Goal: Transaction & Acquisition: Book appointment/travel/reservation

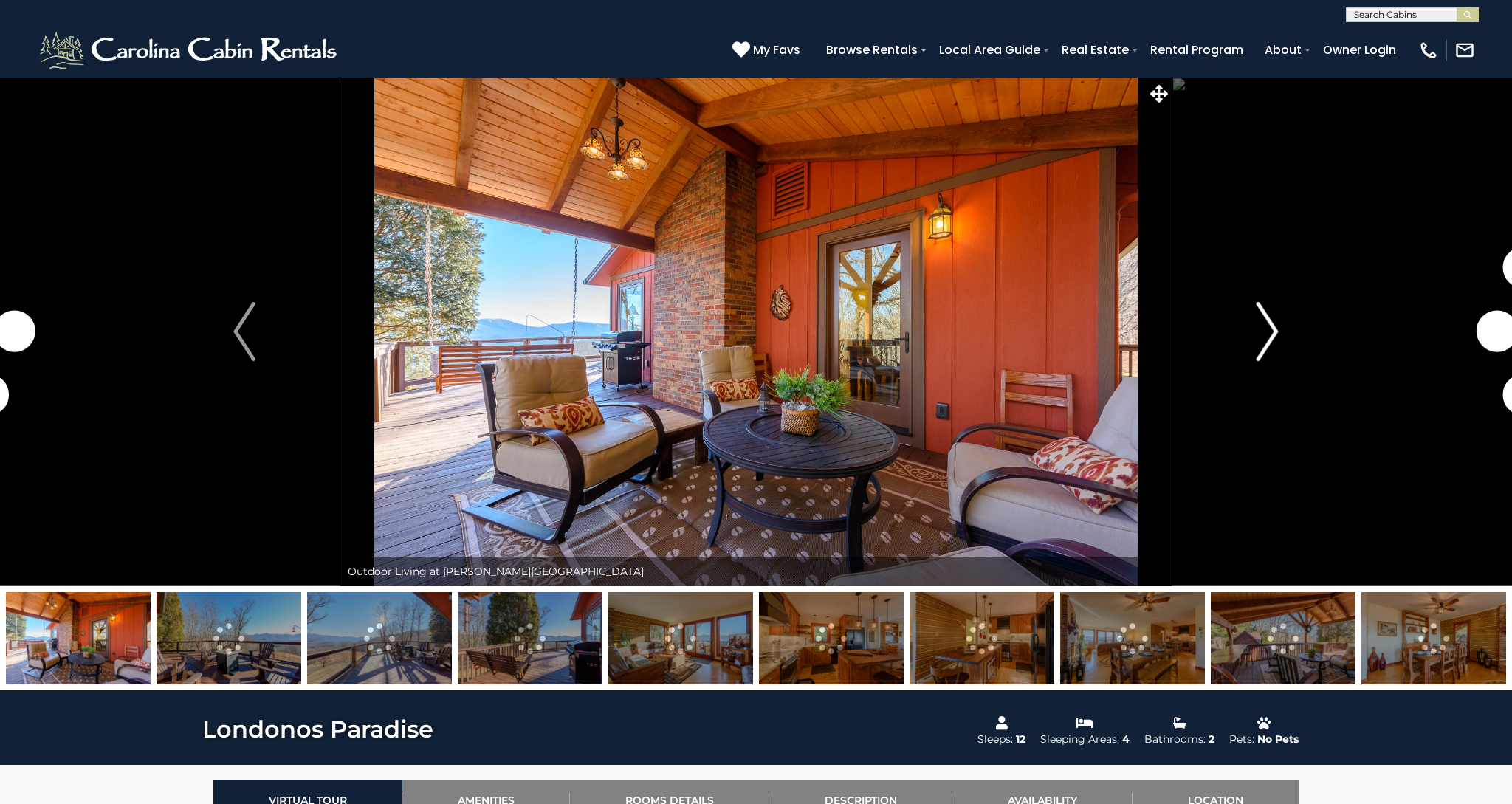
click at [1274, 316] on img "Next" at bounding box center [1268, 331] width 23 height 59
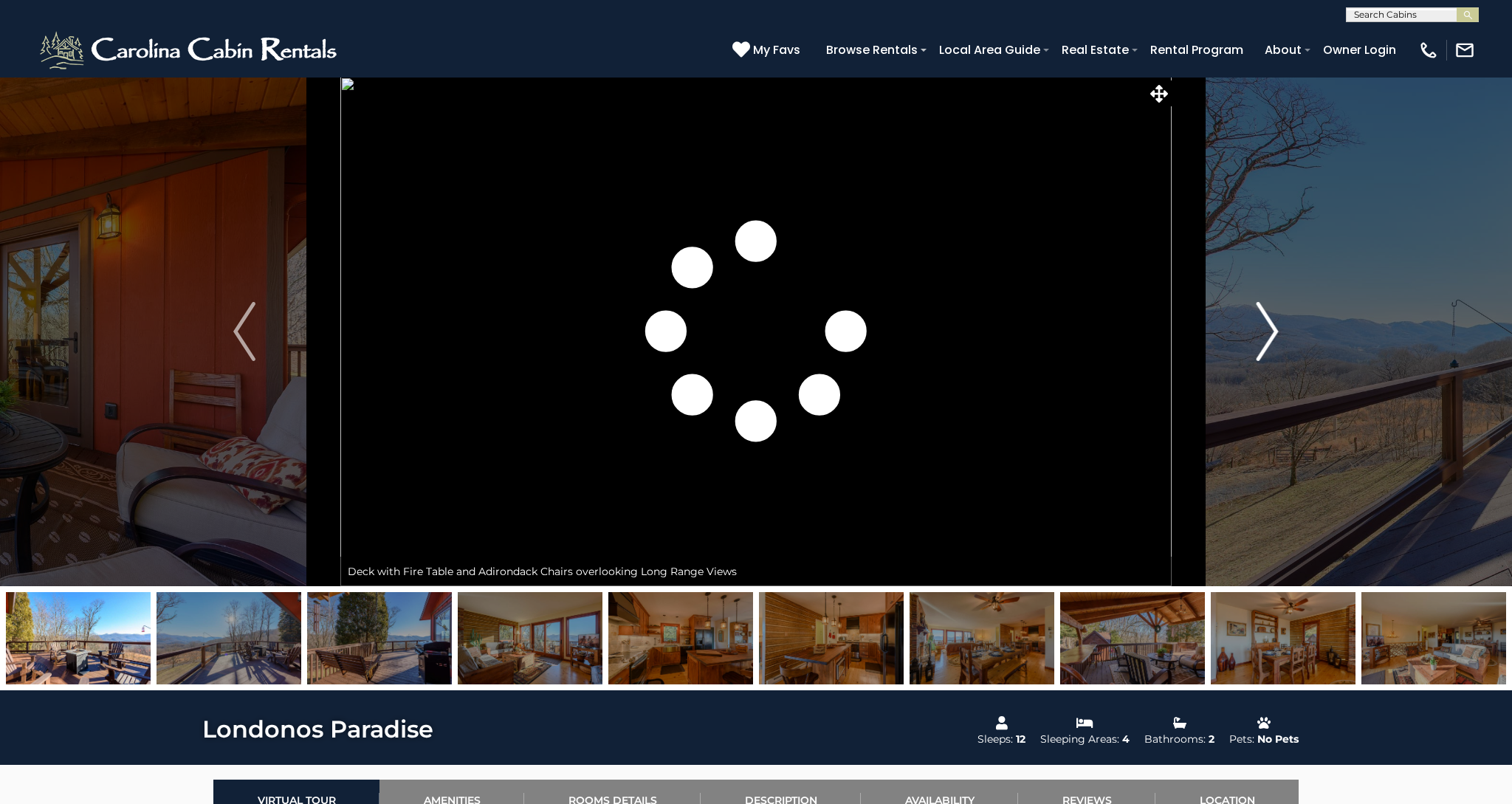
scroll to position [2, 0]
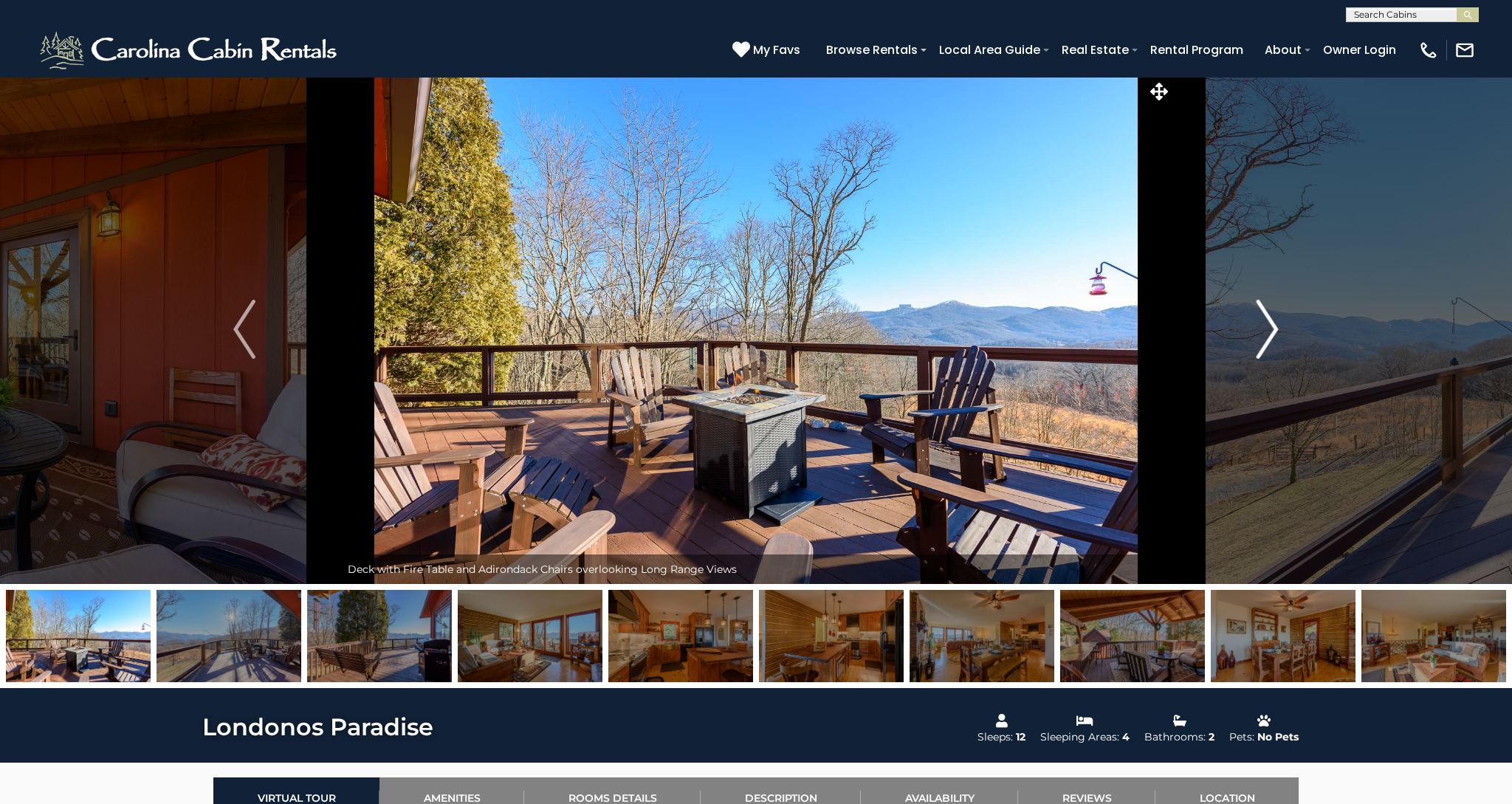
click at [1273, 324] on img "Next" at bounding box center [1268, 329] width 23 height 59
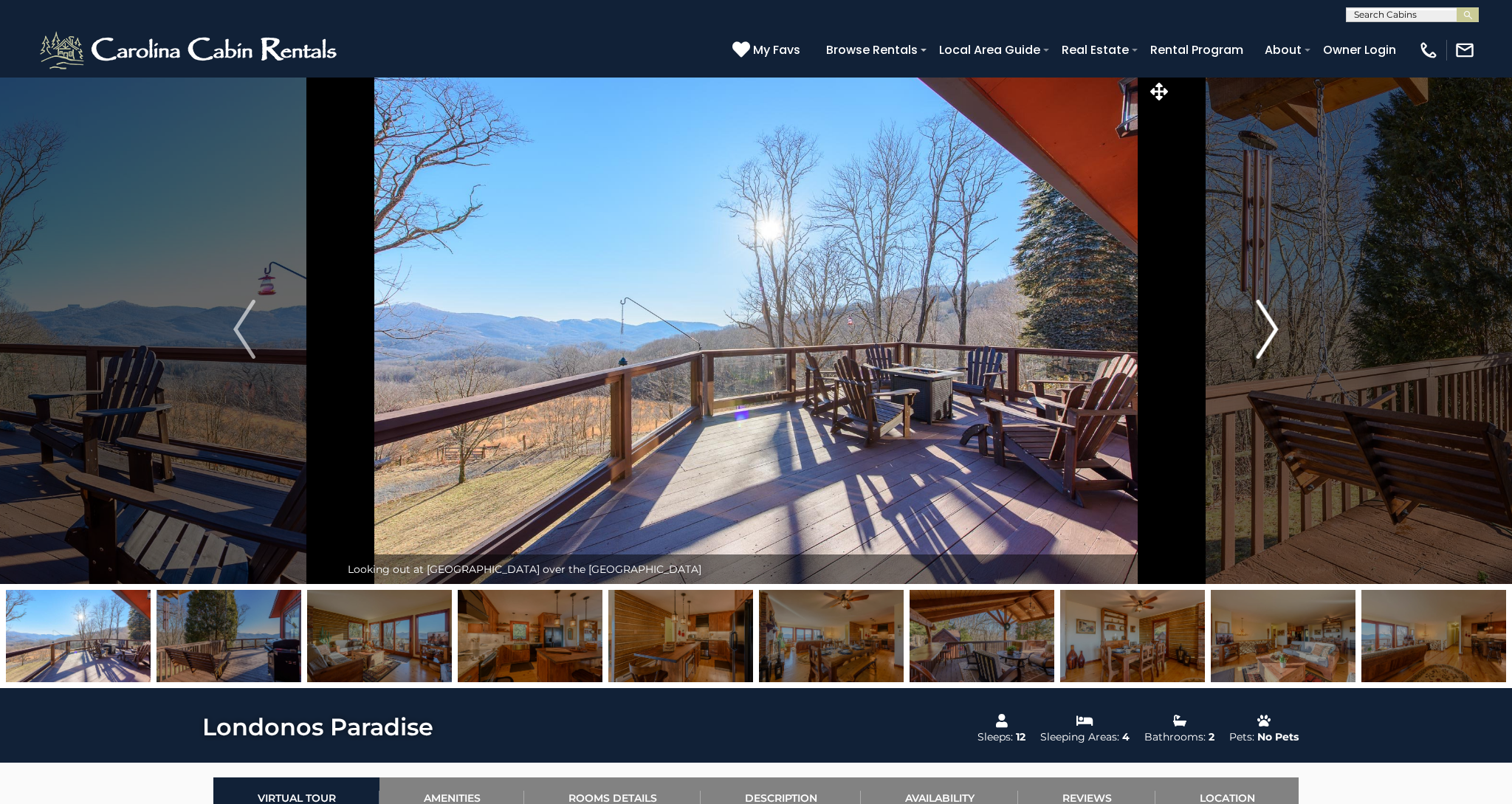
click at [1273, 324] on img "Next" at bounding box center [1268, 329] width 23 height 59
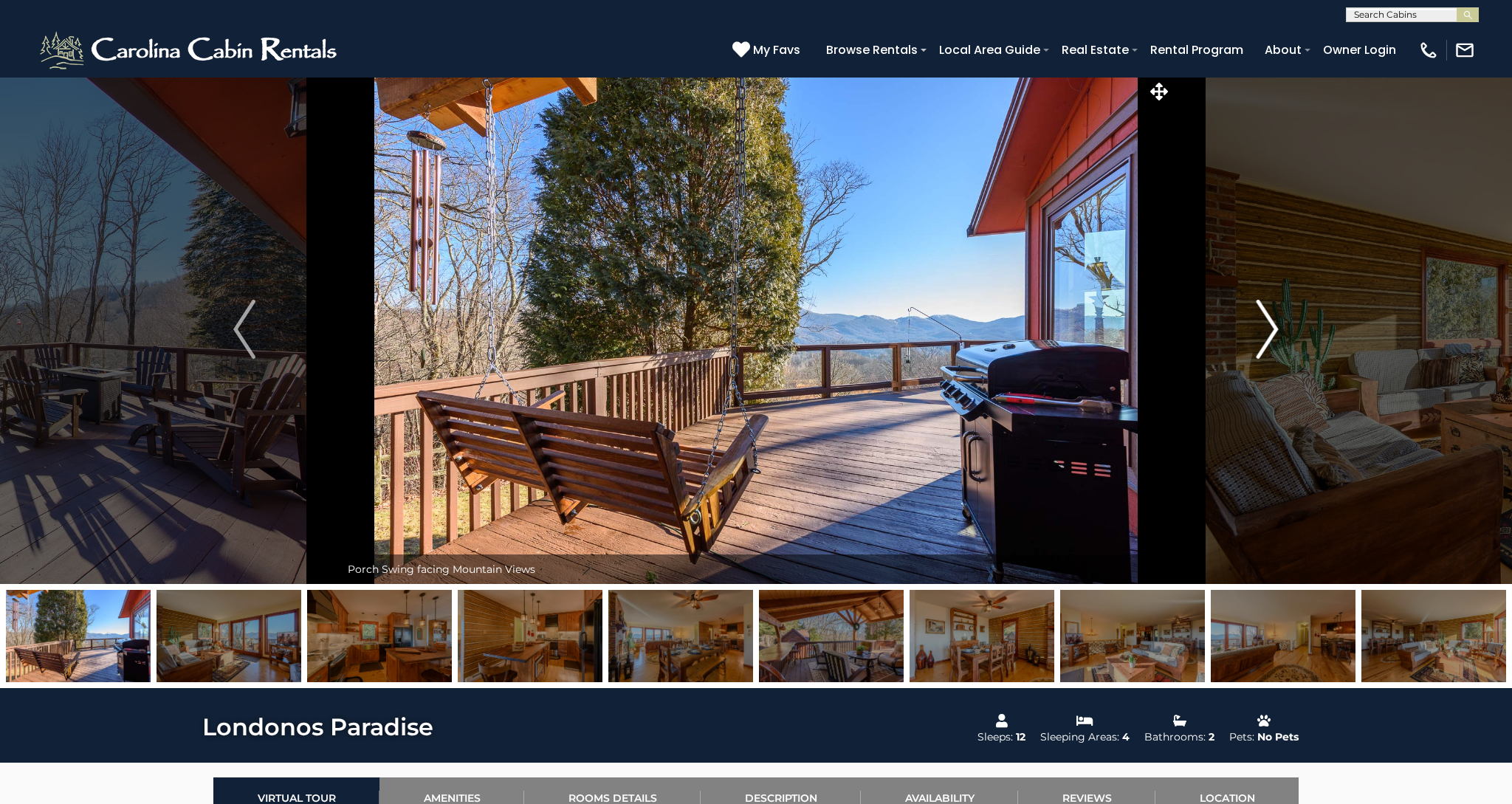
click at [1273, 324] on img "Next" at bounding box center [1268, 329] width 23 height 59
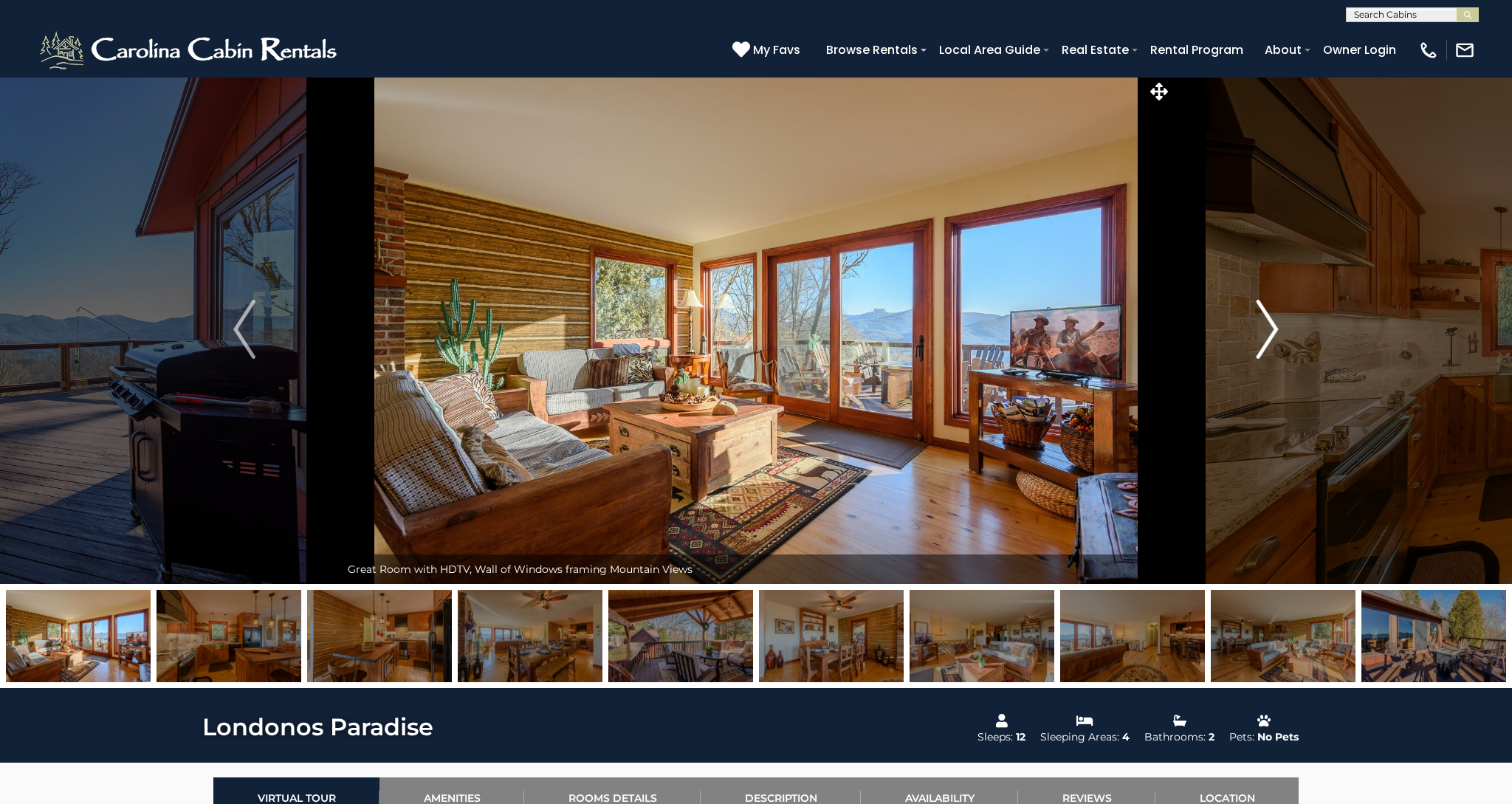
click at [1273, 324] on img "Next" at bounding box center [1268, 329] width 23 height 59
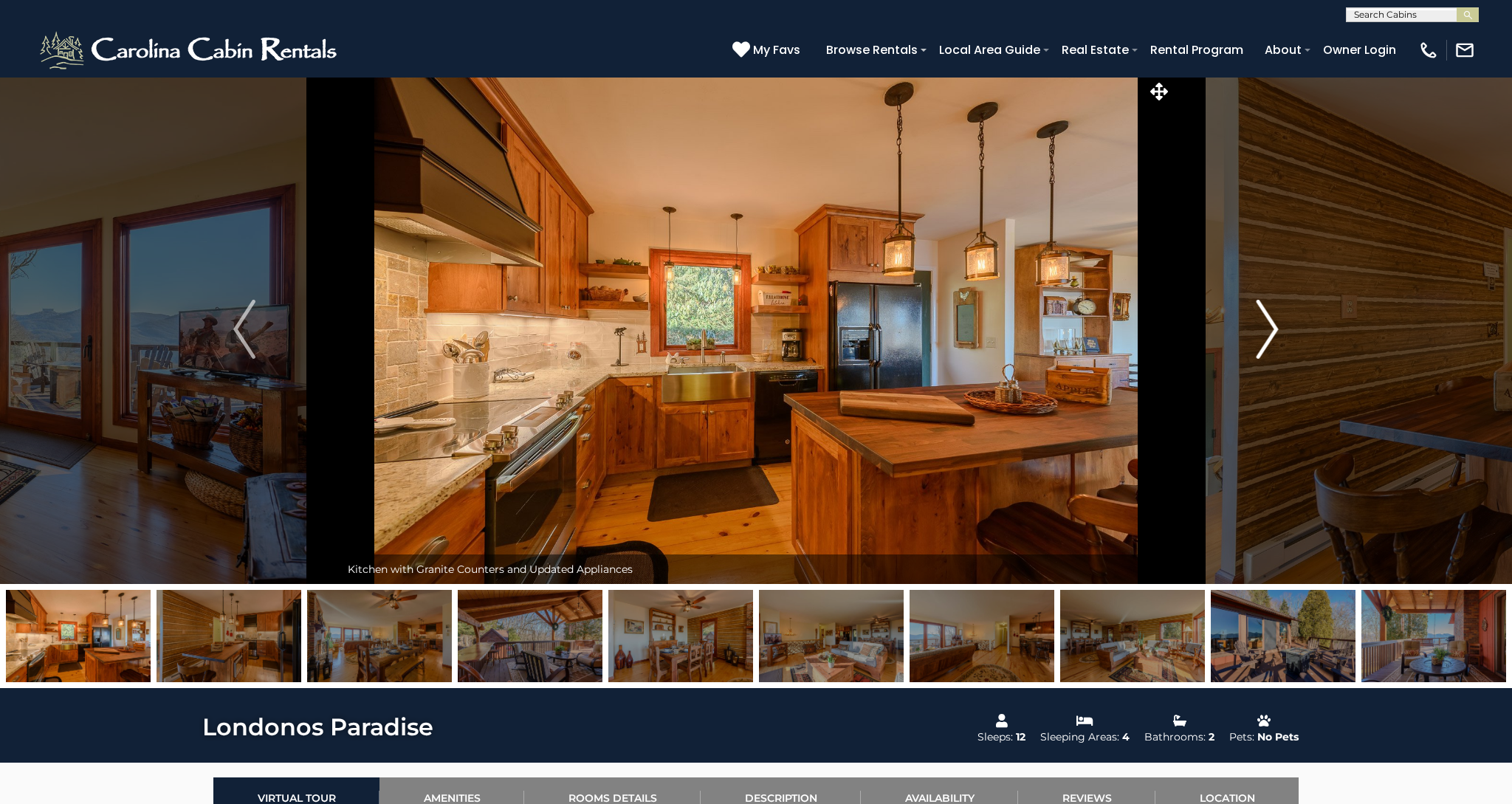
click at [1273, 324] on img "Next" at bounding box center [1268, 329] width 23 height 59
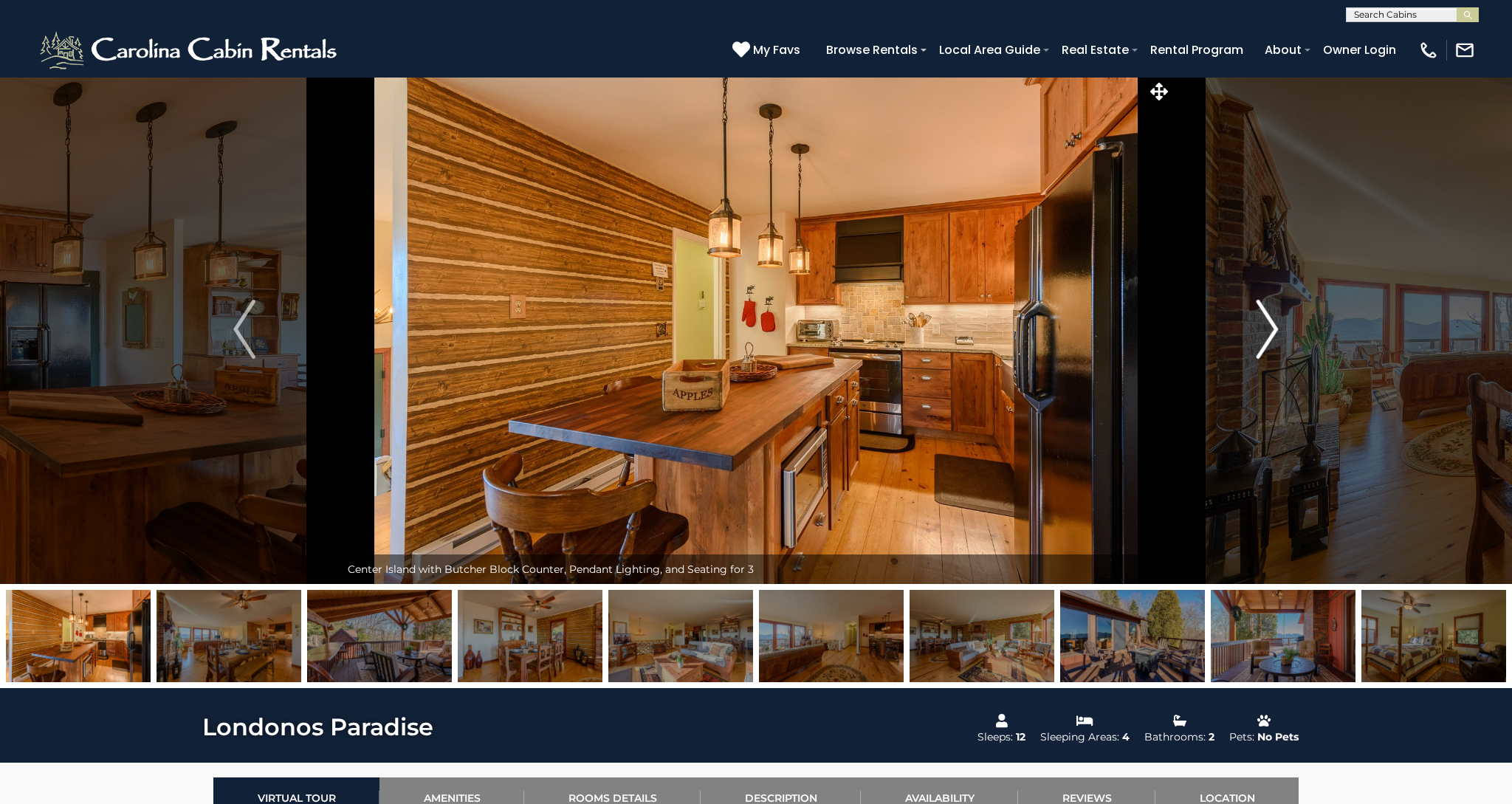
click at [1273, 324] on img "Next" at bounding box center [1268, 329] width 23 height 59
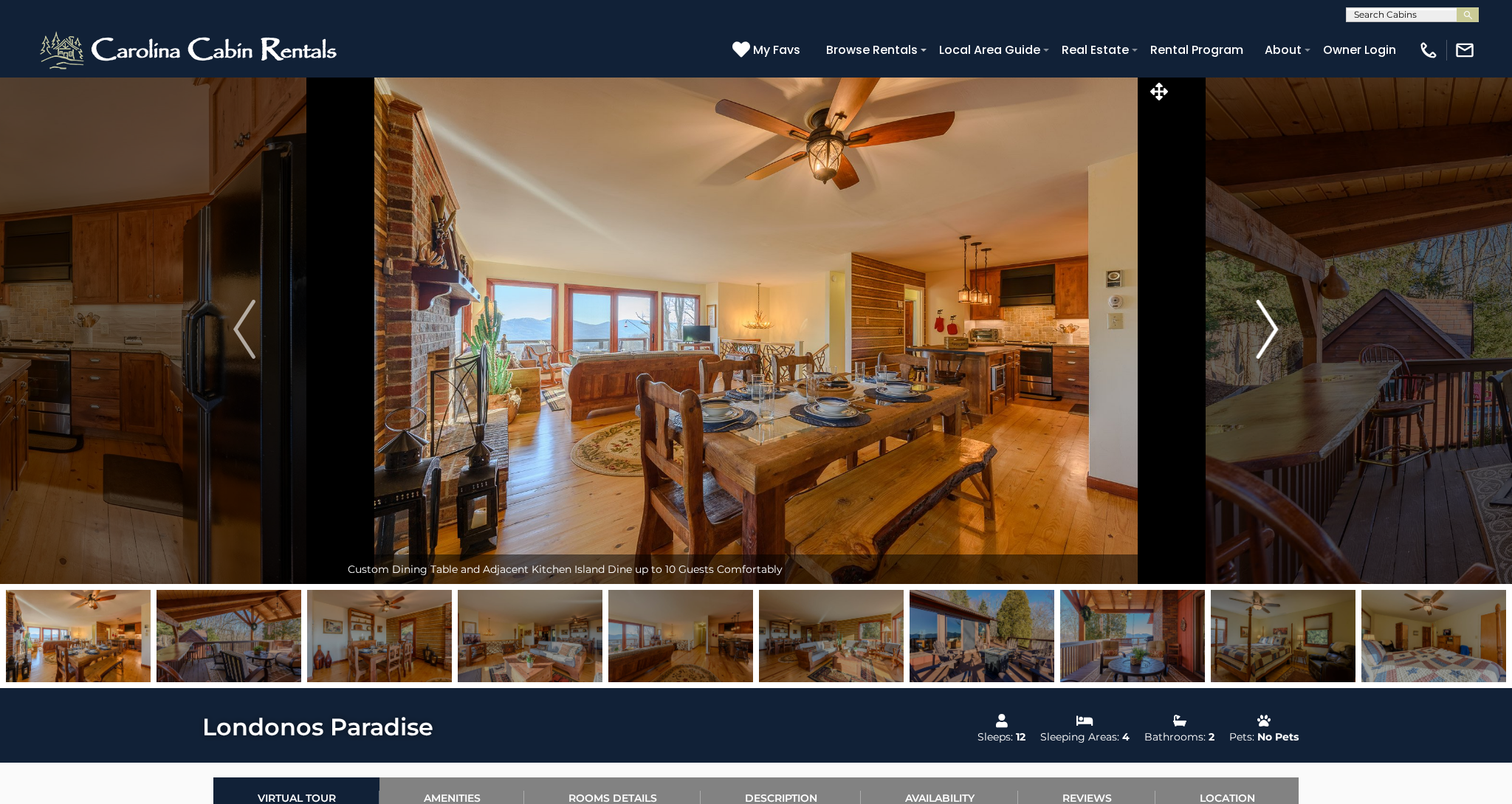
click at [1273, 324] on img "Next" at bounding box center [1268, 329] width 23 height 59
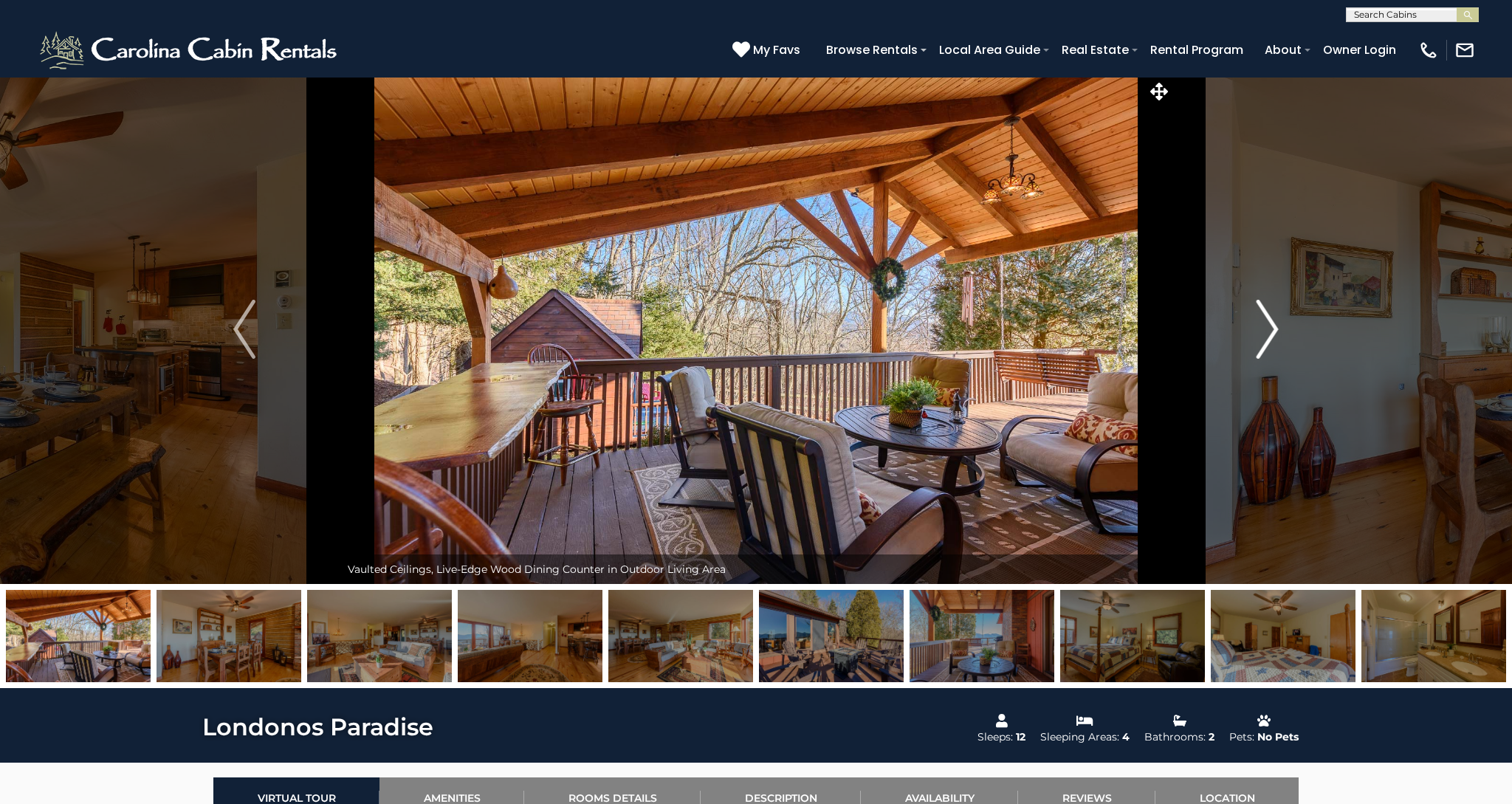
click at [1273, 324] on img "Next" at bounding box center [1268, 329] width 23 height 59
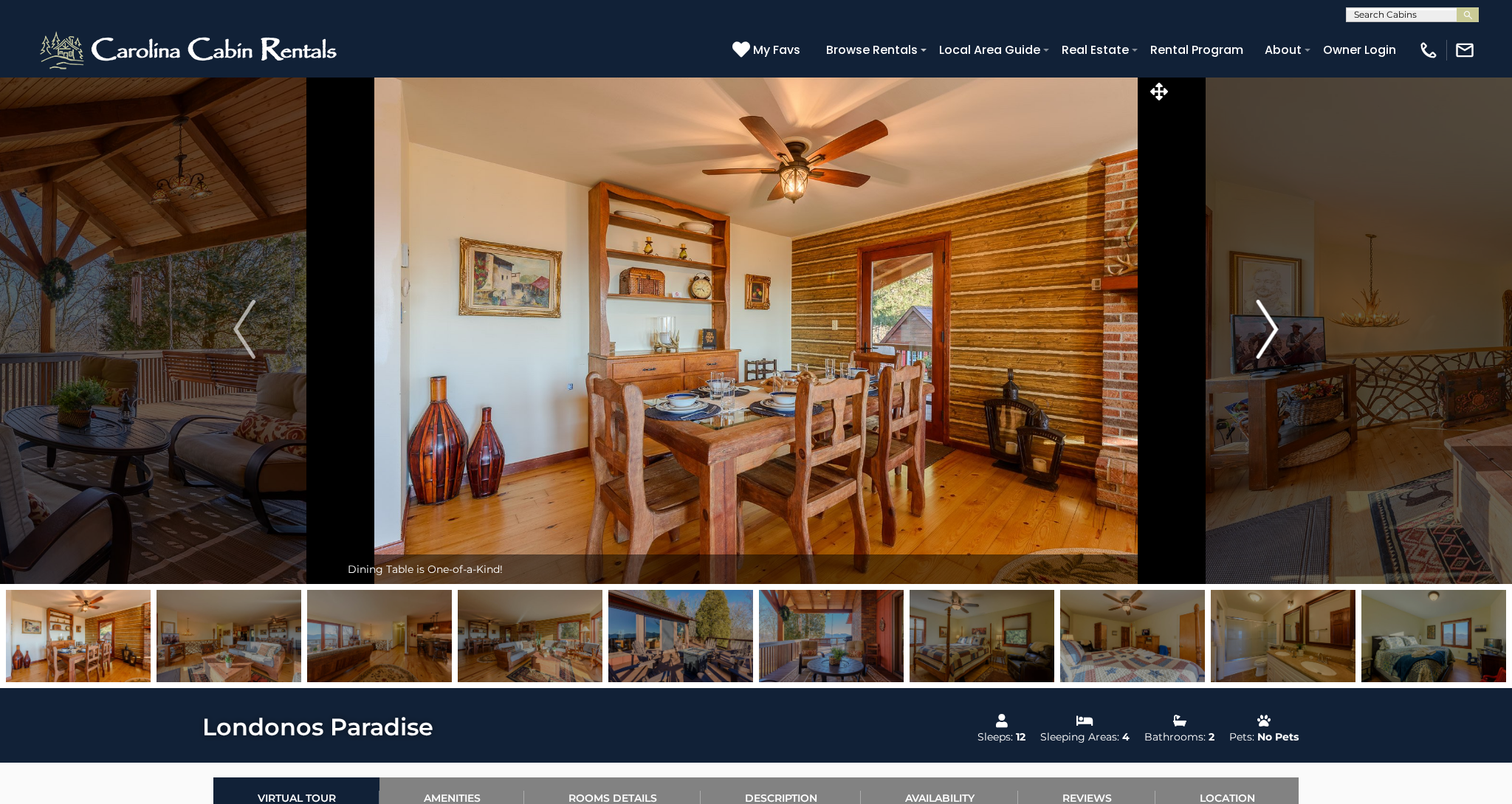
click at [1273, 324] on img "Next" at bounding box center [1268, 329] width 23 height 59
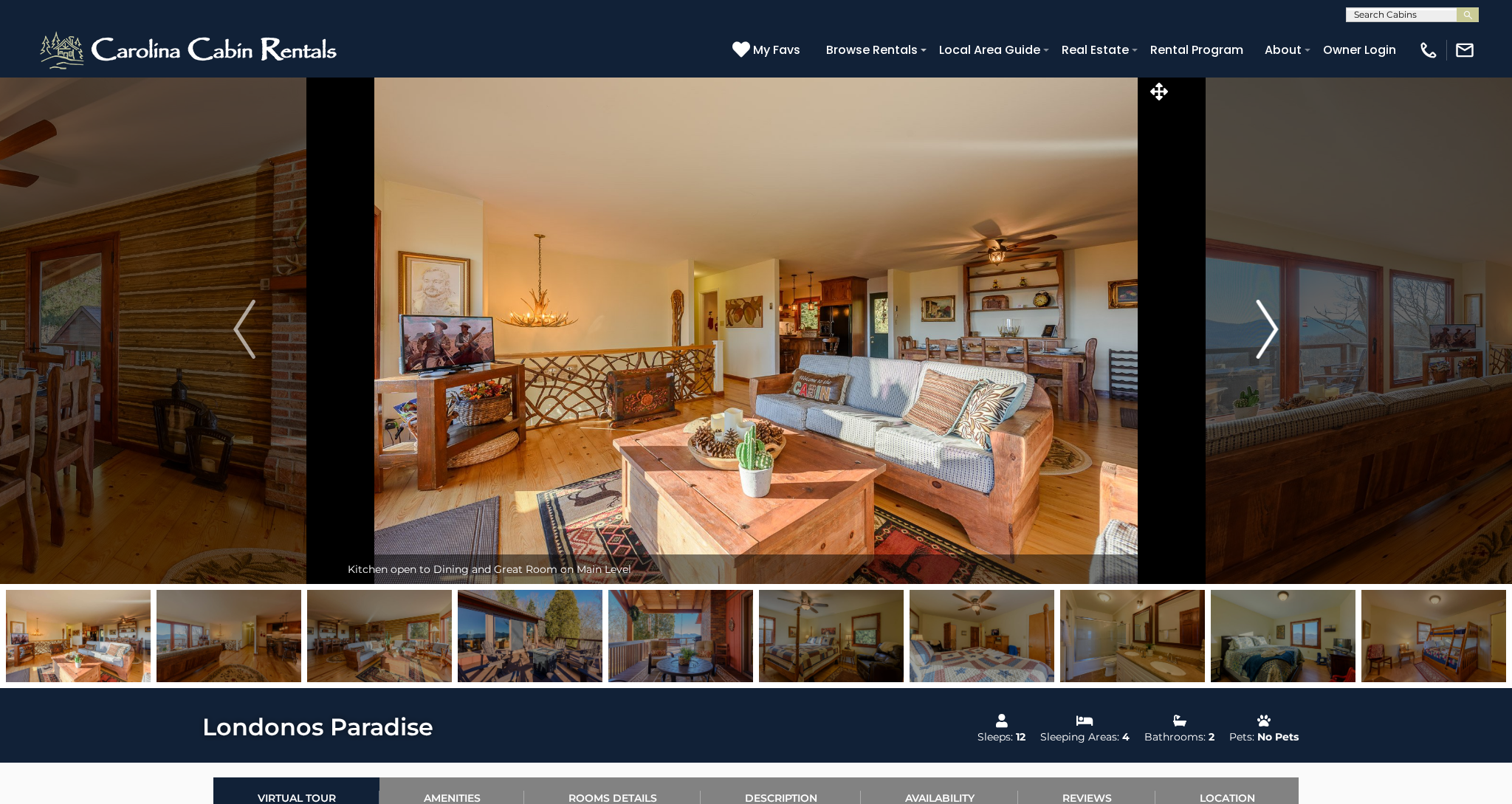
click at [1273, 324] on img "Next" at bounding box center [1268, 329] width 23 height 59
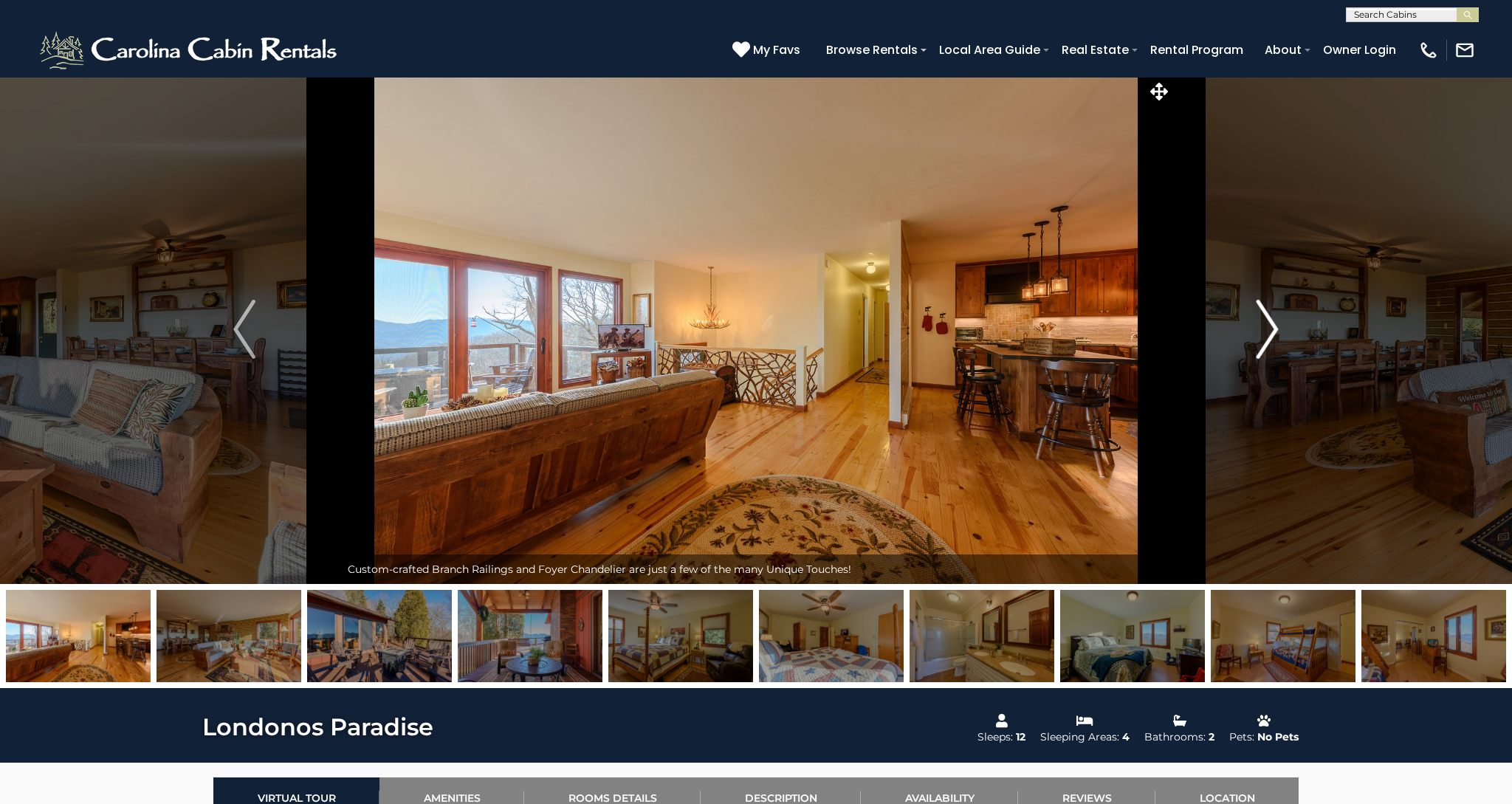
click at [1273, 324] on img "Next" at bounding box center [1268, 329] width 23 height 59
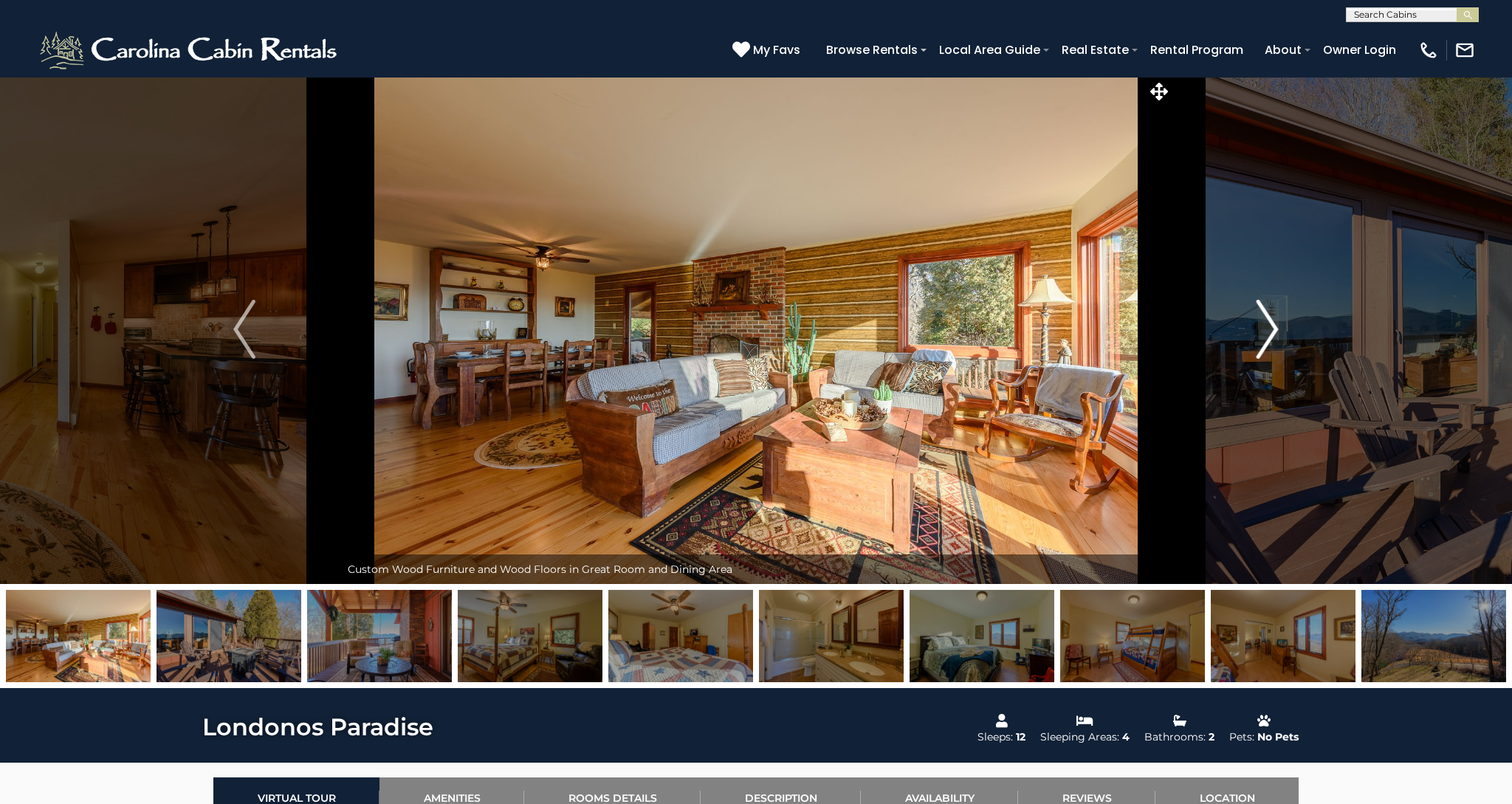
click at [1272, 325] on img "Next" at bounding box center [1268, 329] width 23 height 59
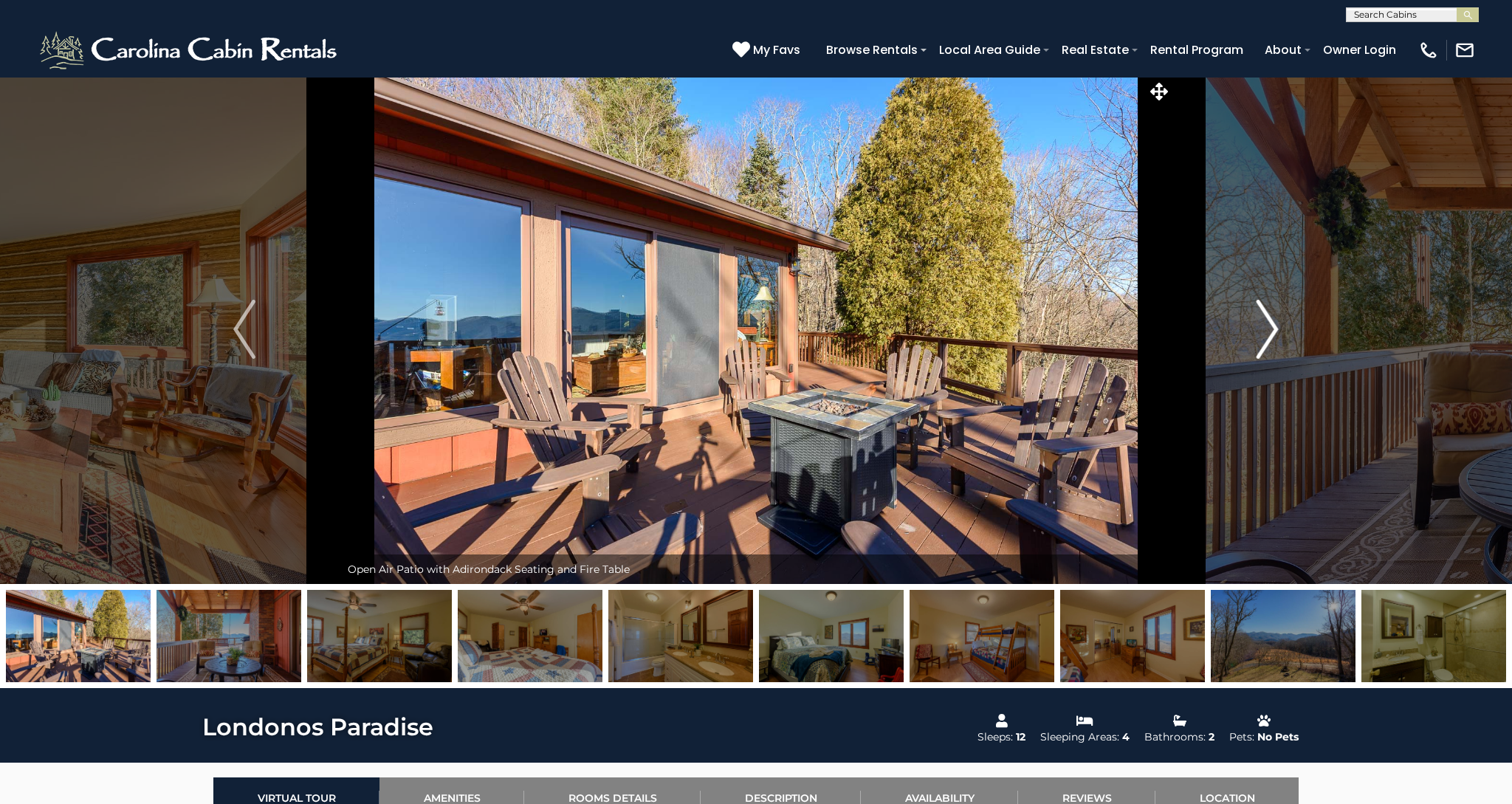
click at [1266, 331] on img "Next" at bounding box center [1268, 329] width 23 height 59
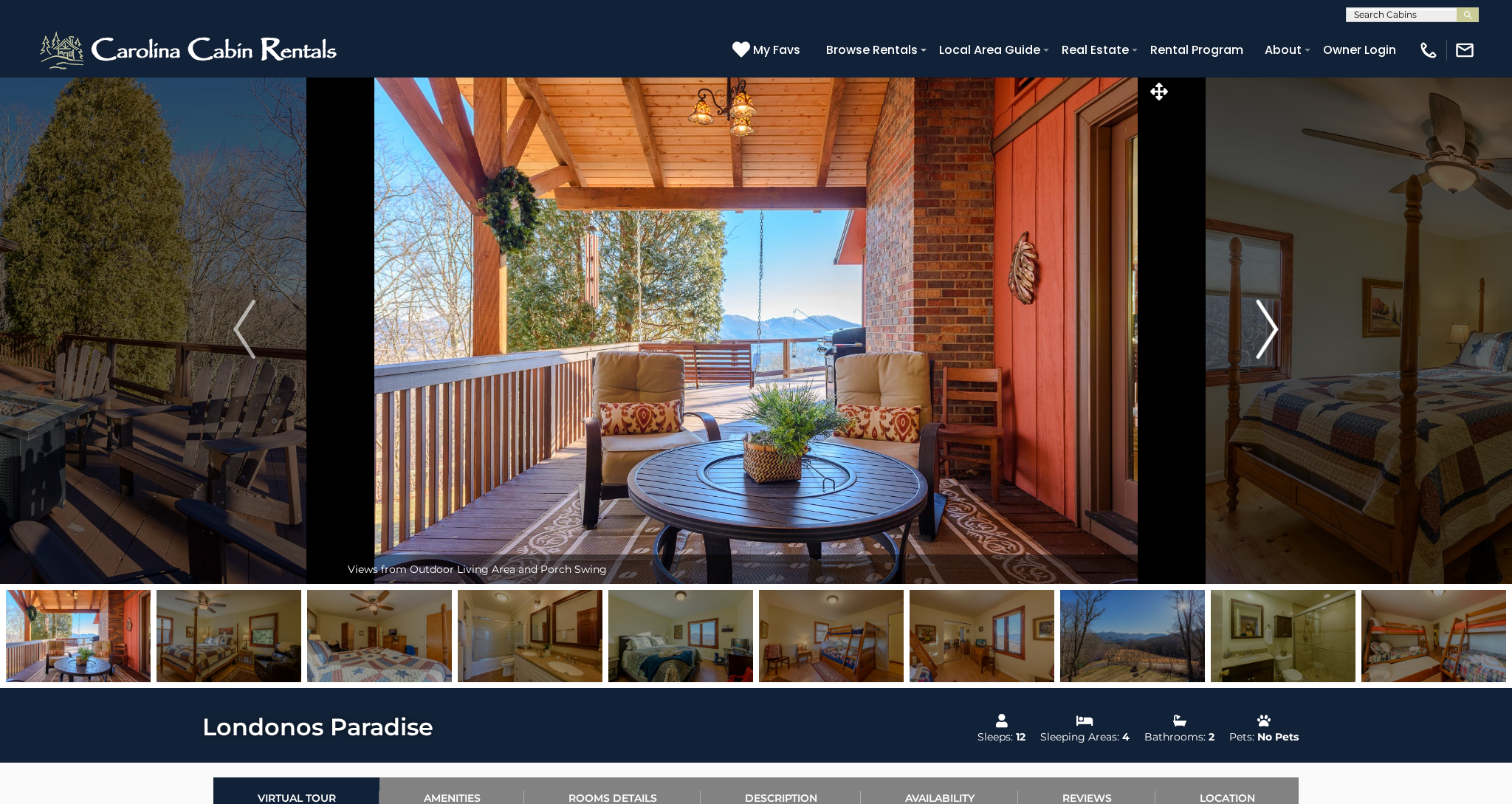
click at [1266, 331] on img "Next" at bounding box center [1268, 329] width 23 height 59
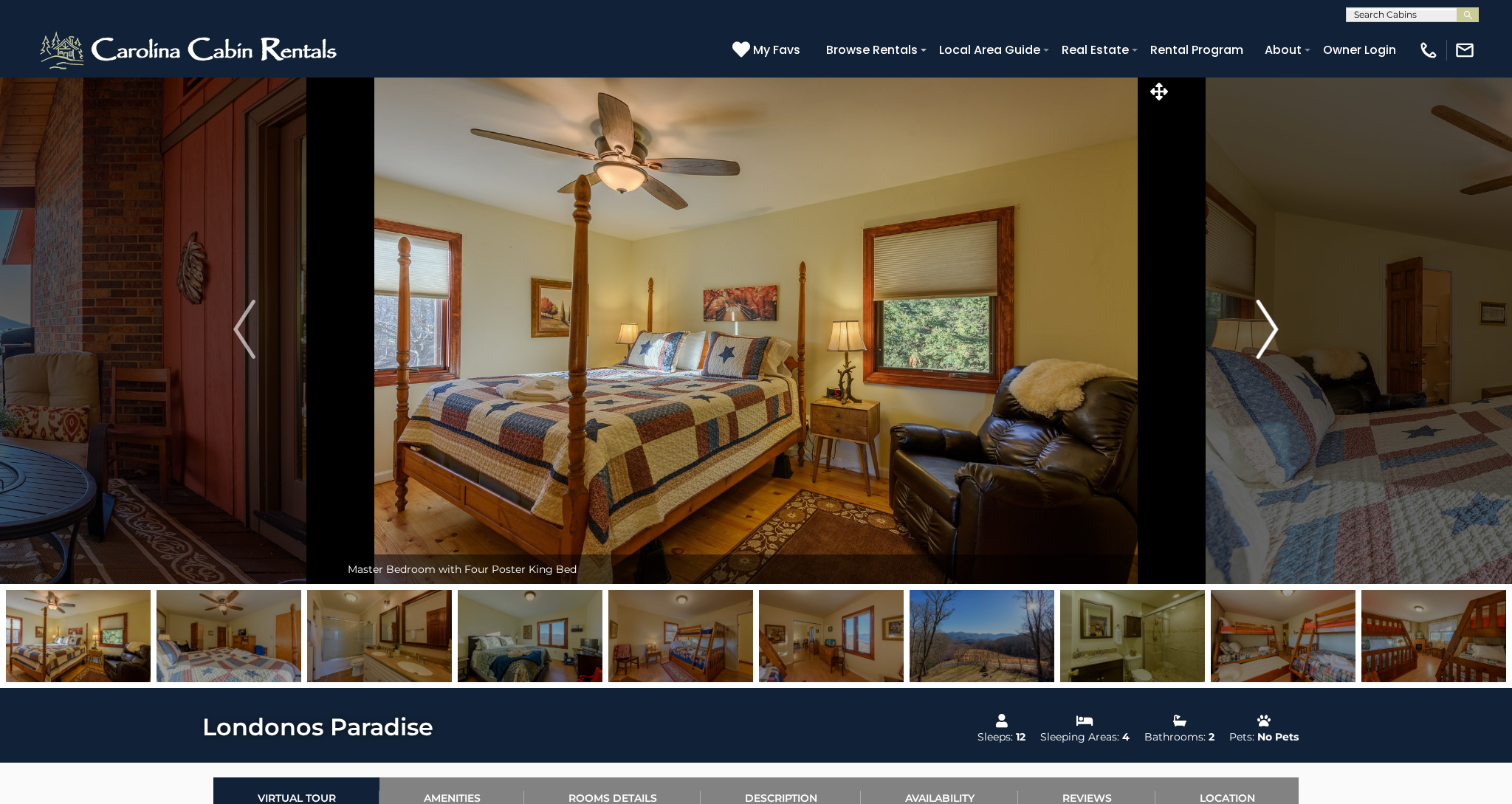
click at [1266, 331] on img "Next" at bounding box center [1268, 329] width 23 height 59
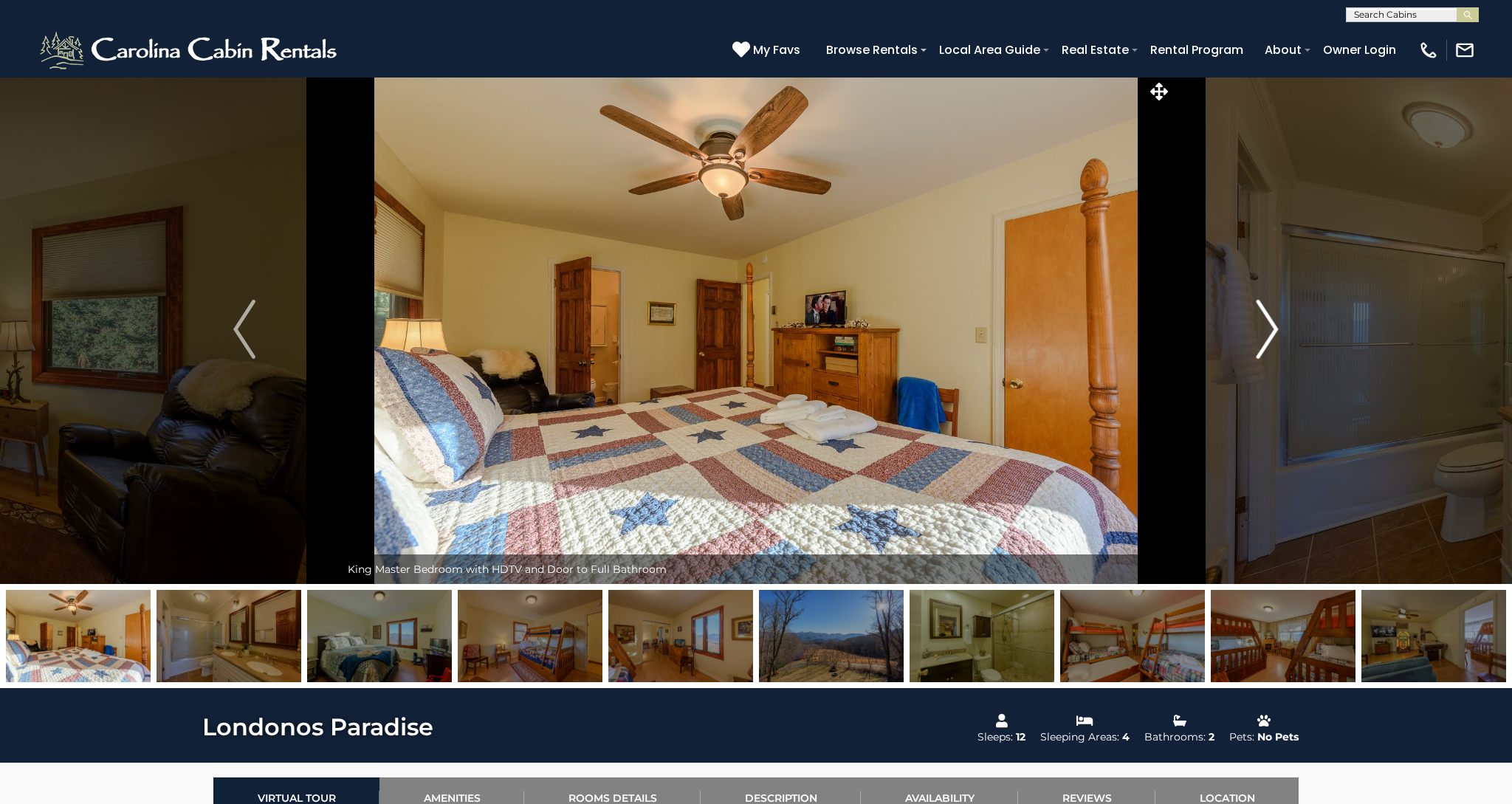
click at [1266, 331] on img "Next" at bounding box center [1268, 329] width 23 height 59
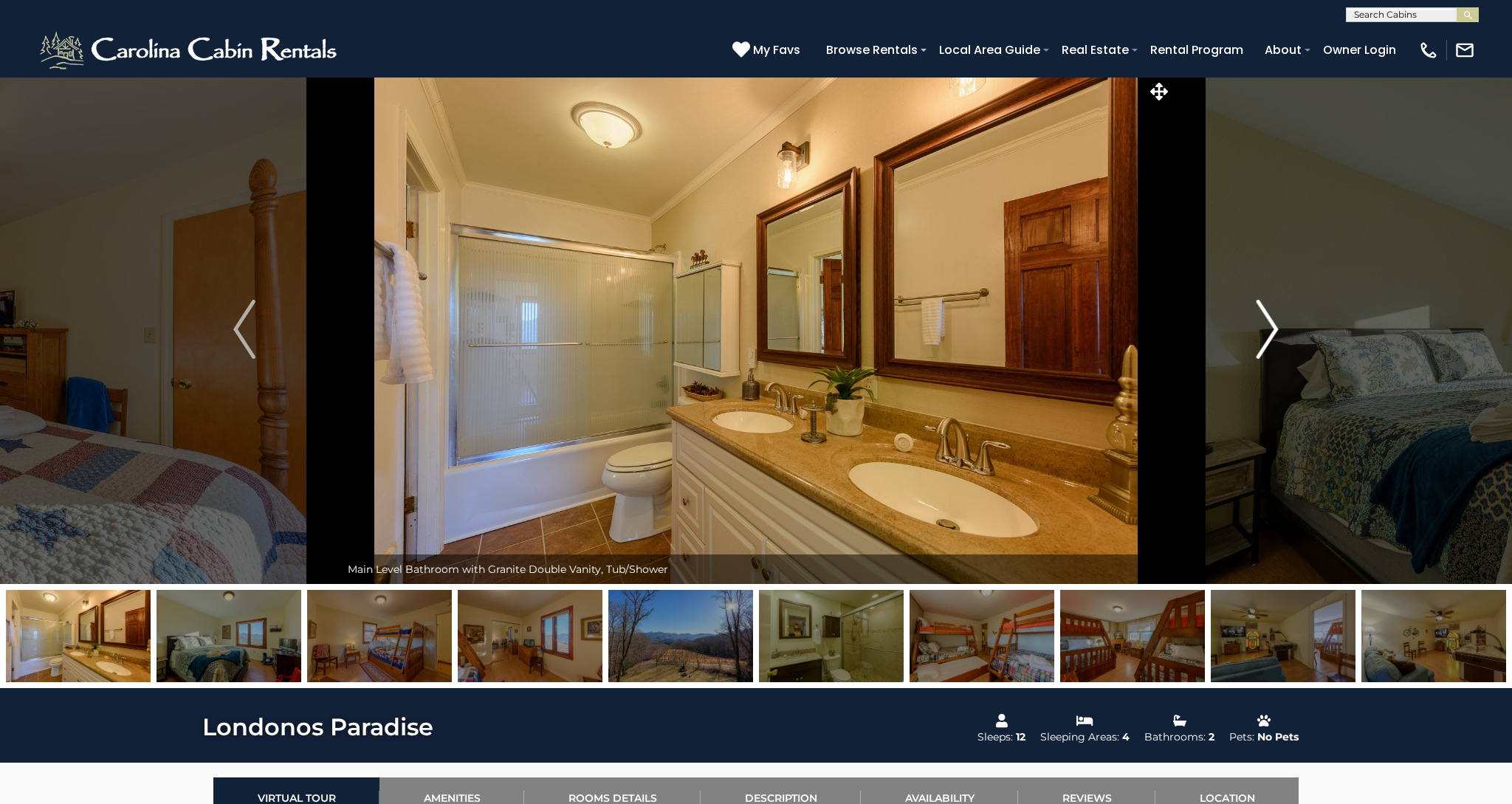
click at [1266, 331] on img "Next" at bounding box center [1268, 329] width 23 height 59
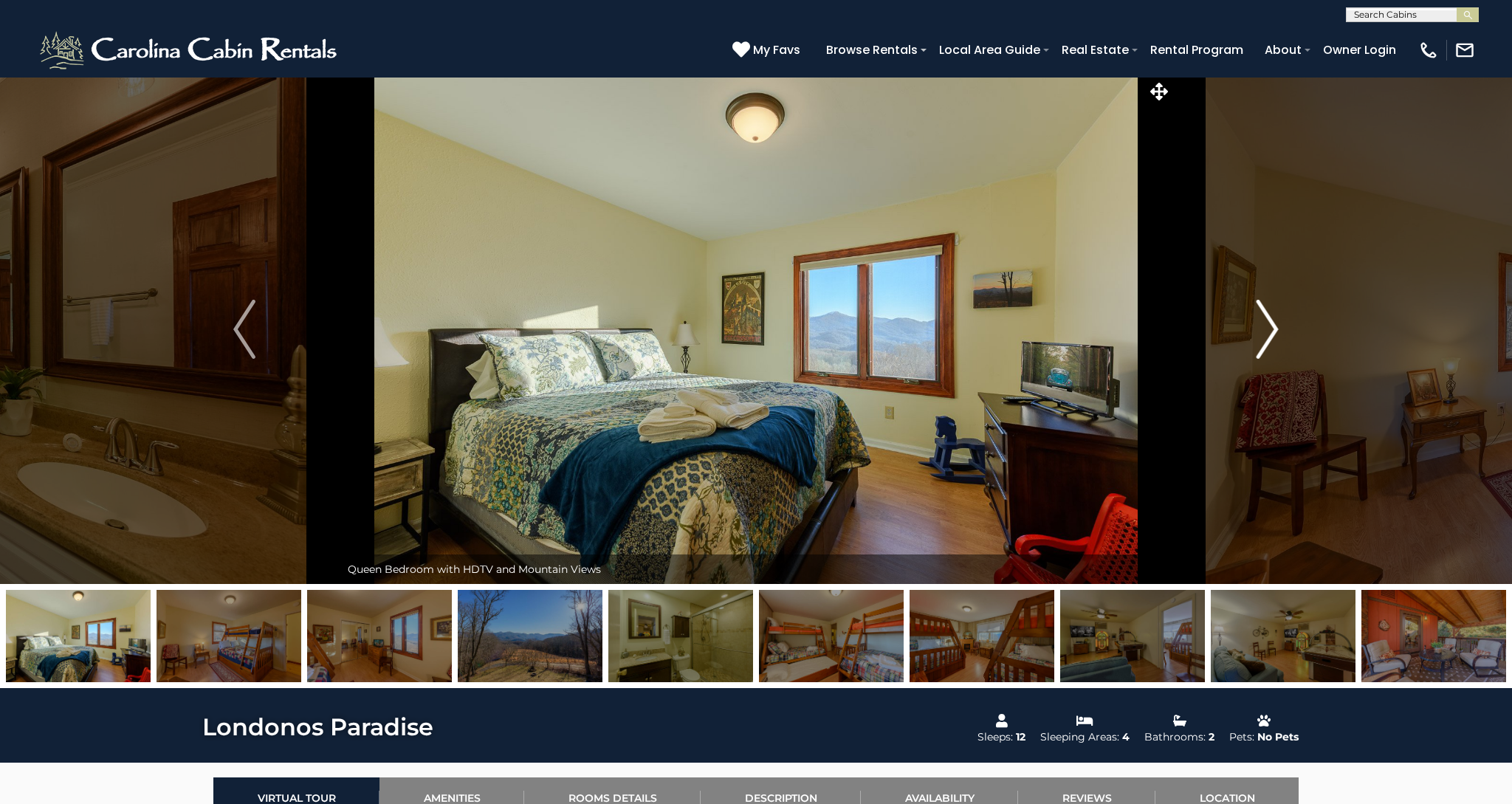
click at [1266, 331] on img "Next" at bounding box center [1268, 329] width 23 height 59
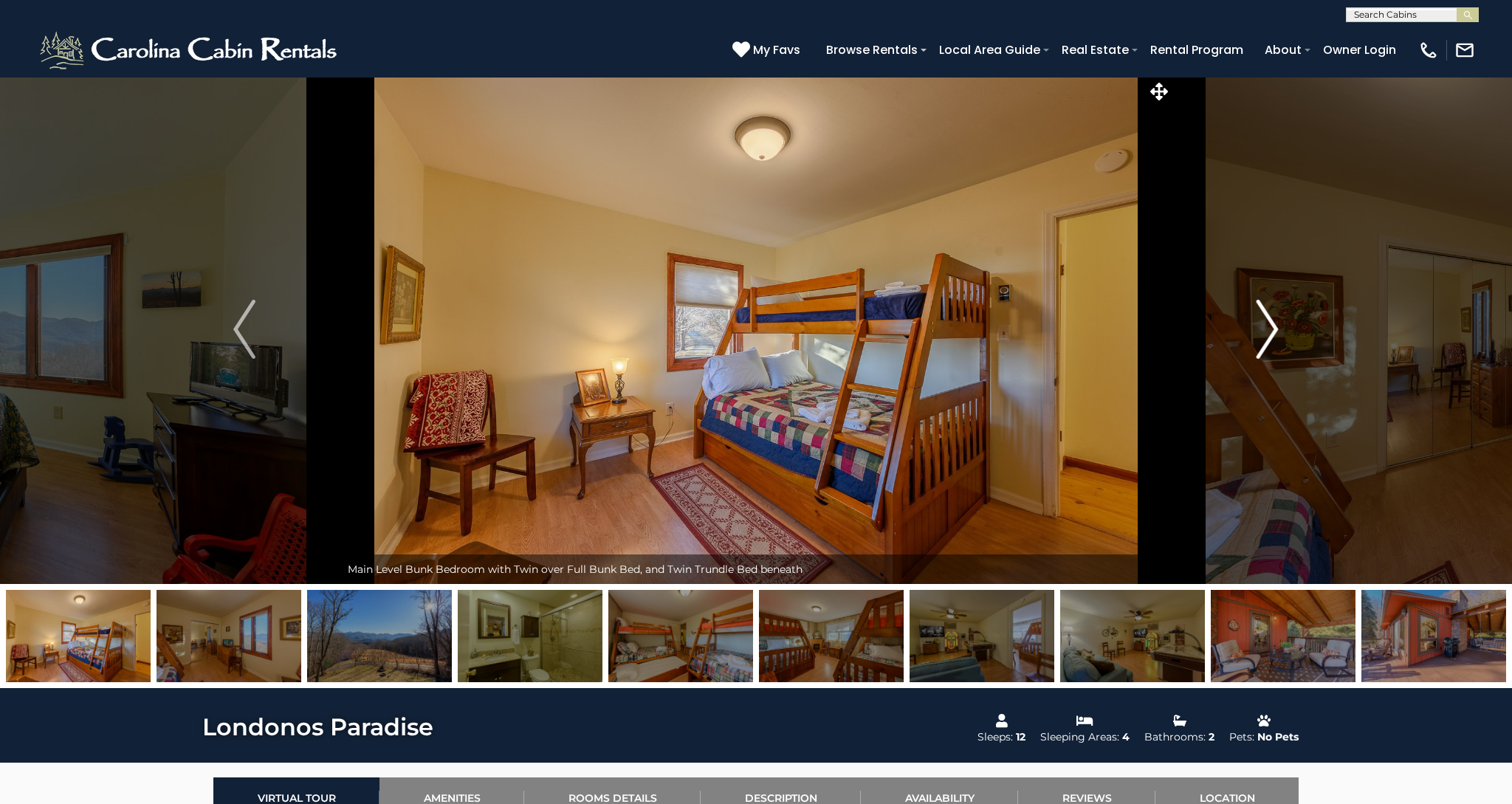
click at [1266, 331] on img "Next" at bounding box center [1268, 329] width 23 height 59
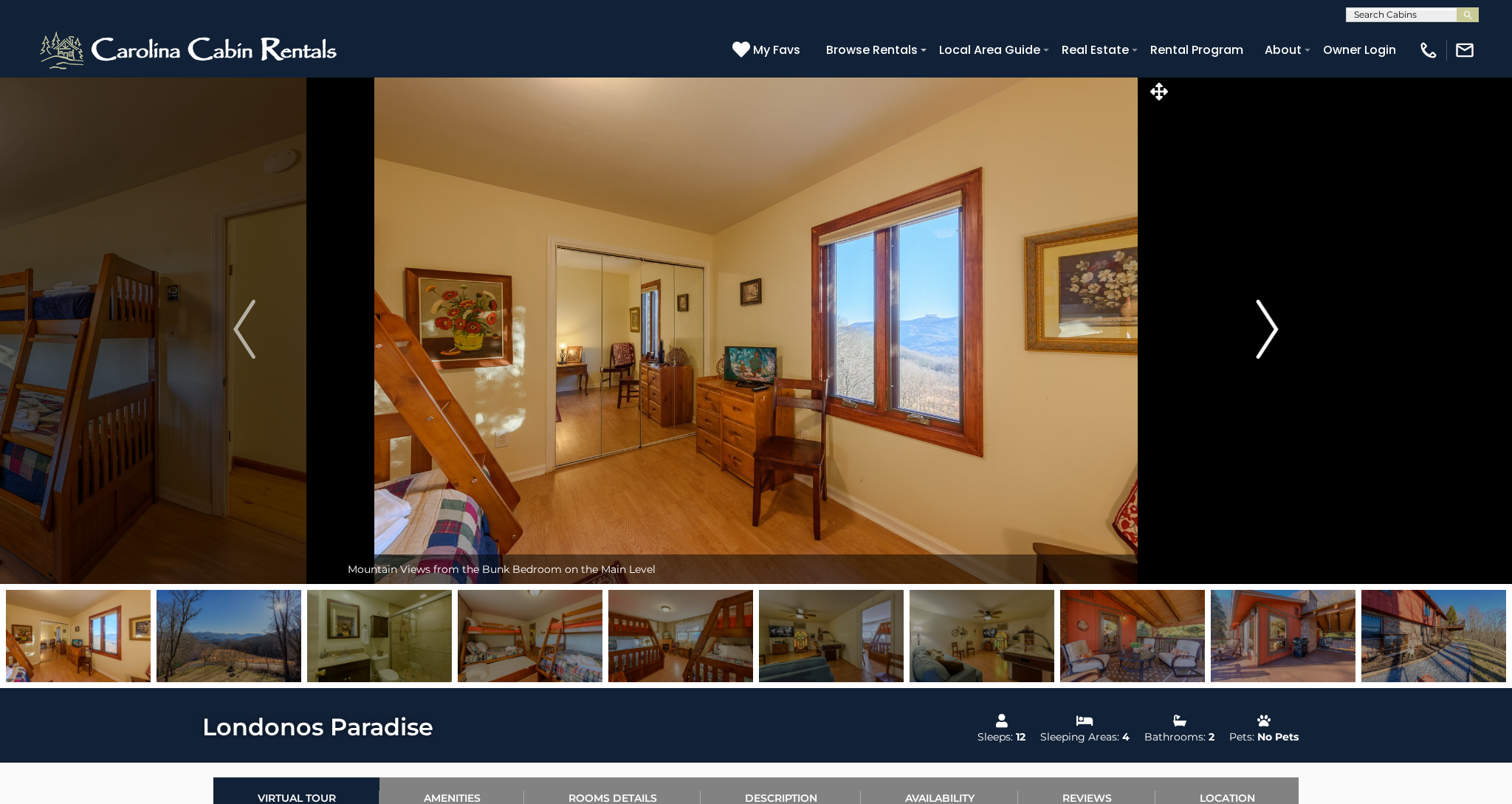
click at [1266, 331] on img "Next" at bounding box center [1268, 329] width 23 height 59
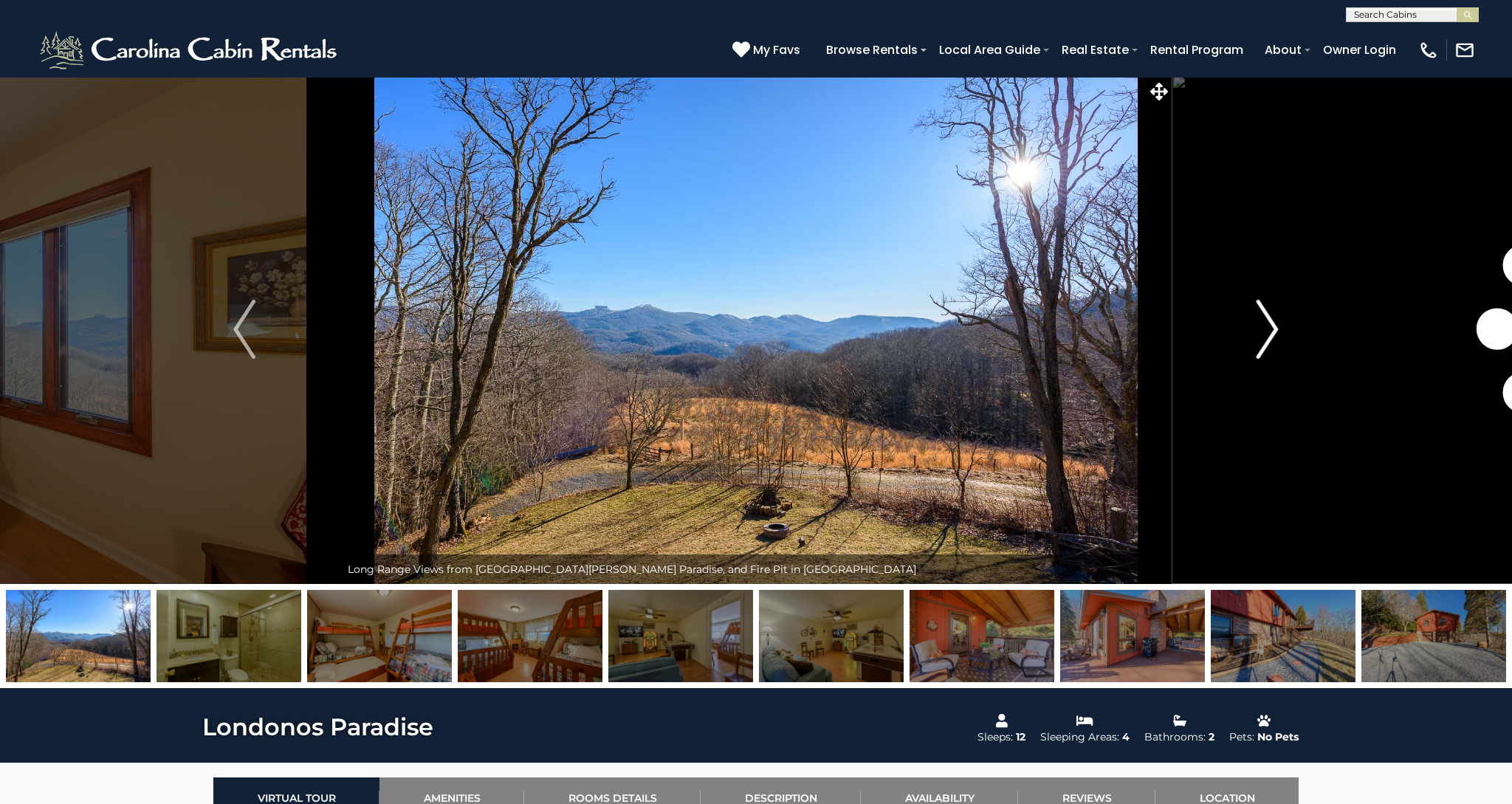
click at [1266, 331] on img "Next" at bounding box center [1268, 329] width 23 height 59
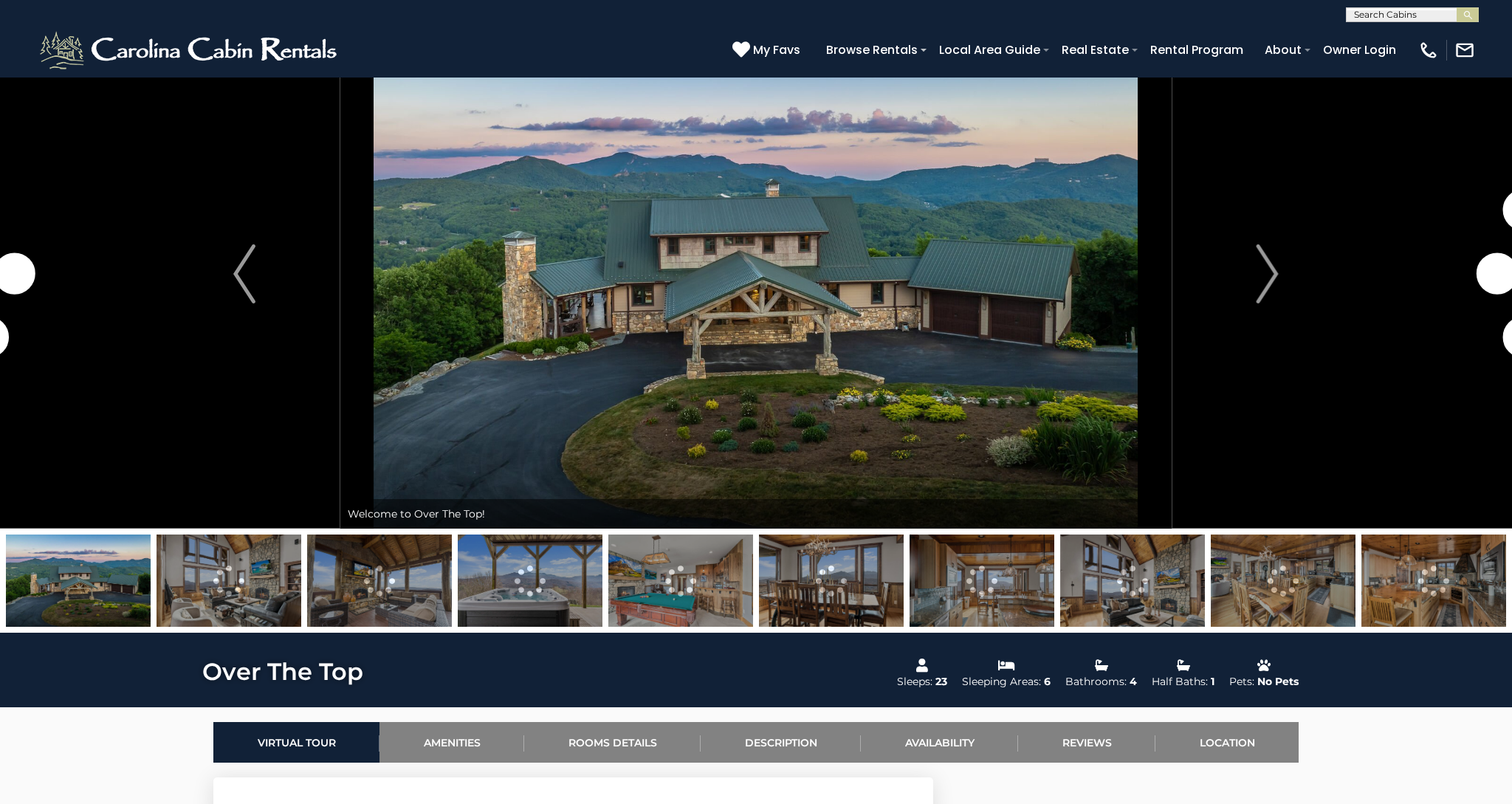
scroll to position [57, 0]
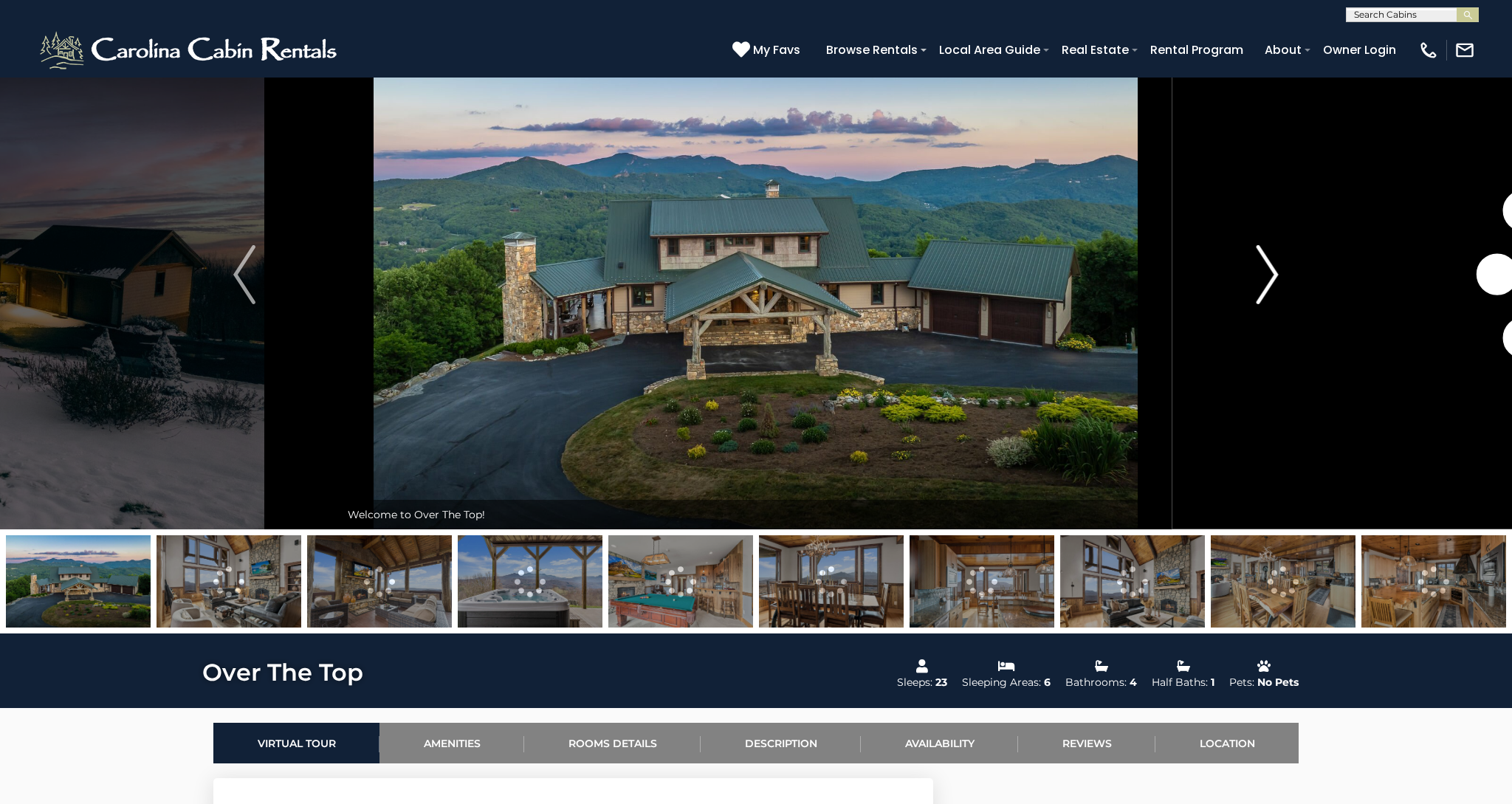
click at [1263, 274] on img "Next" at bounding box center [1268, 275] width 23 height 59
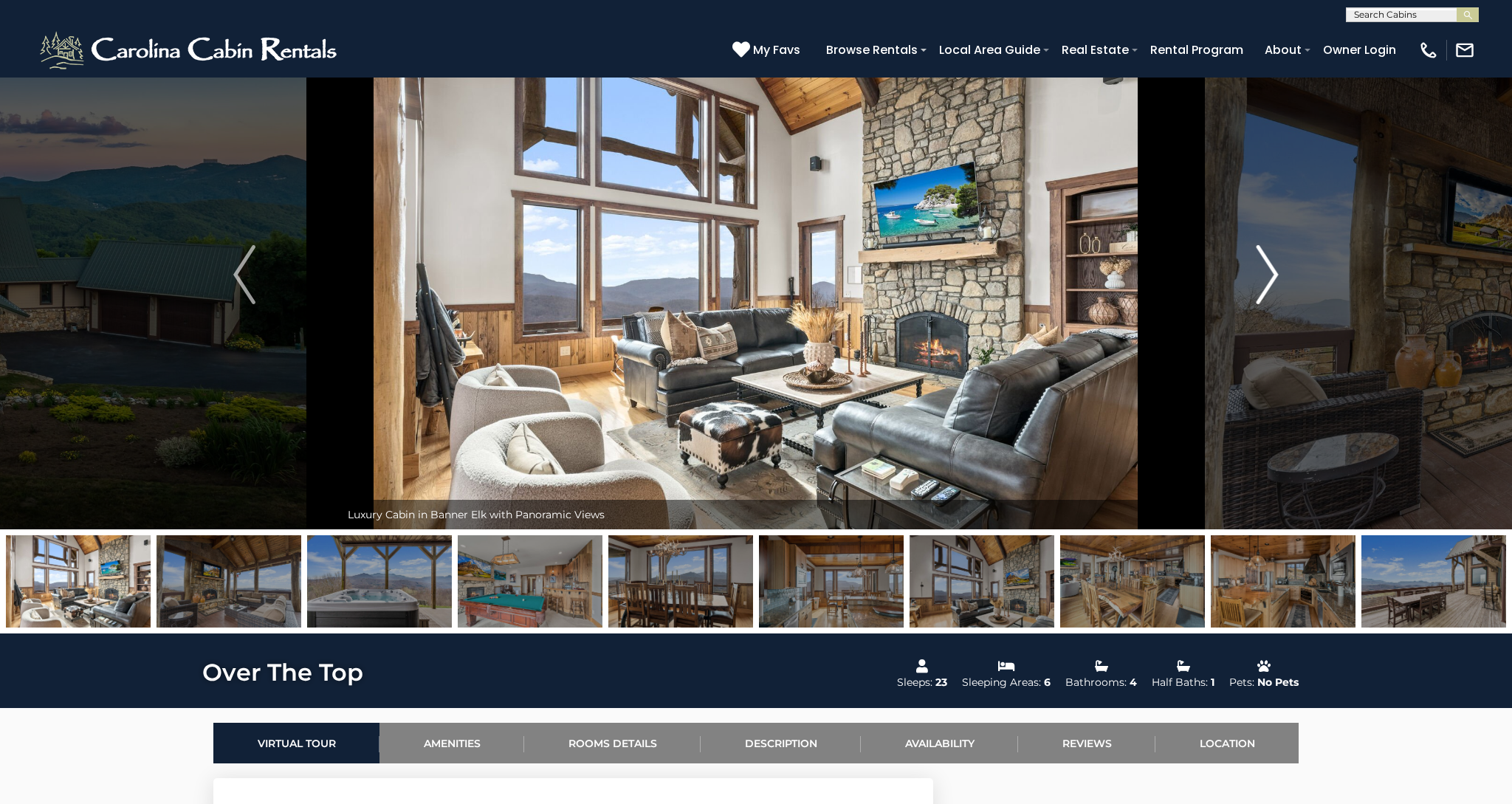
click at [1274, 273] on img "Next" at bounding box center [1268, 275] width 23 height 59
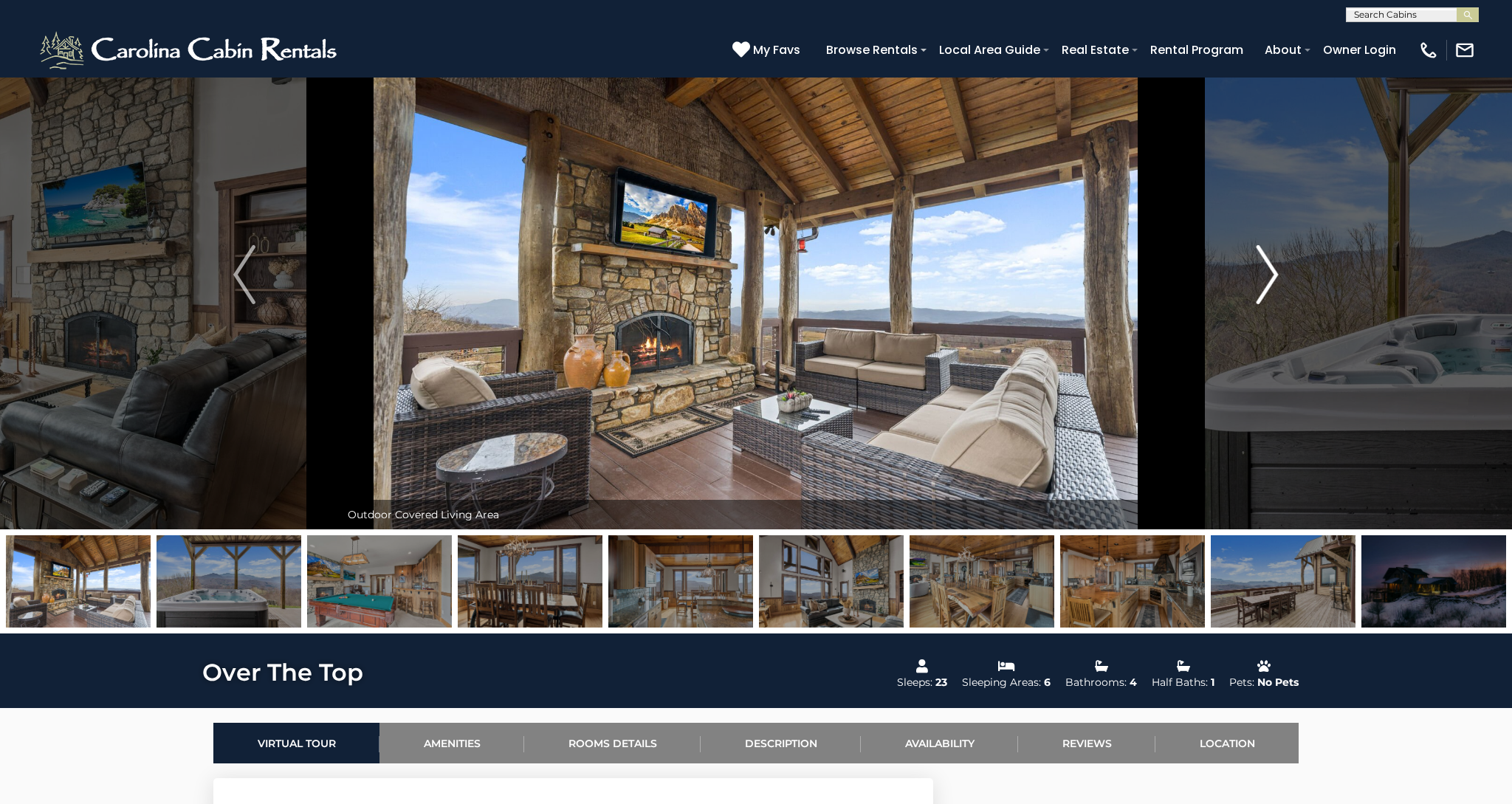
click at [1274, 273] on img "Next" at bounding box center [1268, 275] width 23 height 59
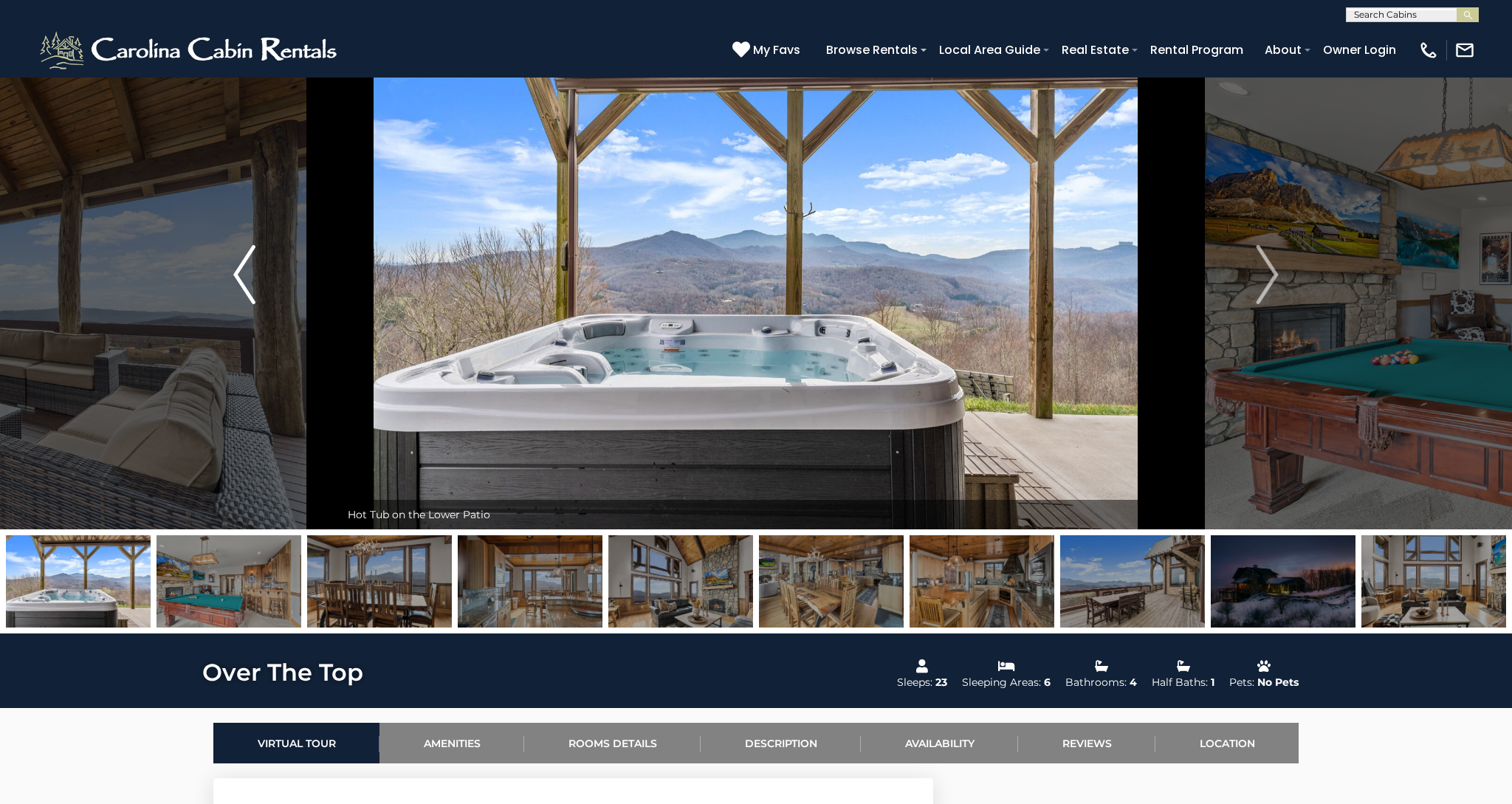
click at [251, 267] on img "Previous" at bounding box center [244, 275] width 23 height 59
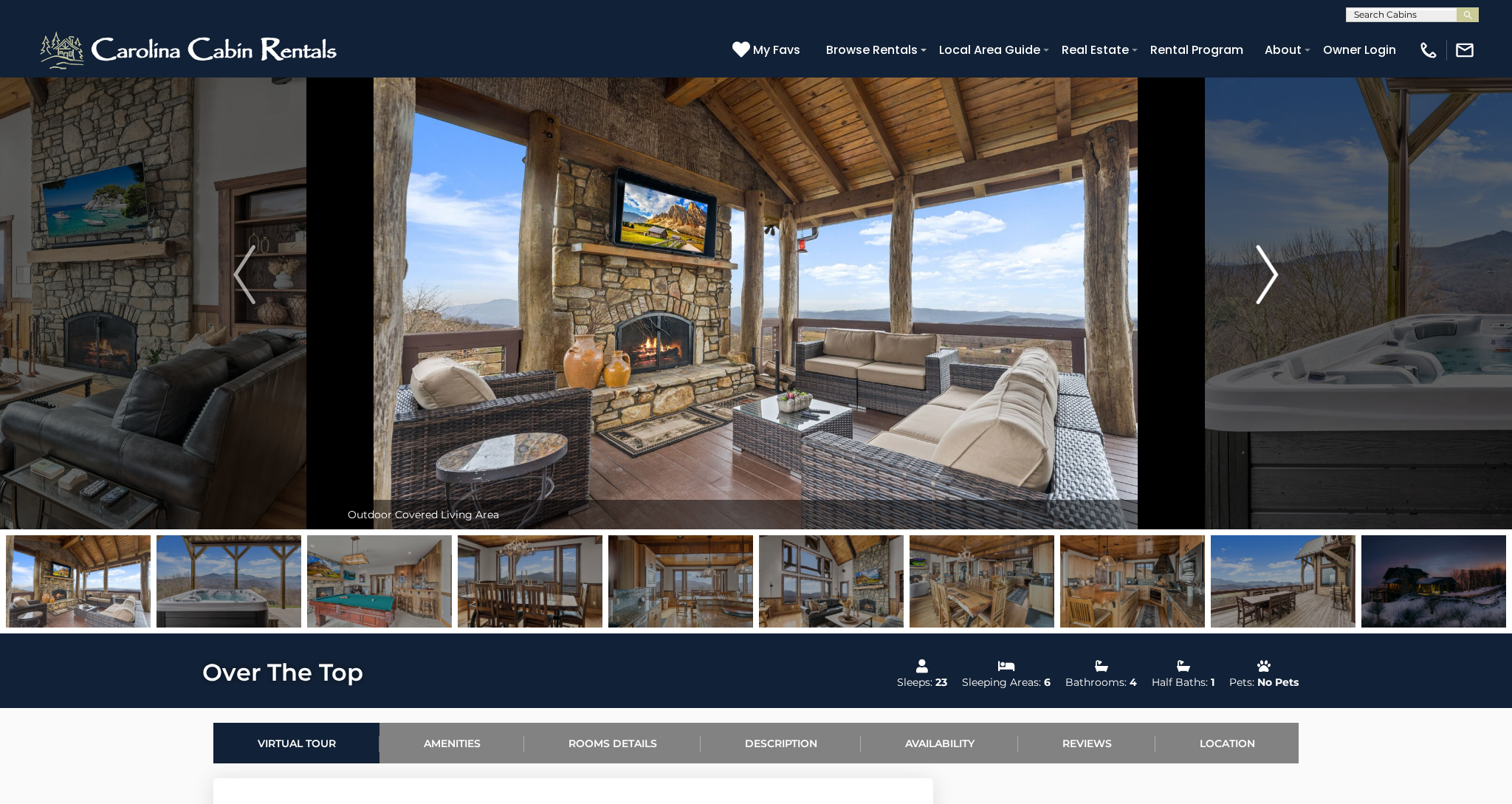
click at [1274, 274] on img "Next" at bounding box center [1268, 275] width 23 height 59
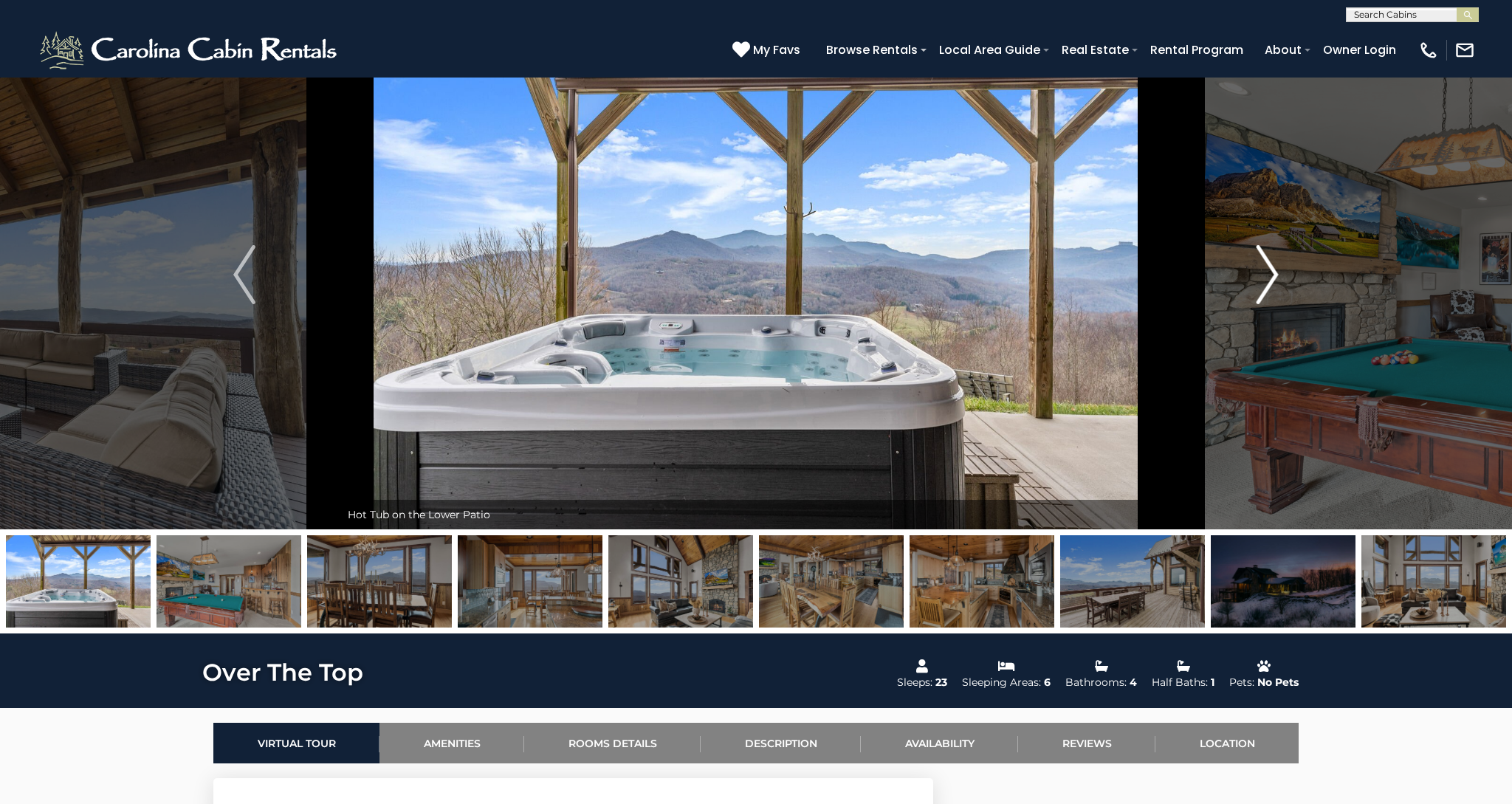
click at [1274, 274] on img "Next" at bounding box center [1268, 275] width 23 height 59
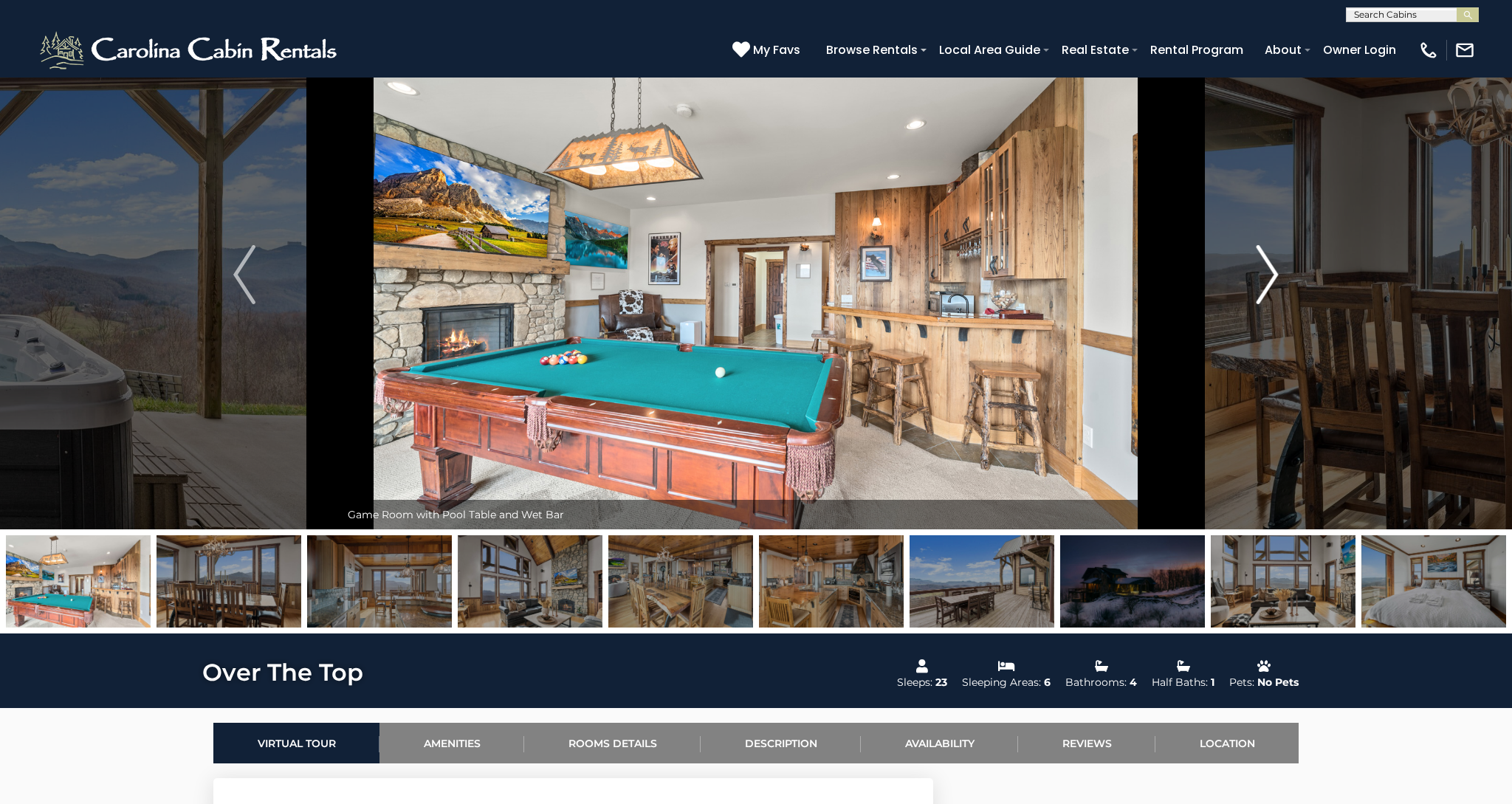
click at [1276, 274] on img "Next" at bounding box center [1268, 275] width 23 height 59
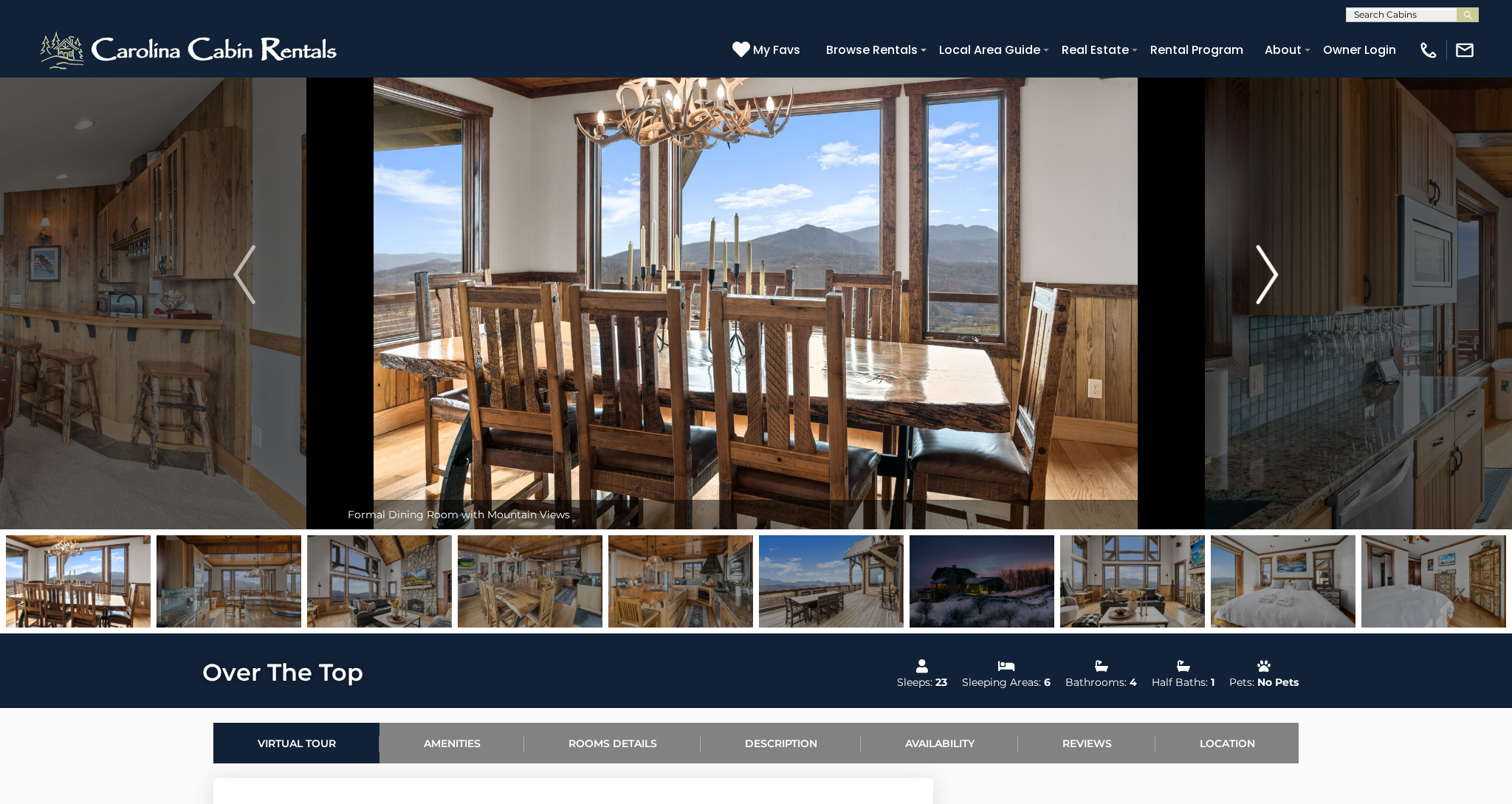
click at [1276, 274] on img "Next" at bounding box center [1268, 275] width 23 height 59
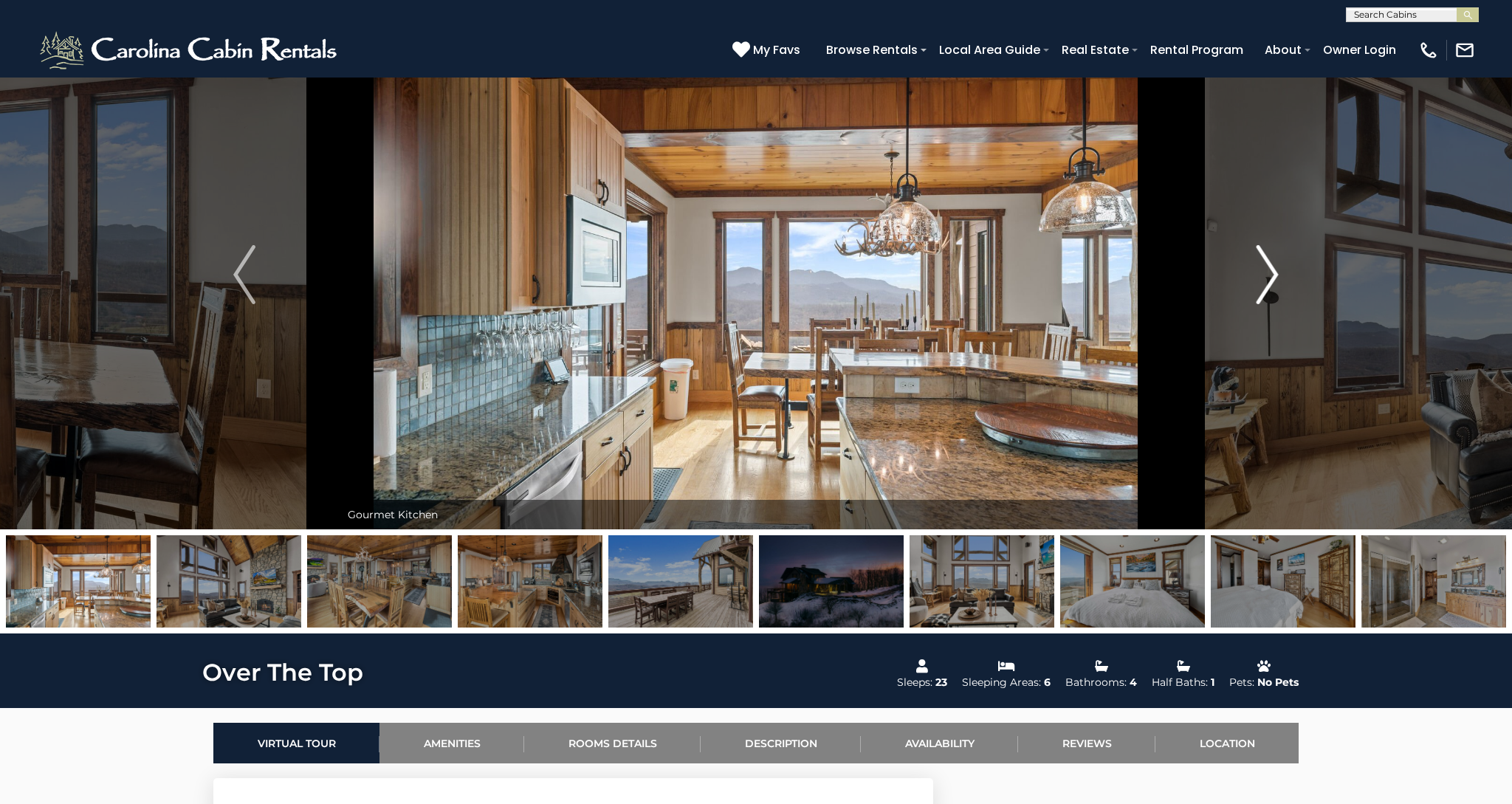
click at [1275, 274] on img "Next" at bounding box center [1268, 275] width 23 height 59
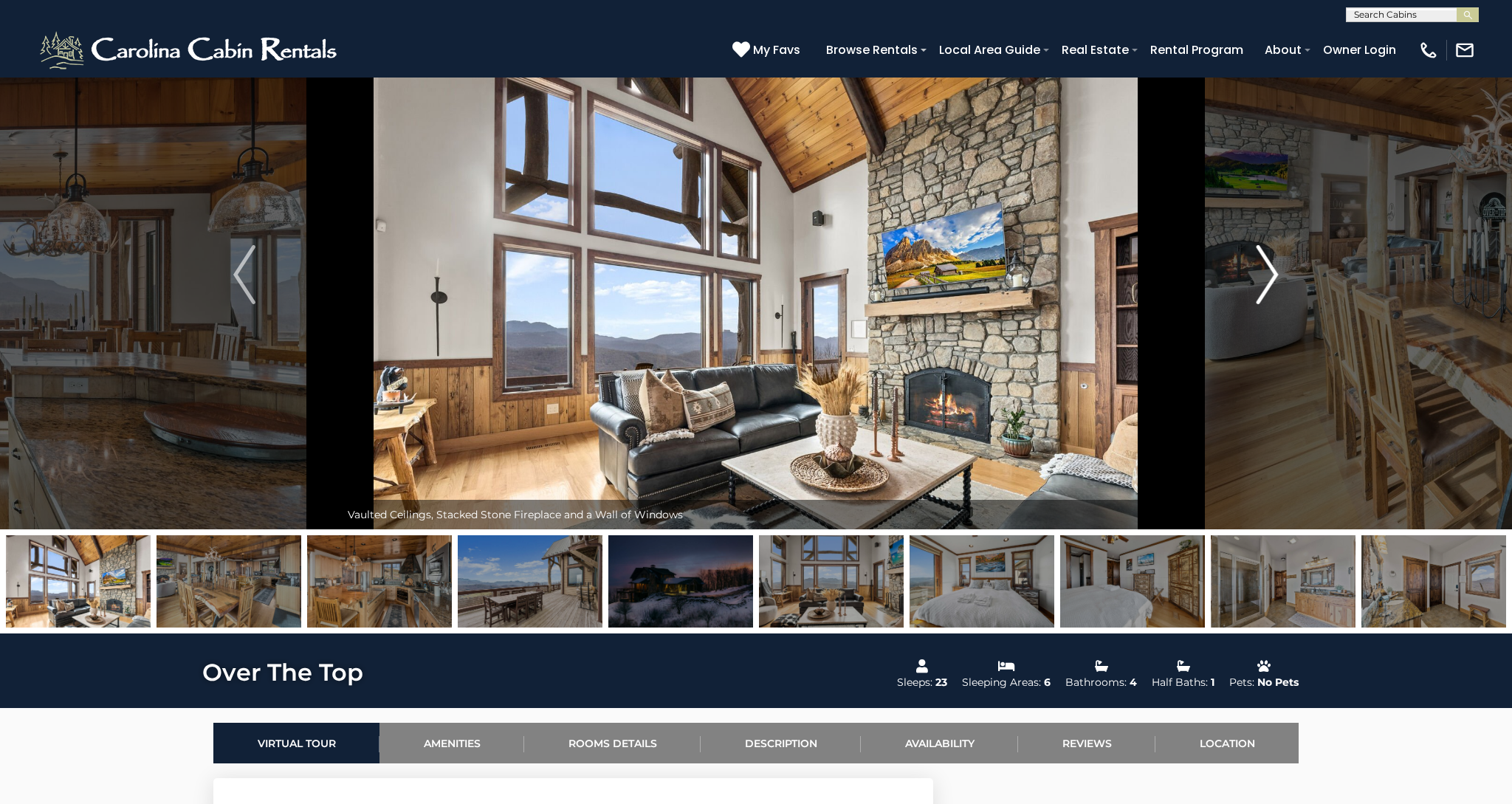
click at [1275, 274] on img "Next" at bounding box center [1268, 275] width 23 height 59
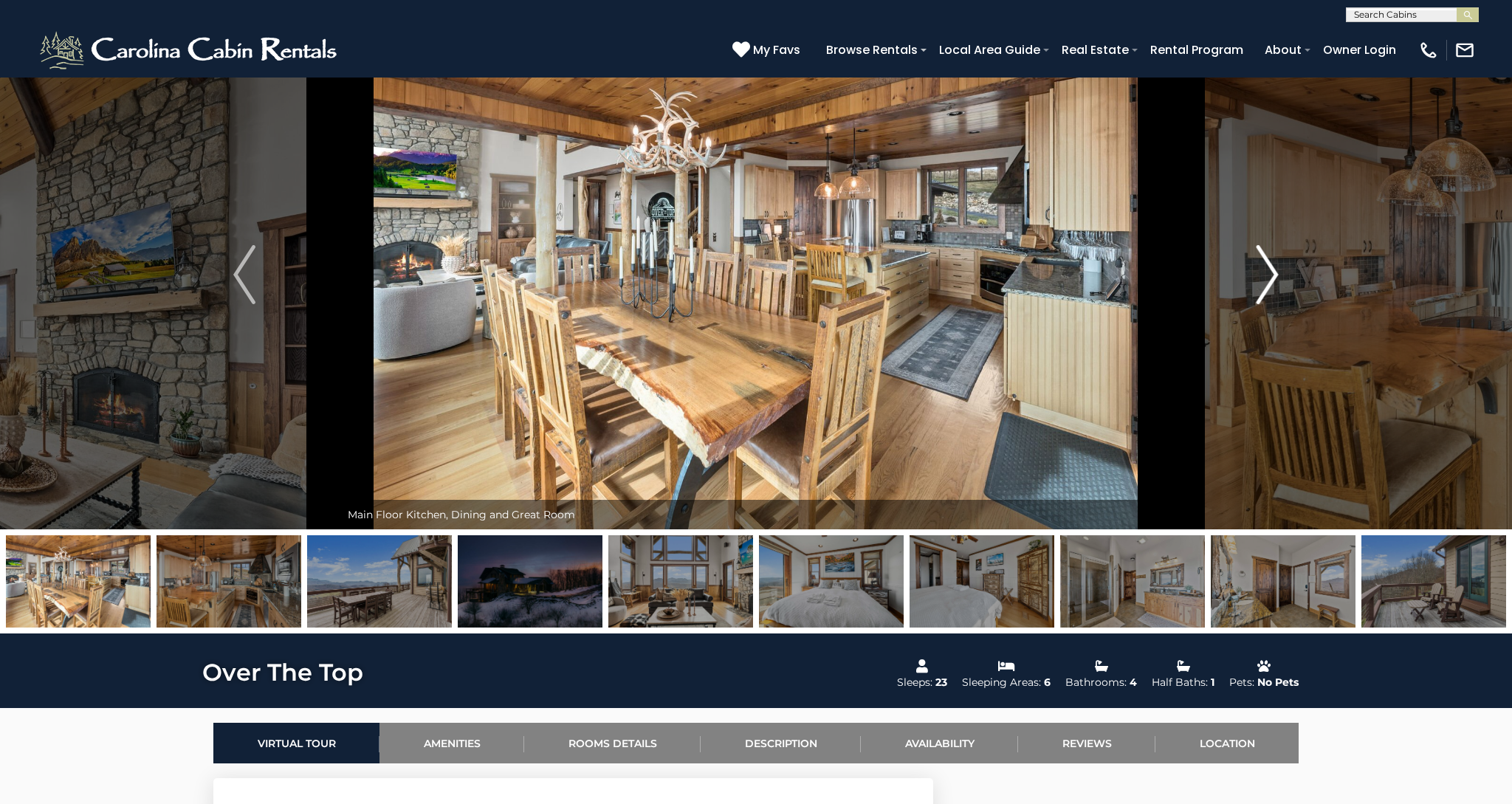
click at [1275, 274] on img "Next" at bounding box center [1268, 275] width 23 height 59
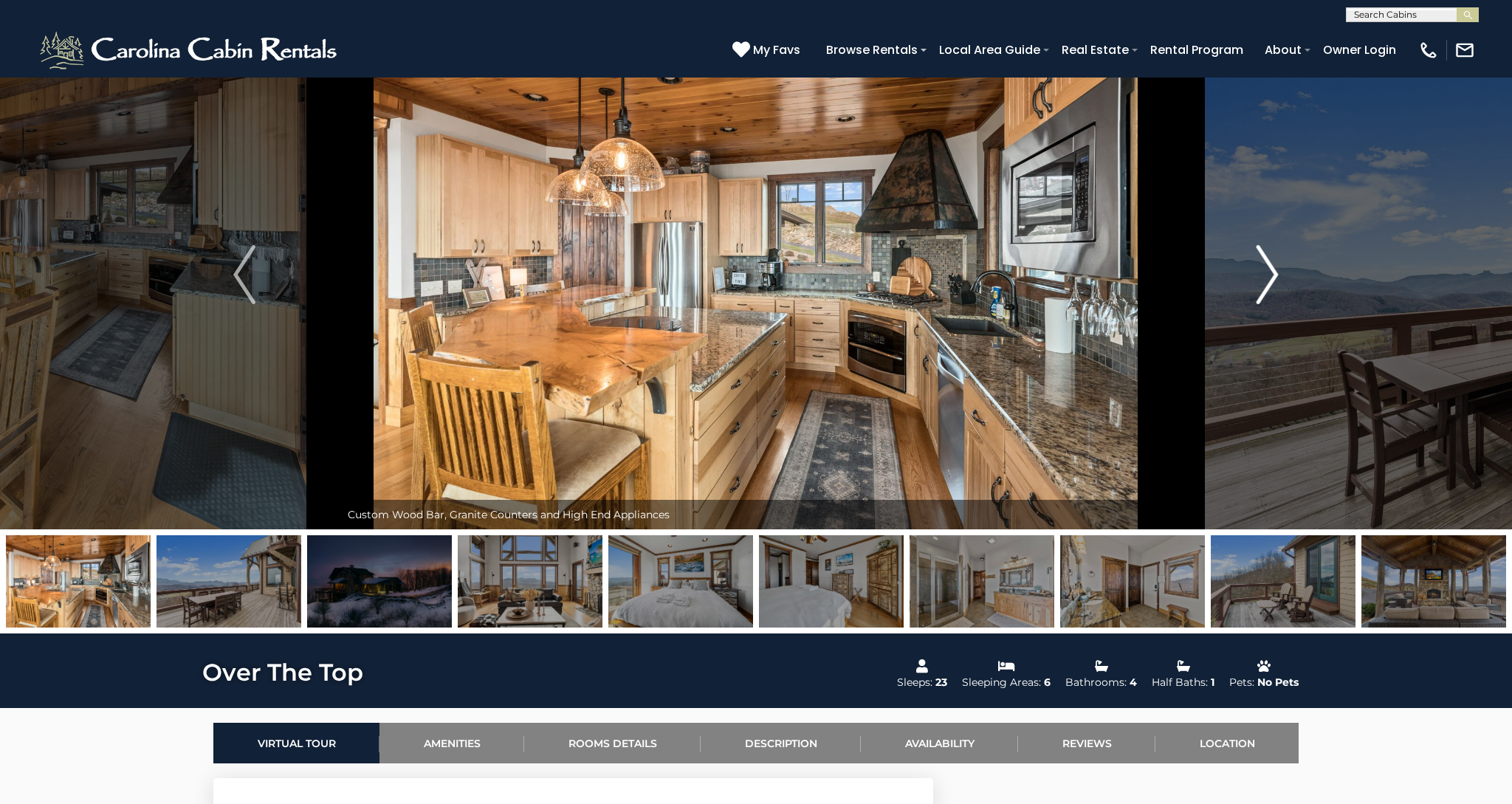
click at [1275, 274] on img "Next" at bounding box center [1268, 275] width 23 height 59
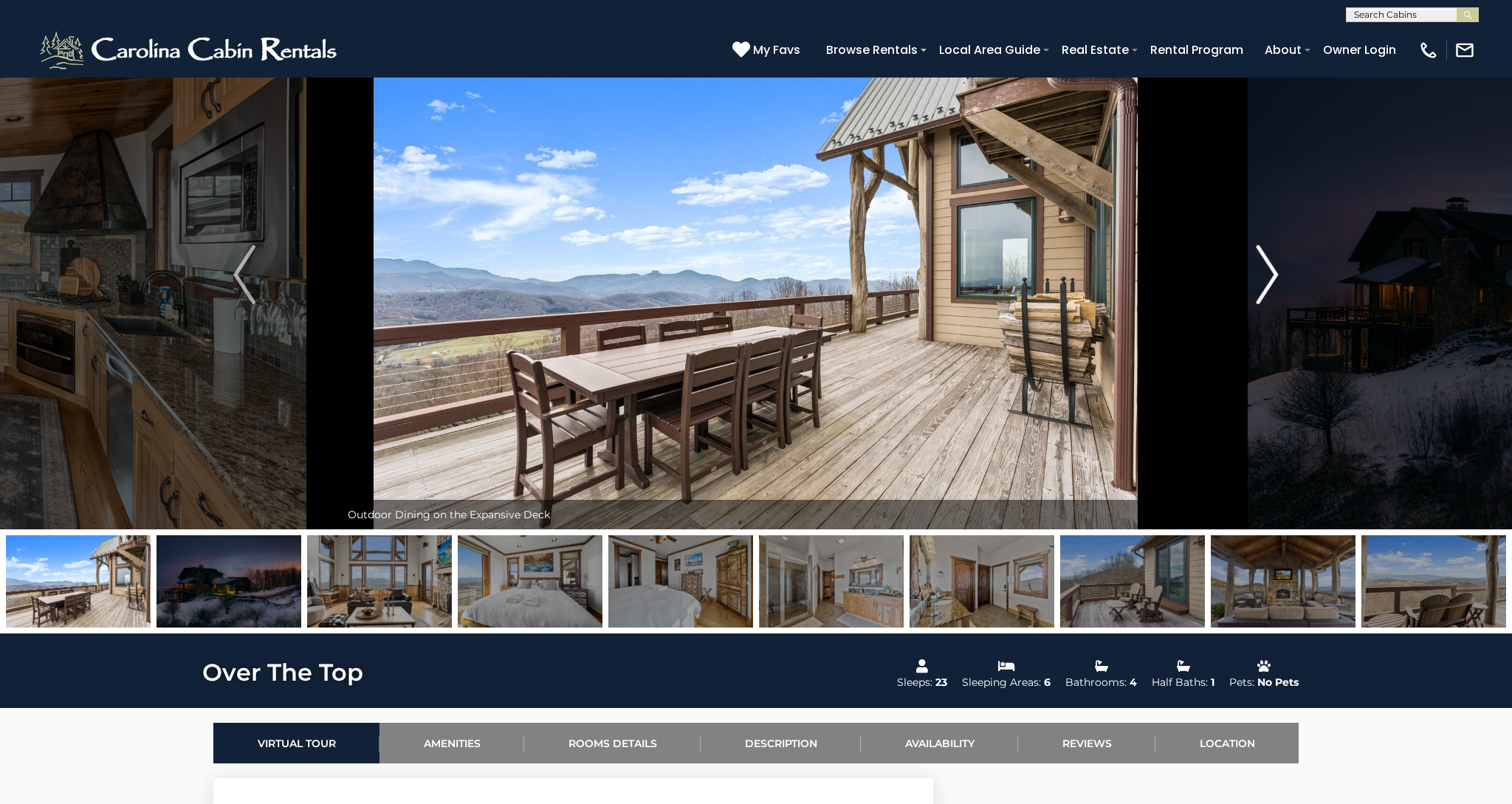
click at [1275, 274] on img "Next" at bounding box center [1268, 275] width 23 height 59
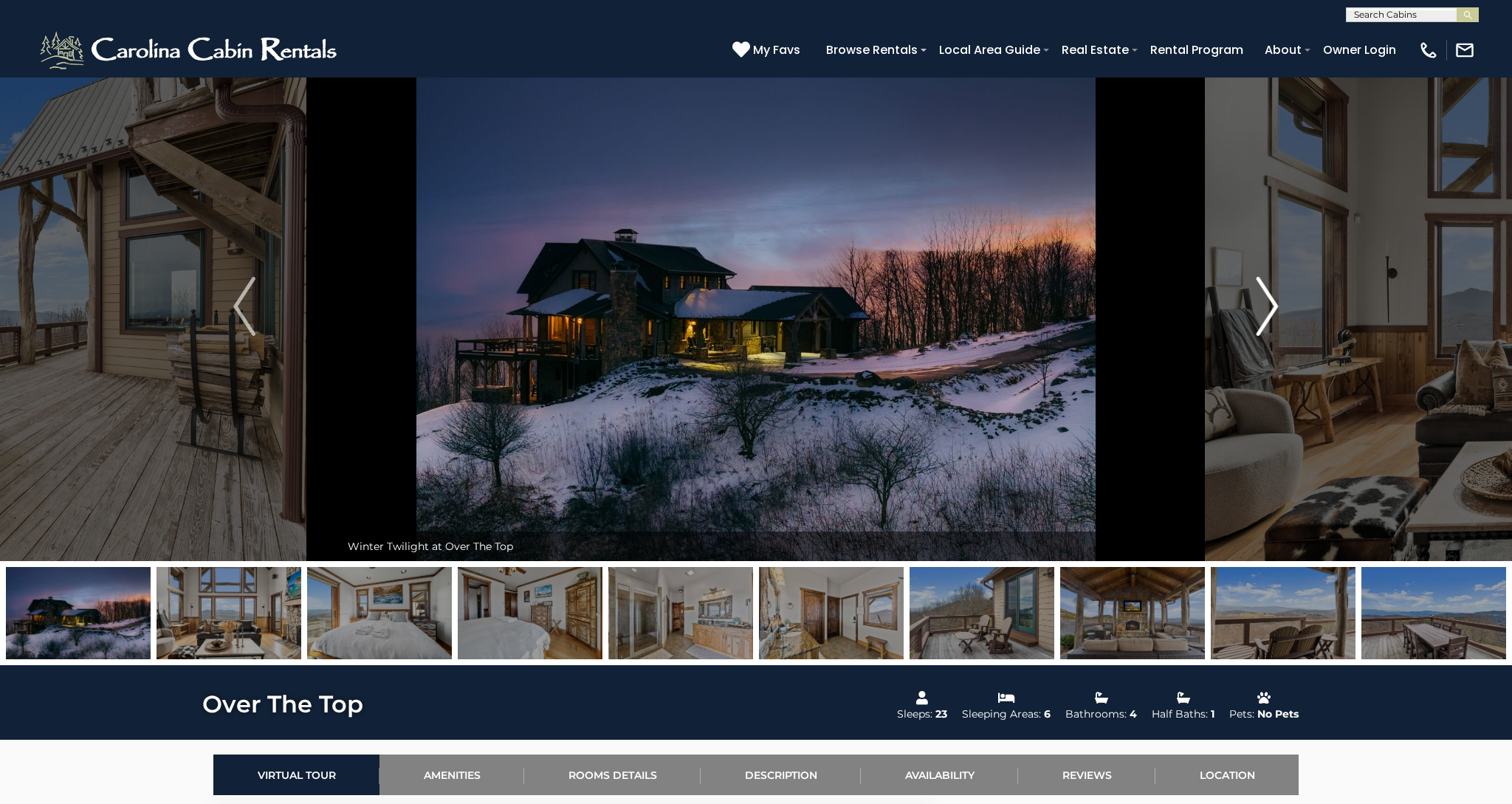
scroll to position [28, 0]
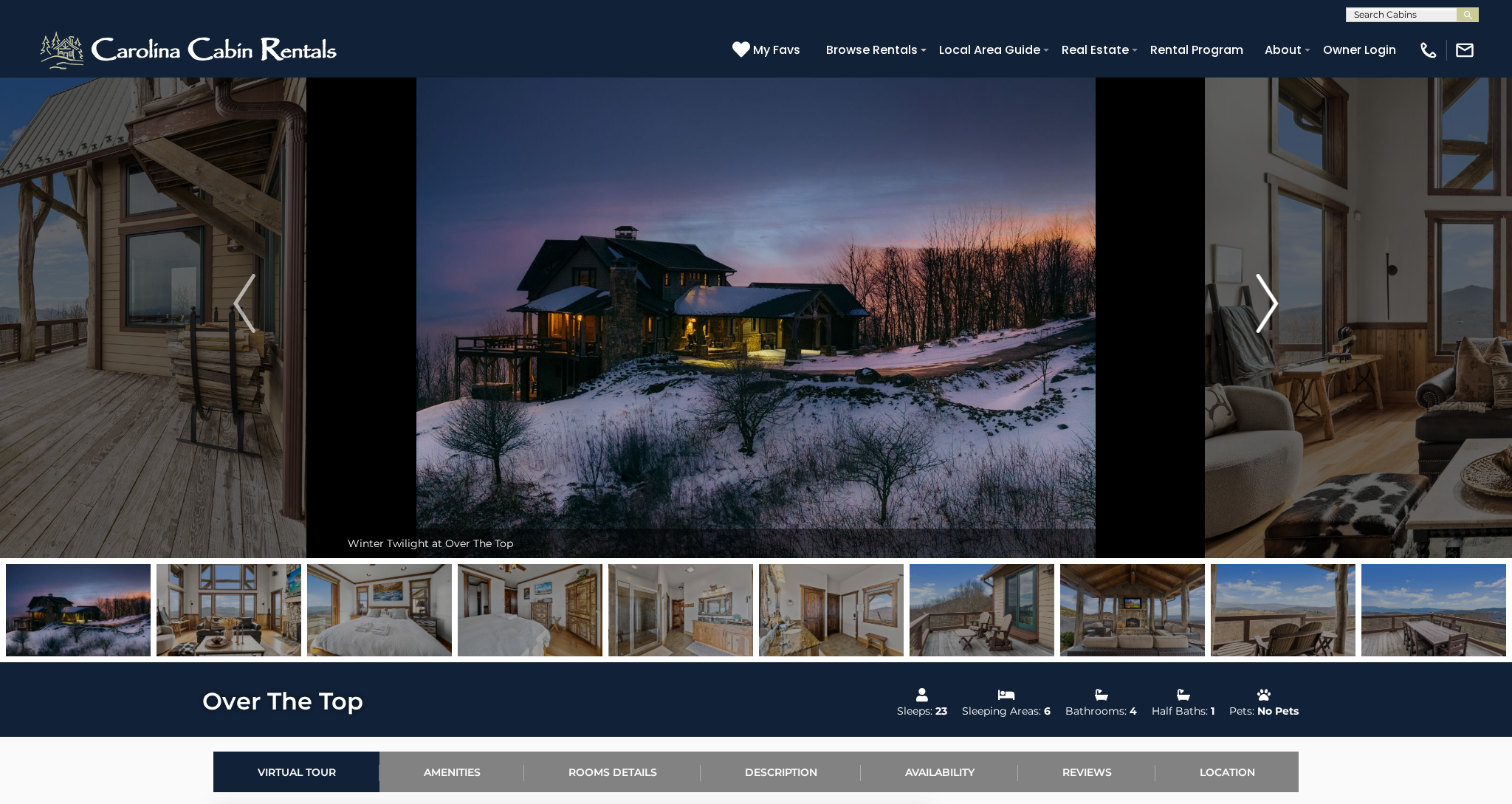
click at [1268, 286] on img "Next" at bounding box center [1268, 303] width 23 height 59
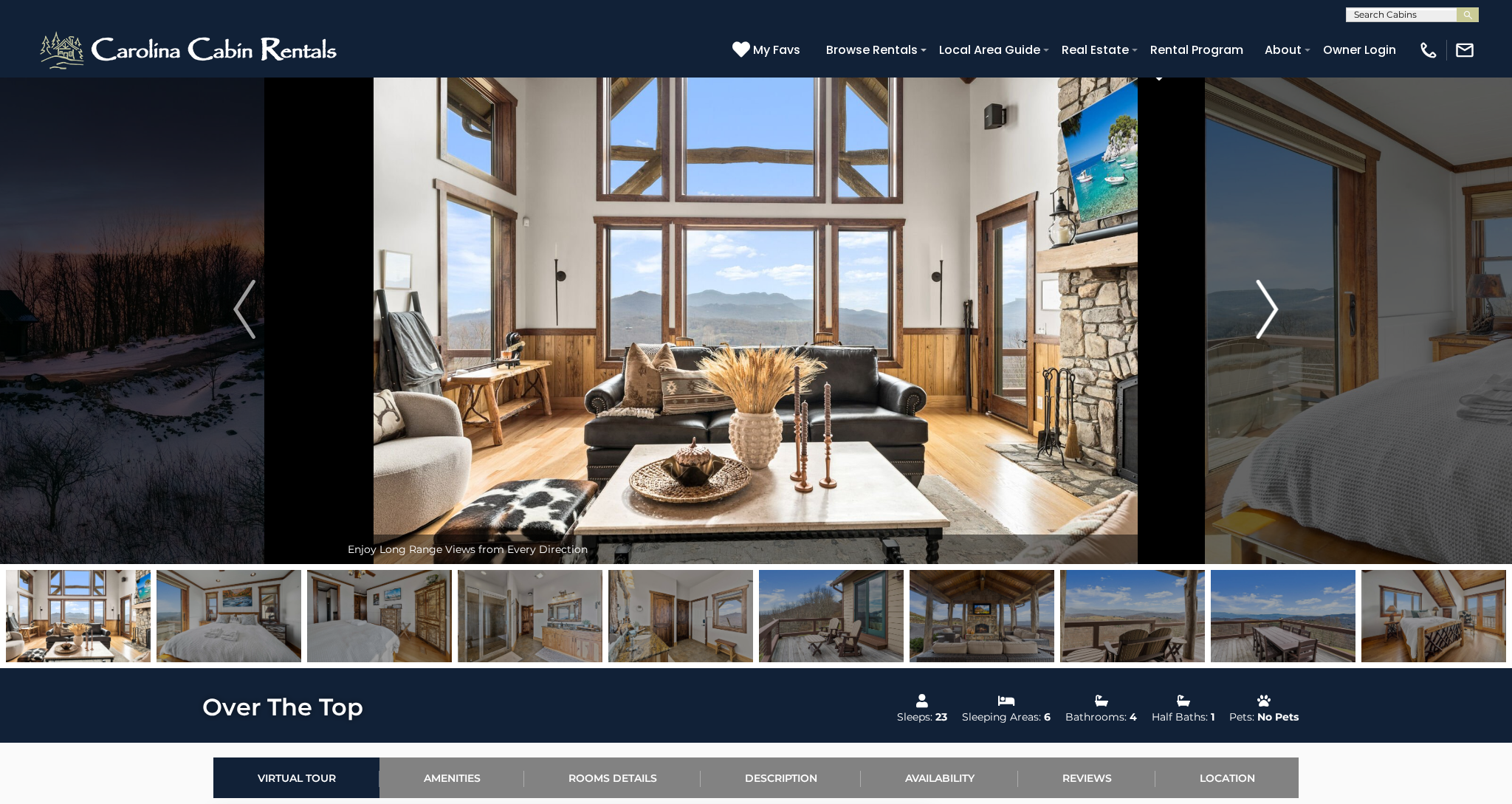
scroll to position [29, 0]
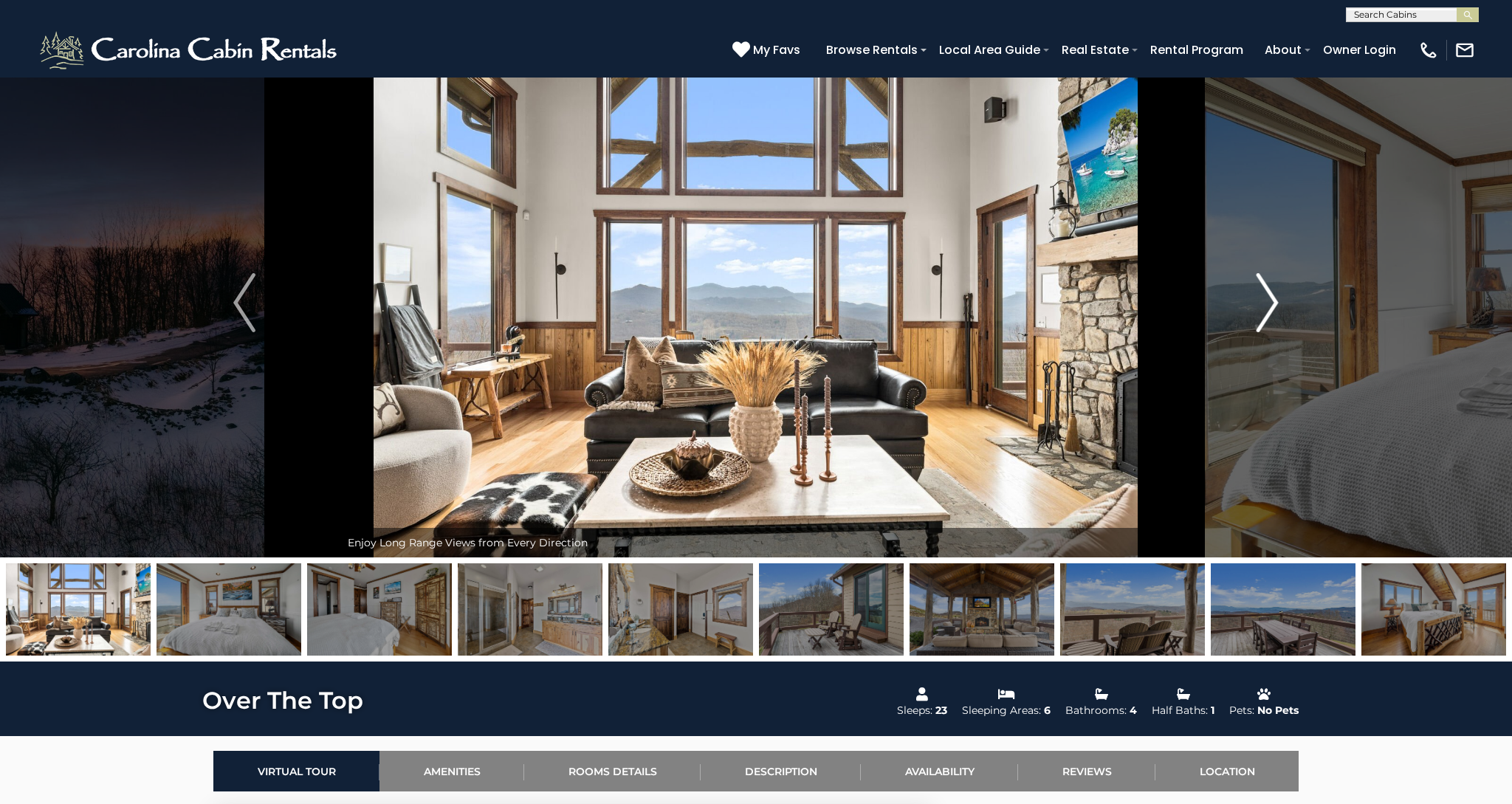
click at [1270, 300] on img "Next" at bounding box center [1268, 303] width 23 height 59
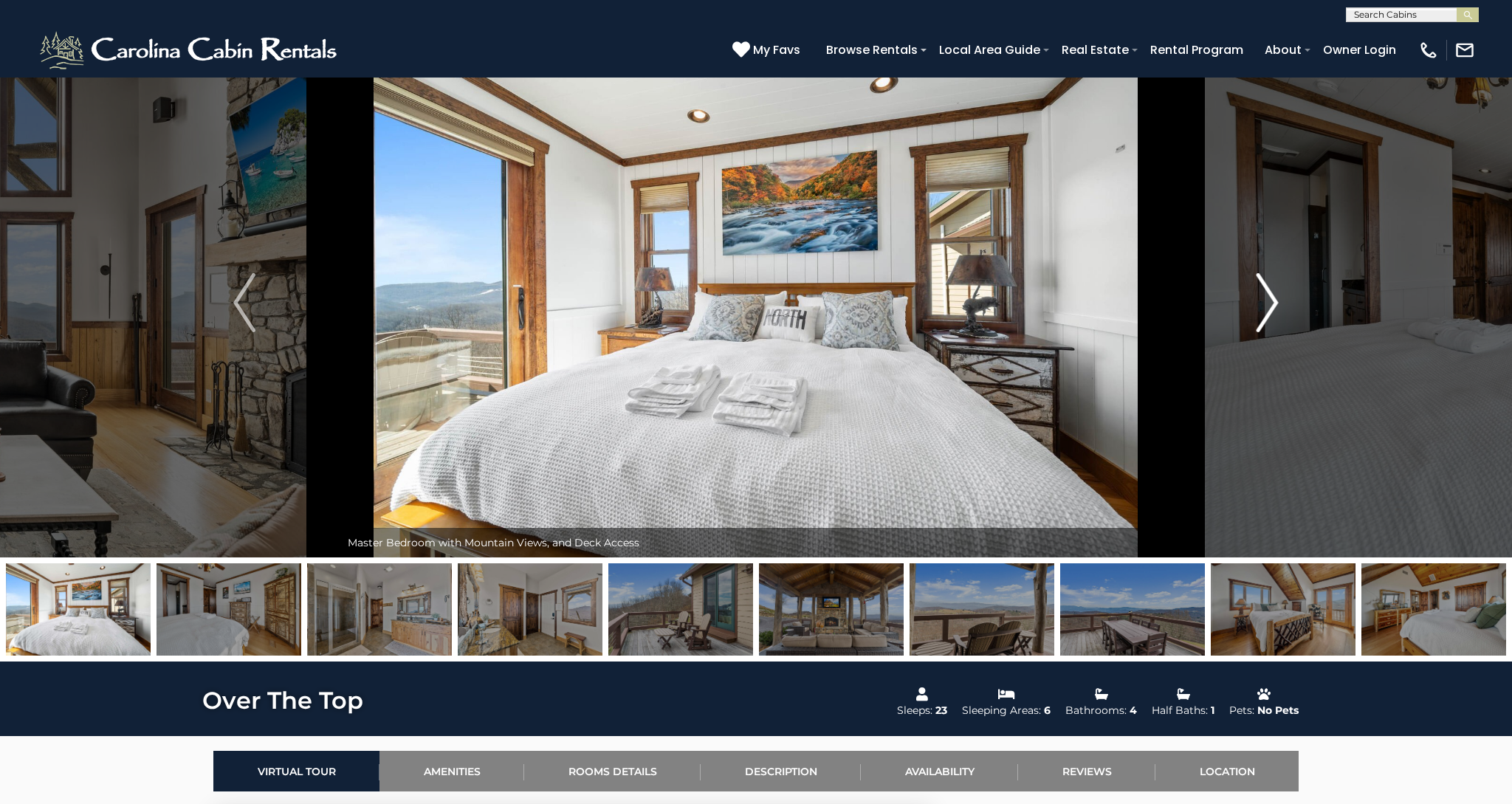
click at [1271, 300] on img "Next" at bounding box center [1268, 303] width 23 height 59
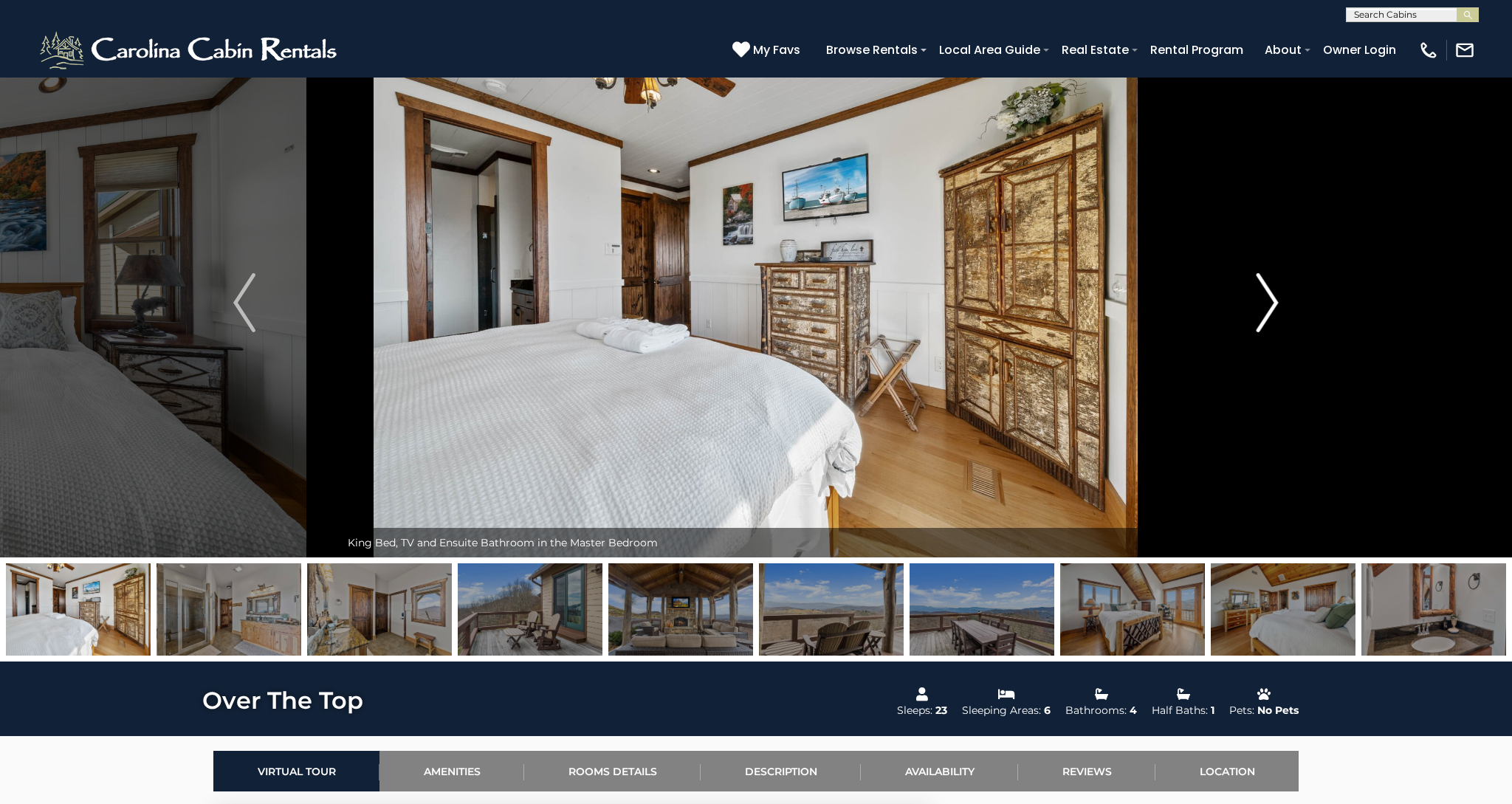
scroll to position [33, 0]
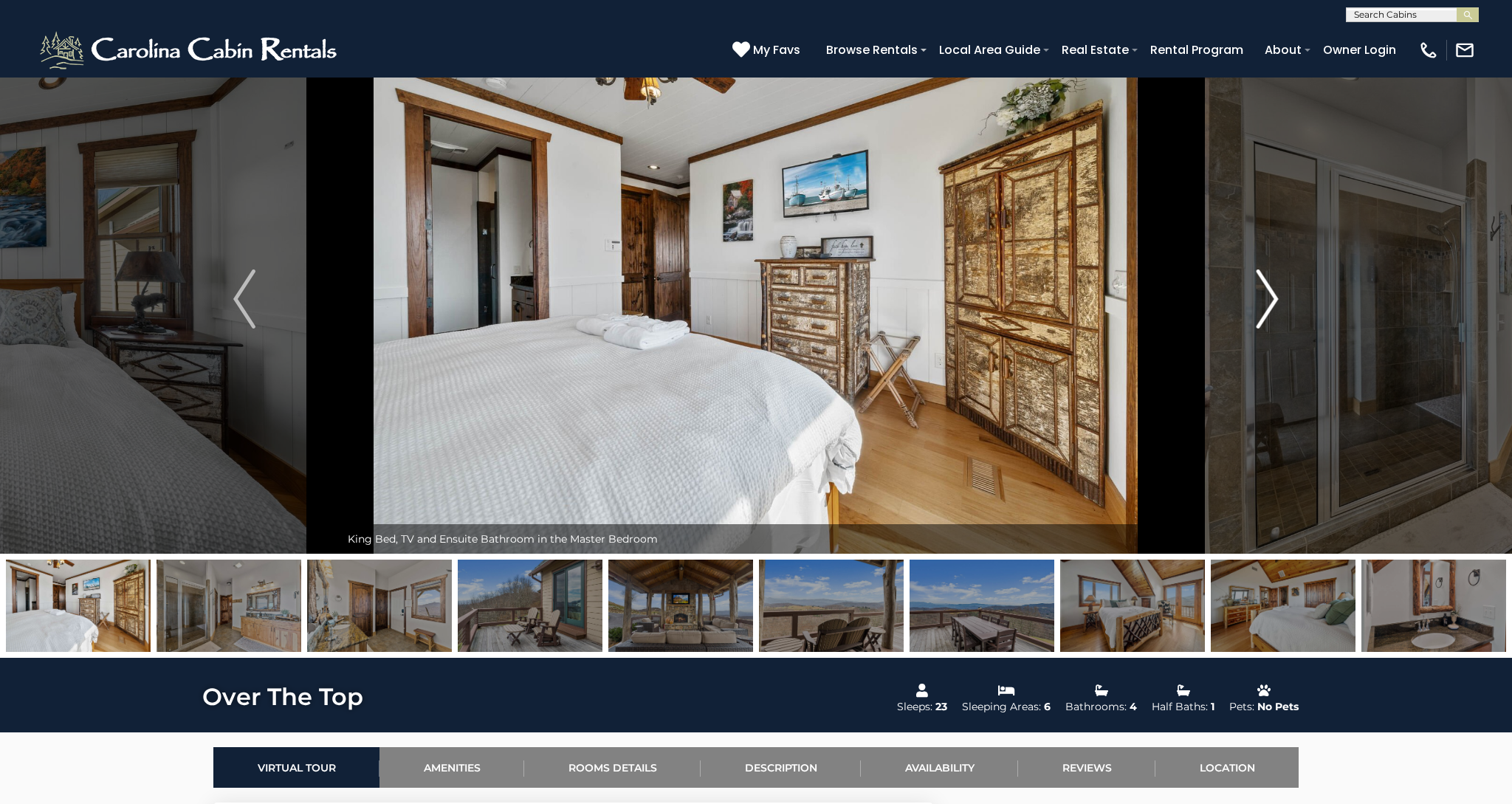
click at [1272, 300] on img "Next" at bounding box center [1268, 299] width 23 height 59
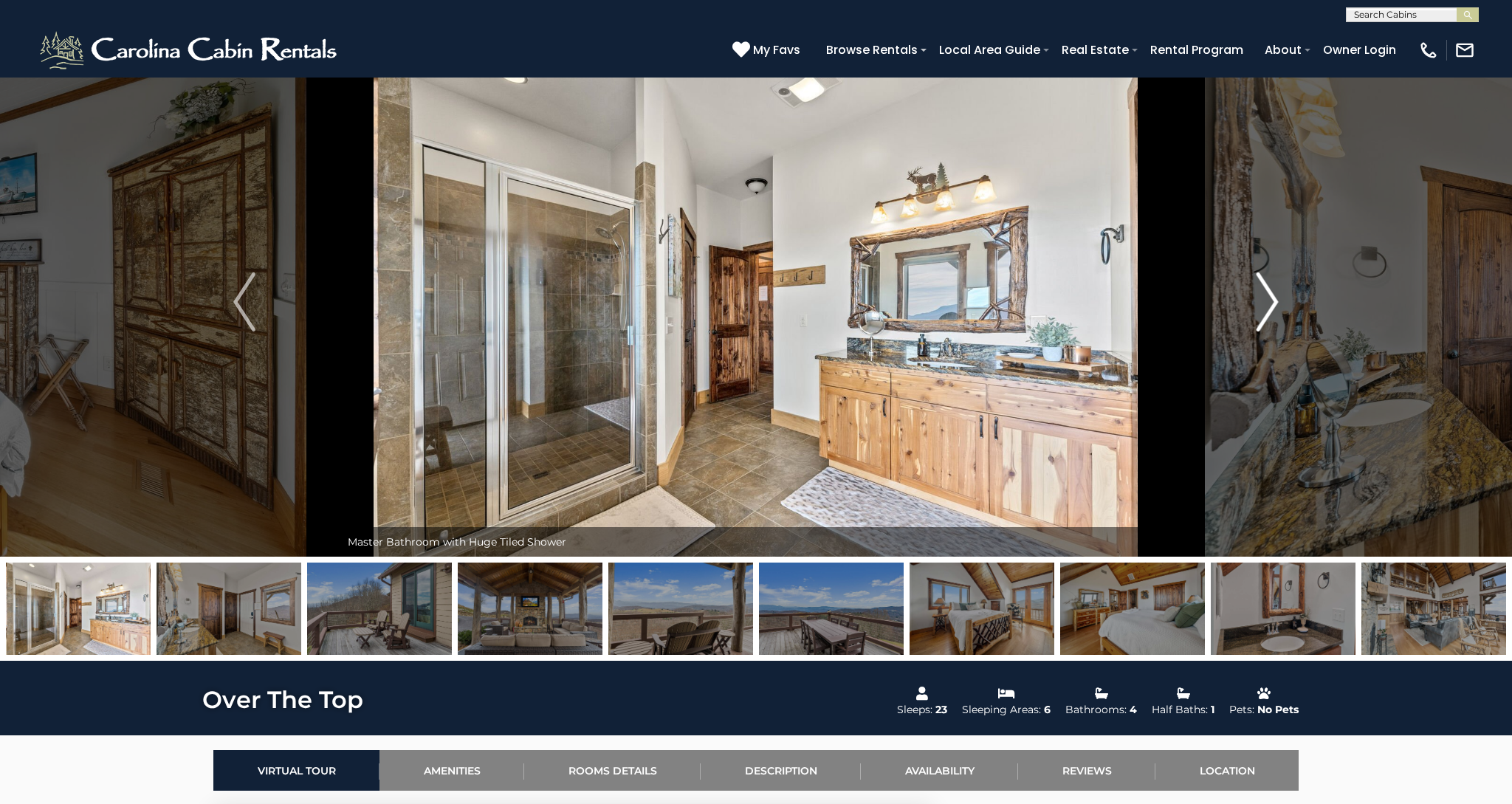
scroll to position [36, 0]
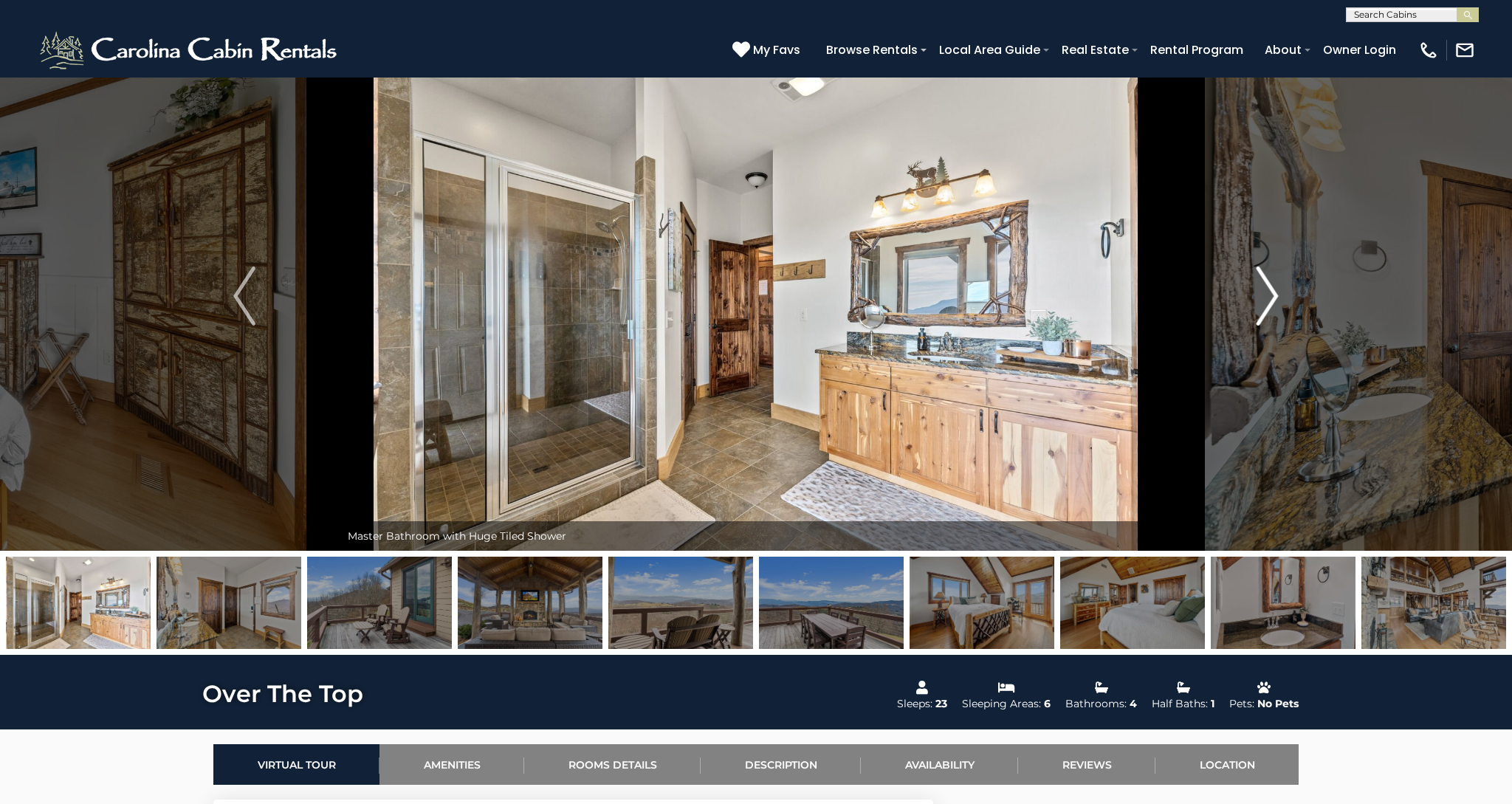
click at [1272, 300] on img "Next" at bounding box center [1268, 296] width 23 height 59
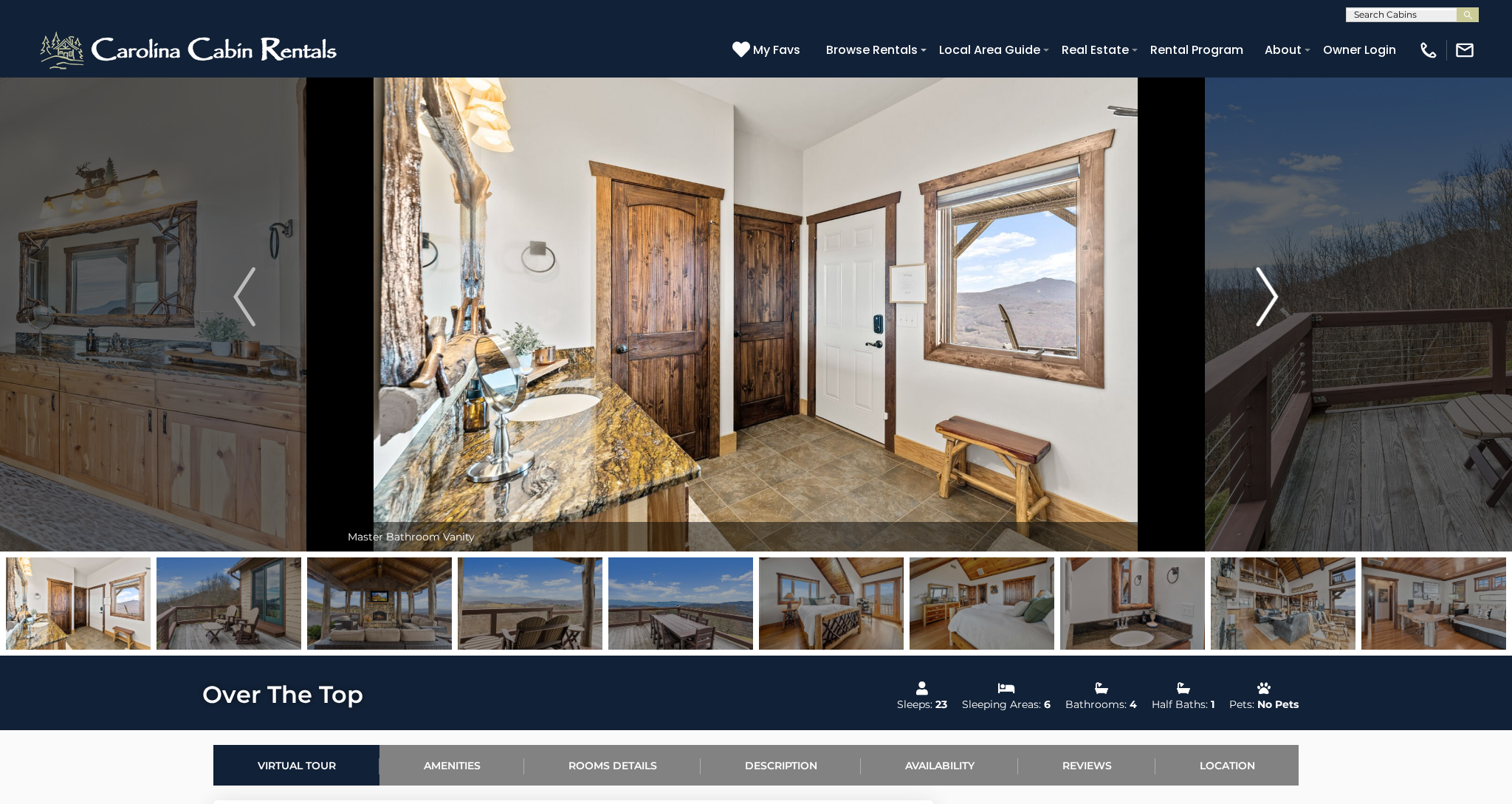
scroll to position [38, 0]
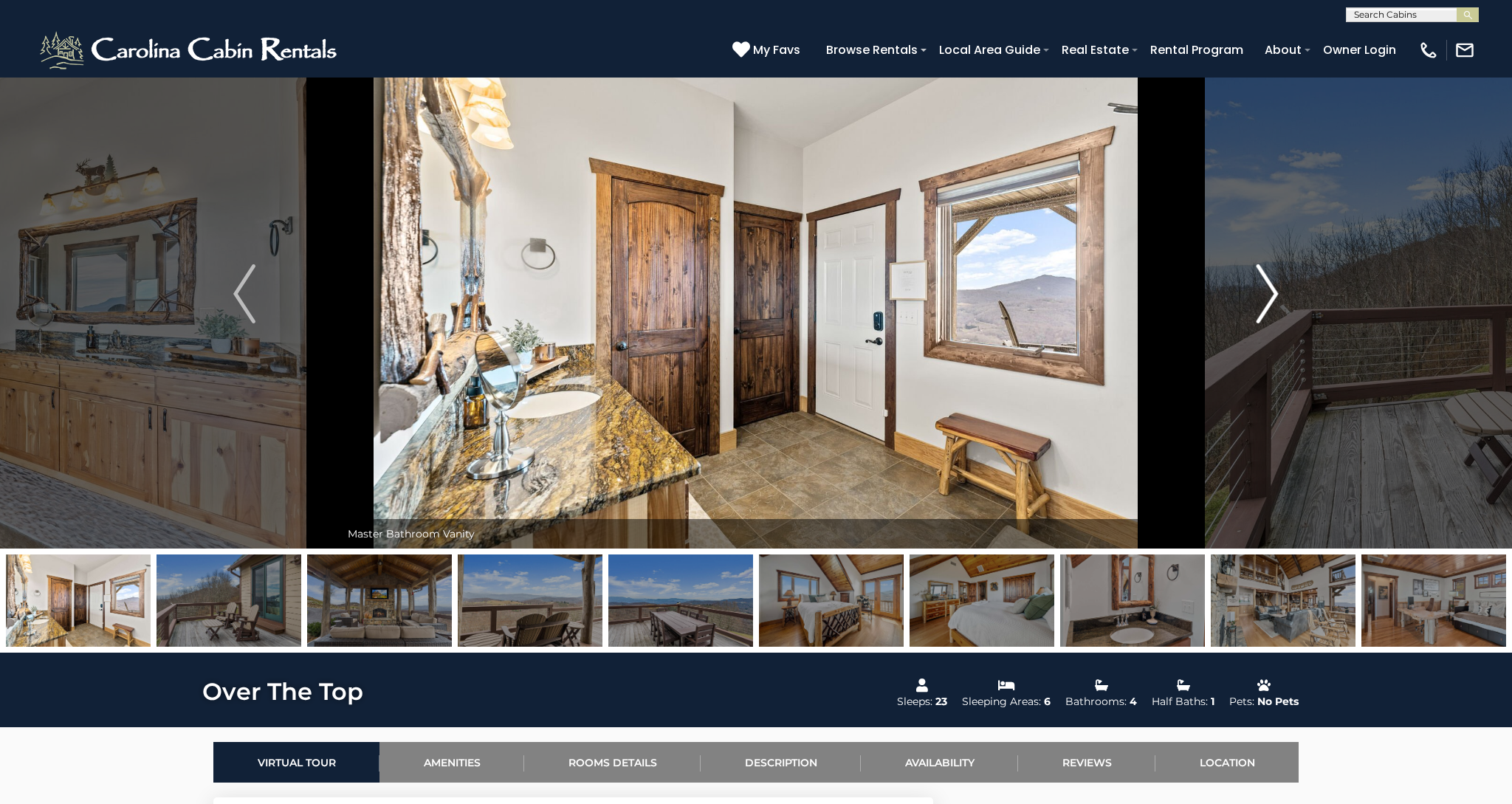
click at [1272, 300] on img "Next" at bounding box center [1268, 294] width 23 height 59
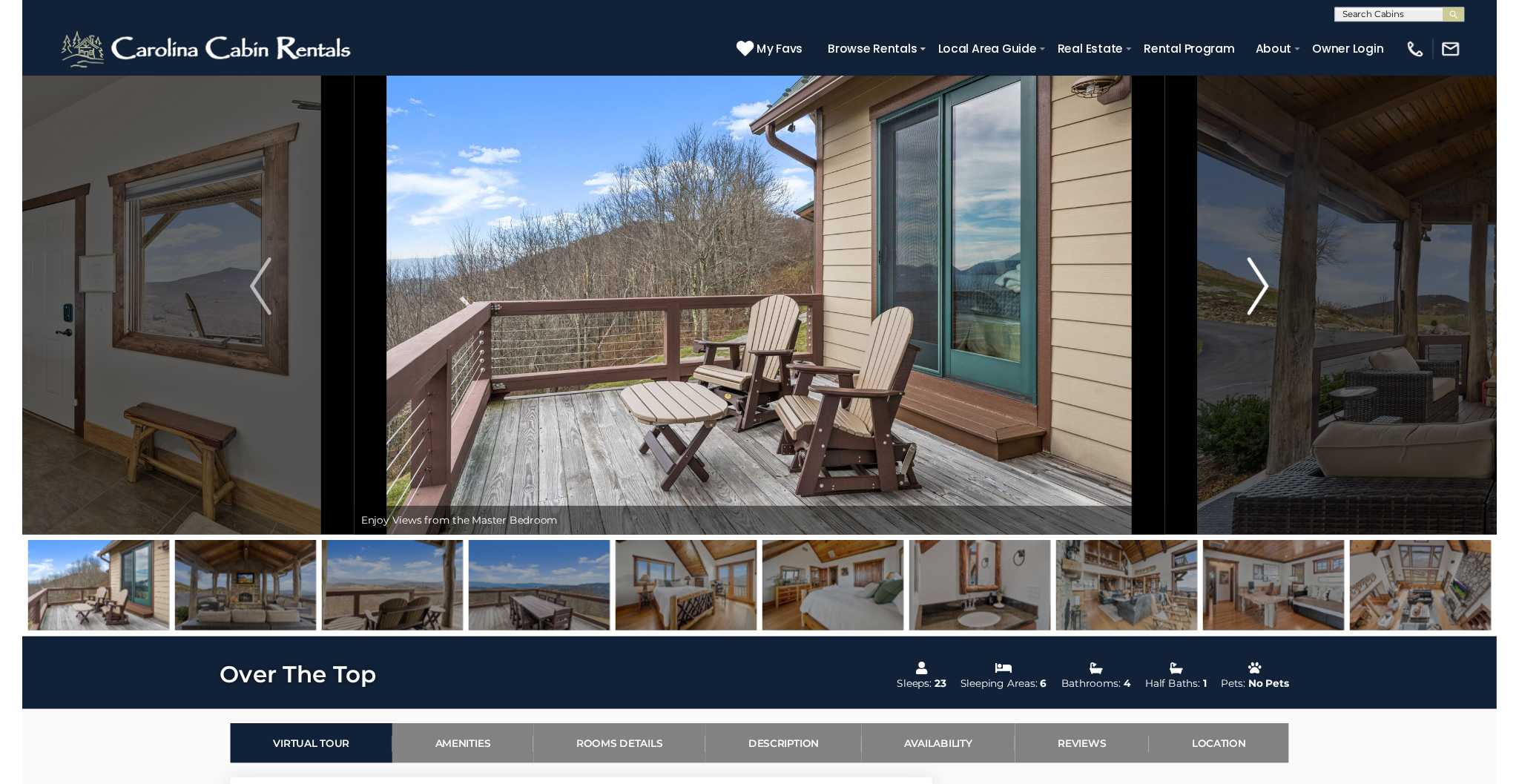
scroll to position [36, 0]
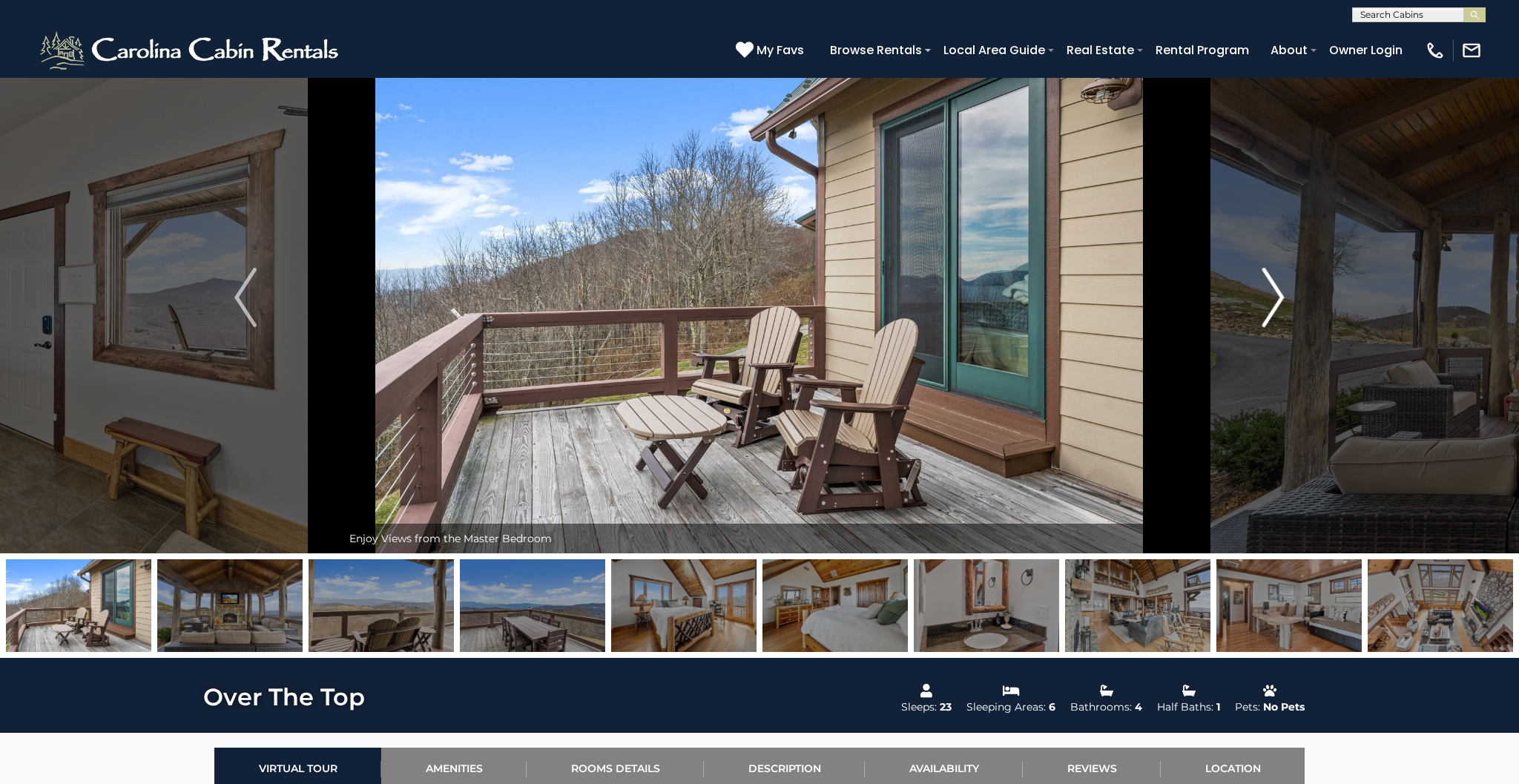
click at [1278, 278] on img "Next" at bounding box center [1273, 297] width 23 height 59
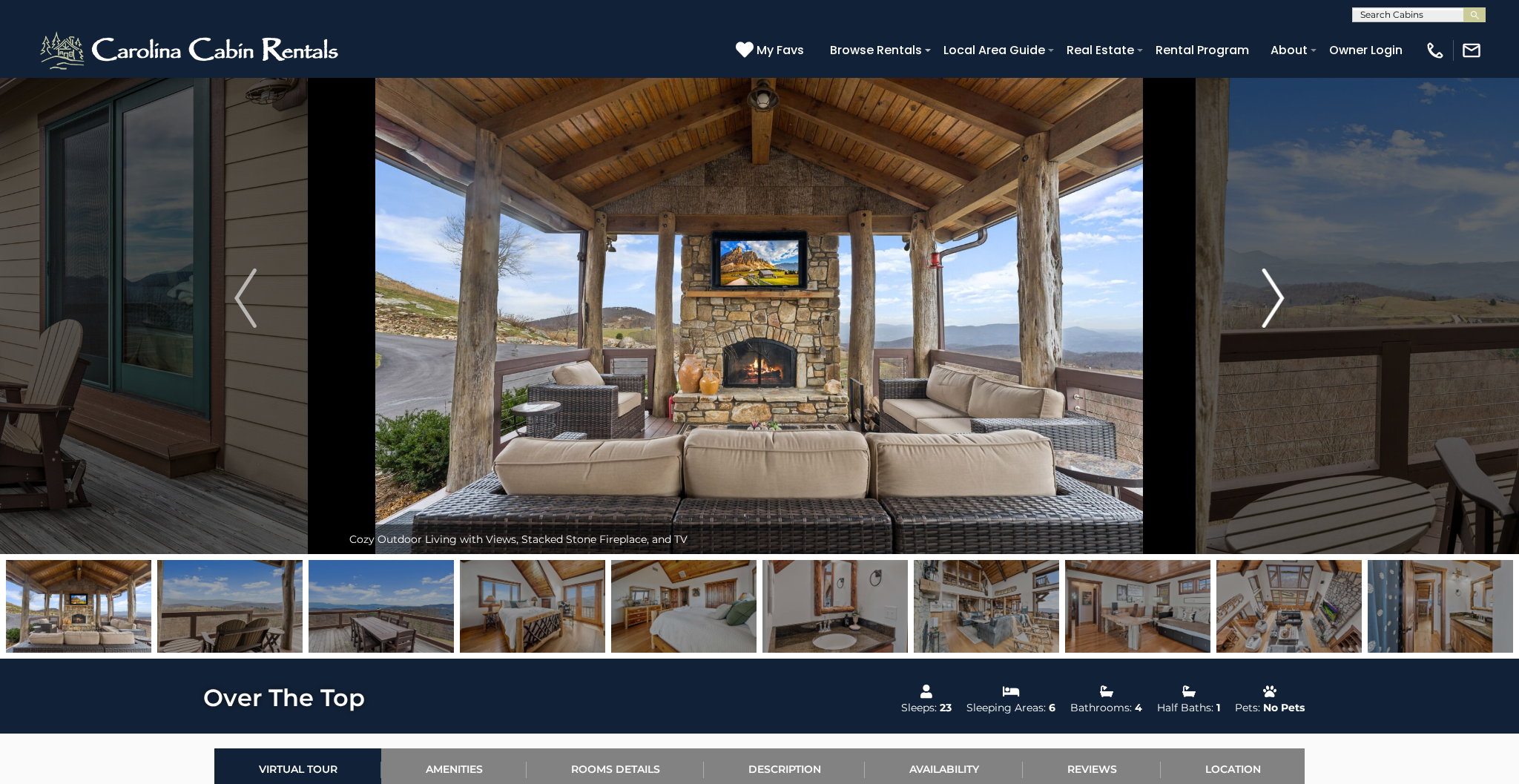
scroll to position [39, 0]
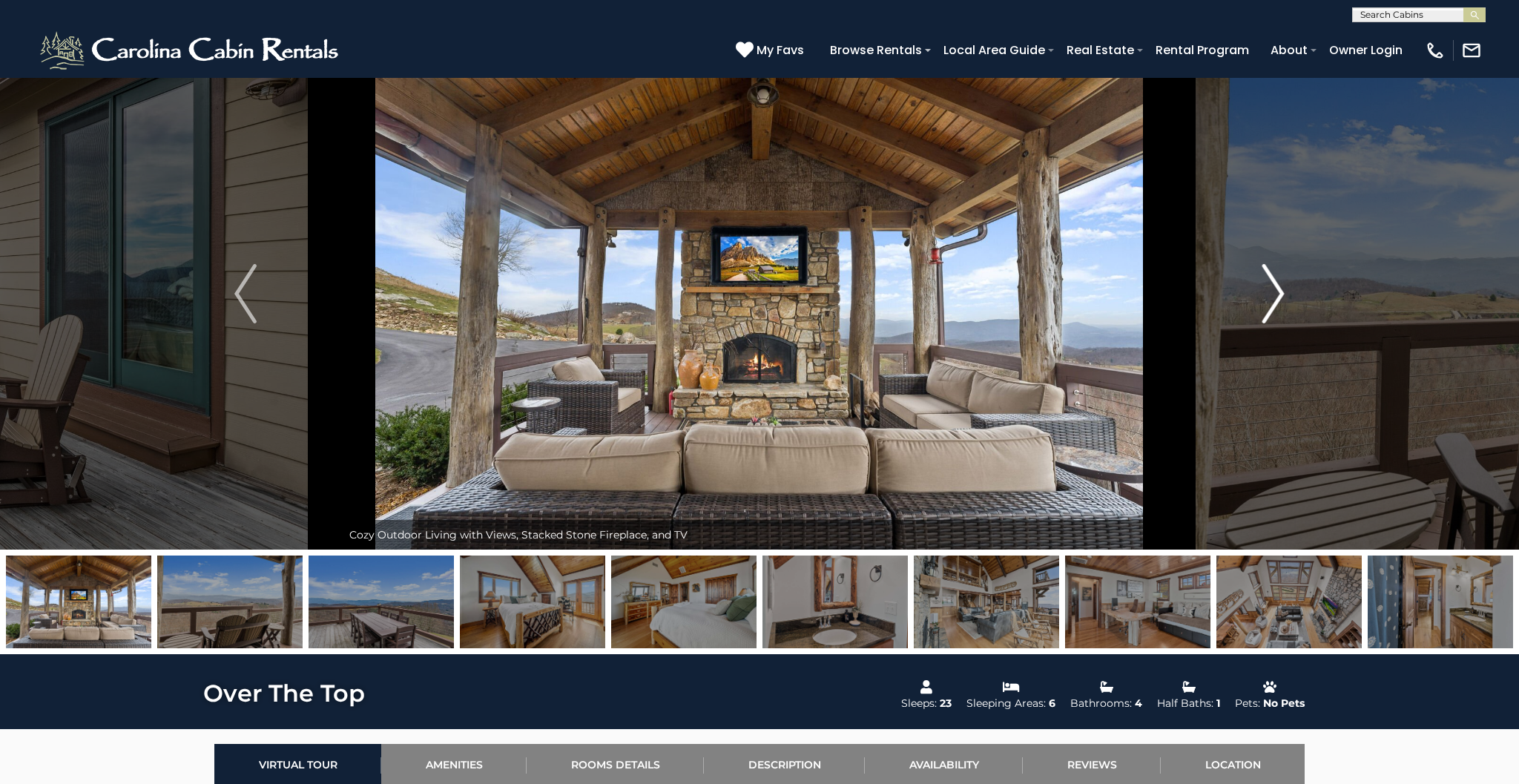
click at [1278, 278] on img "Next" at bounding box center [1273, 294] width 23 height 59
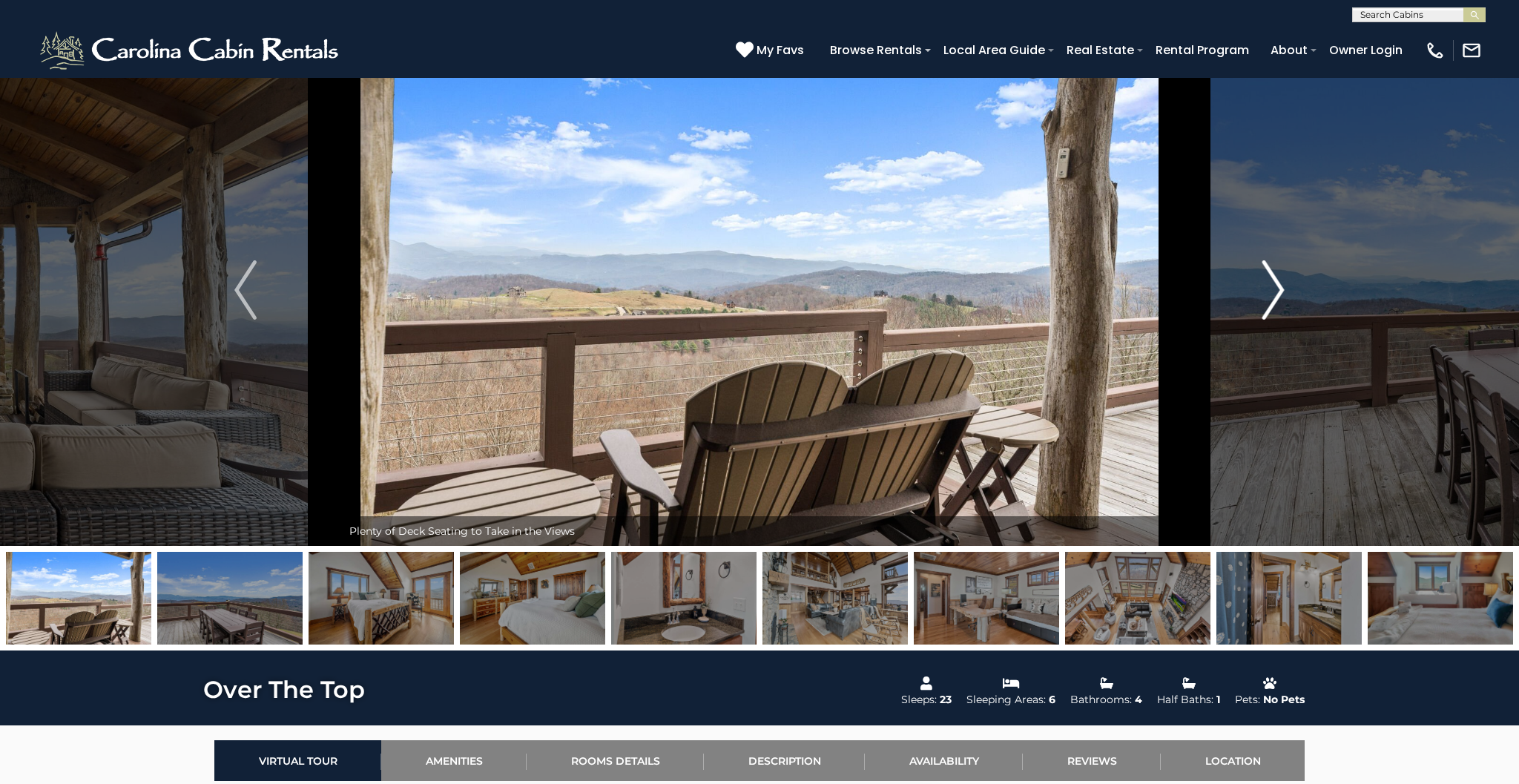
scroll to position [48, 0]
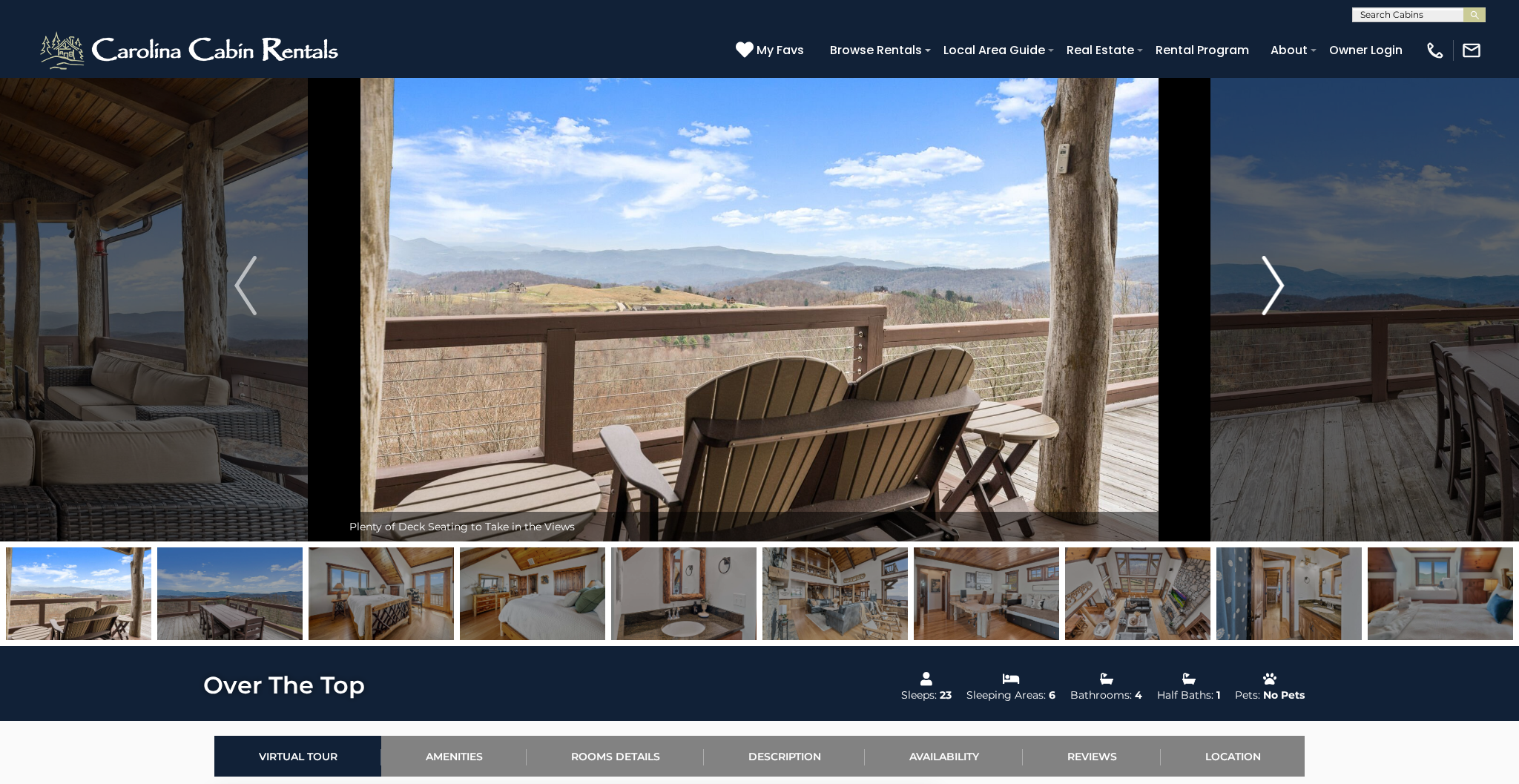
click at [1278, 278] on img "Next" at bounding box center [1273, 285] width 23 height 59
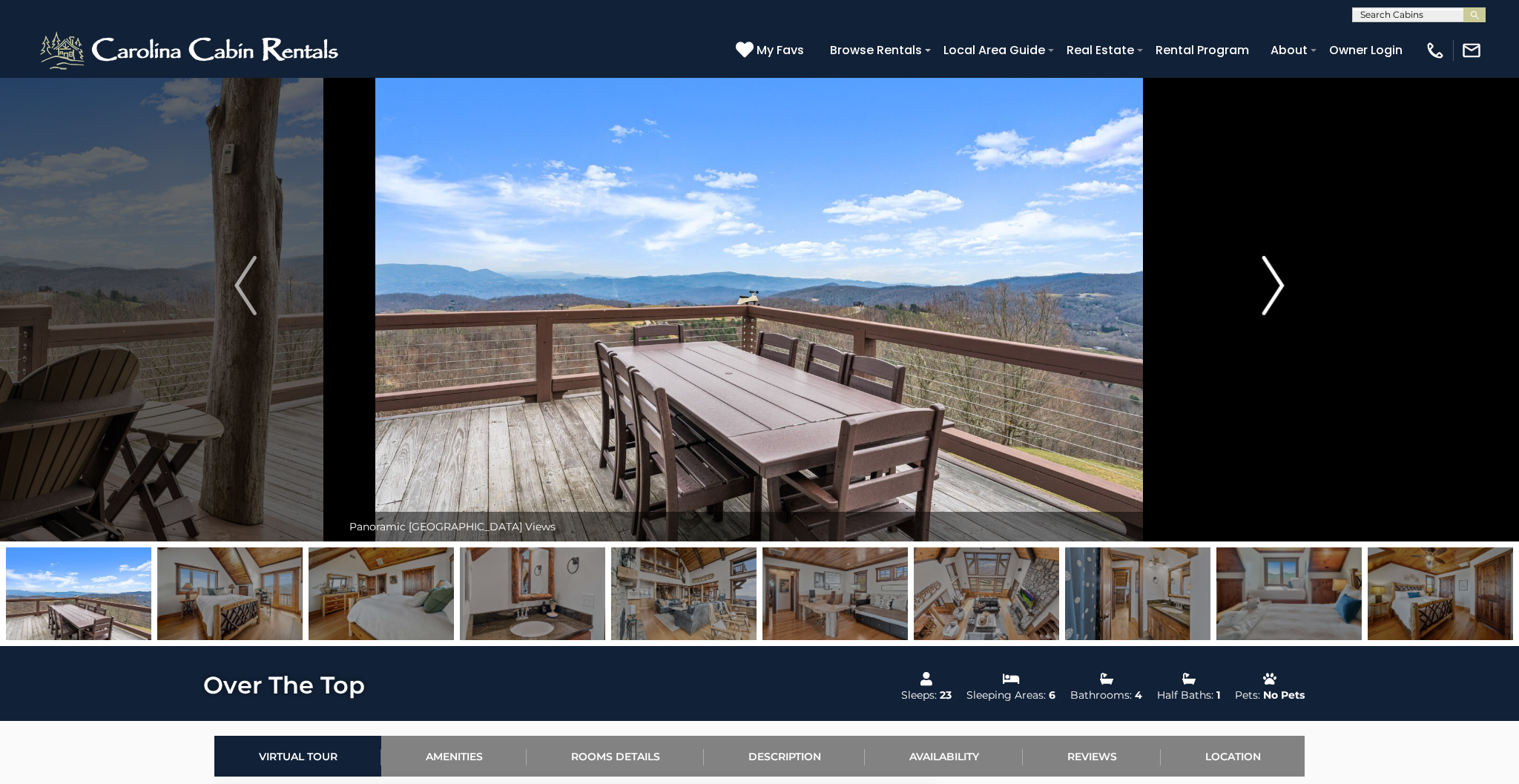
scroll to position [48, 0]
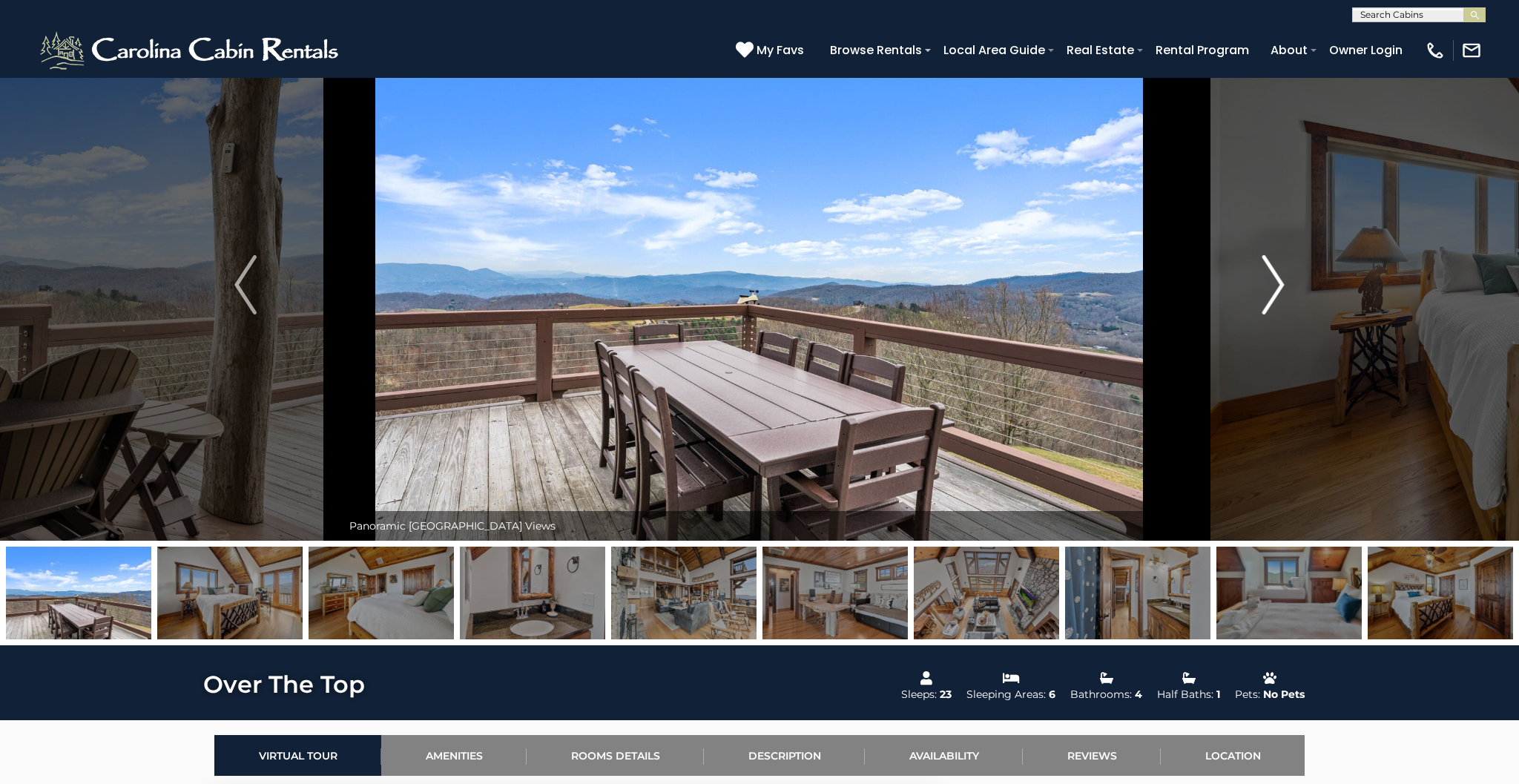
click at [1278, 279] on img "Next" at bounding box center [1273, 284] width 23 height 59
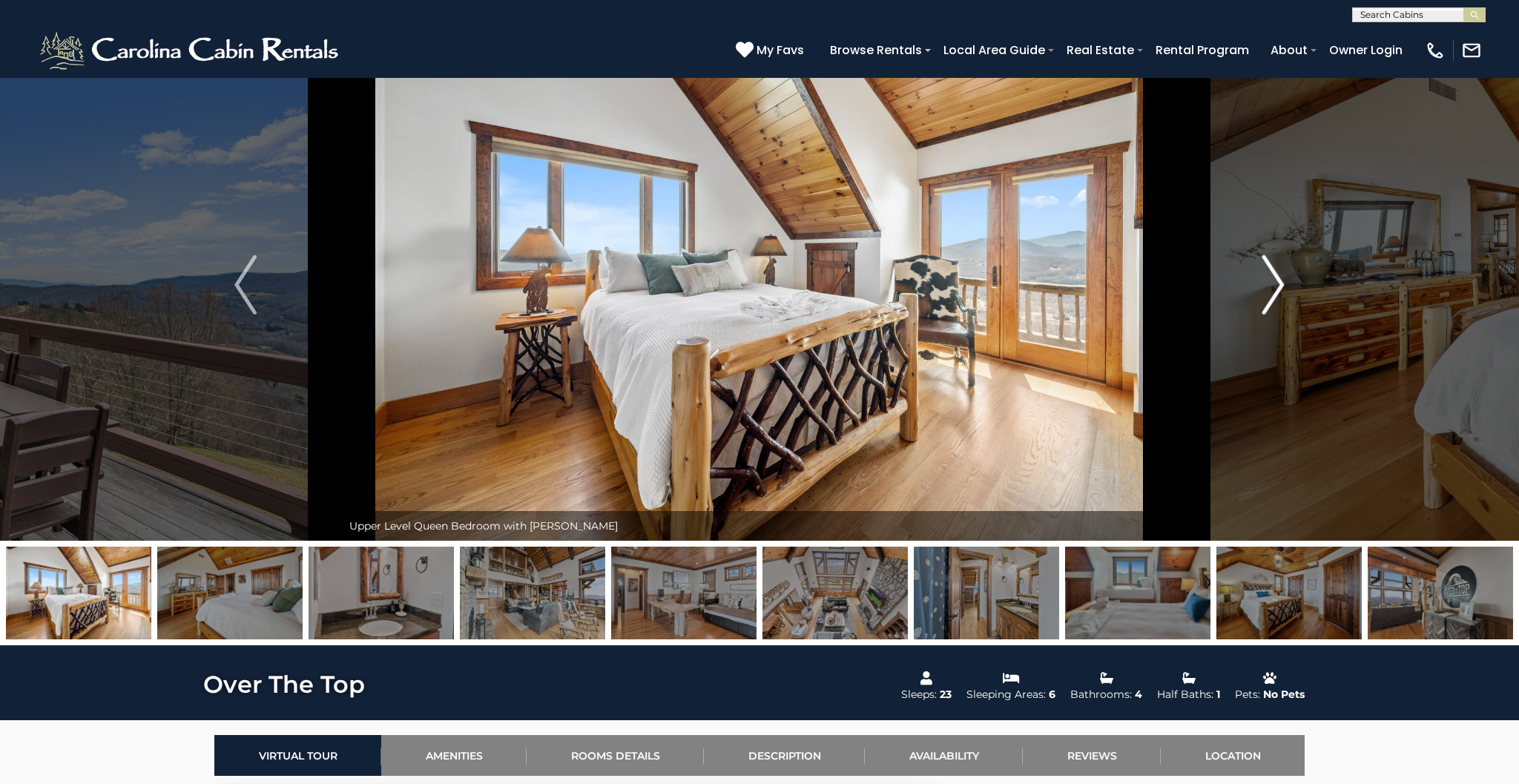
click at [1278, 279] on img "Next" at bounding box center [1273, 284] width 23 height 59
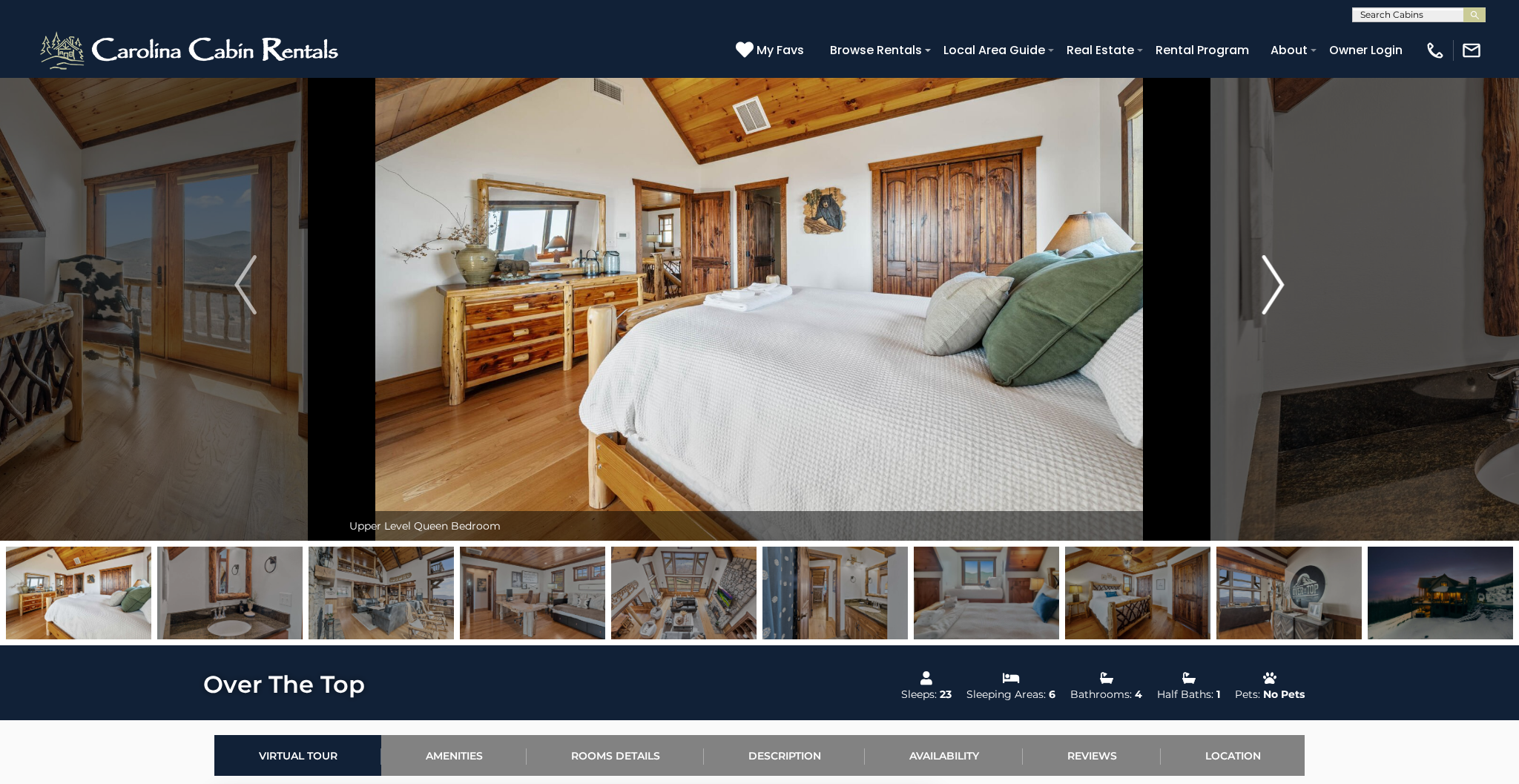
click at [1278, 279] on img "Next" at bounding box center [1273, 284] width 23 height 59
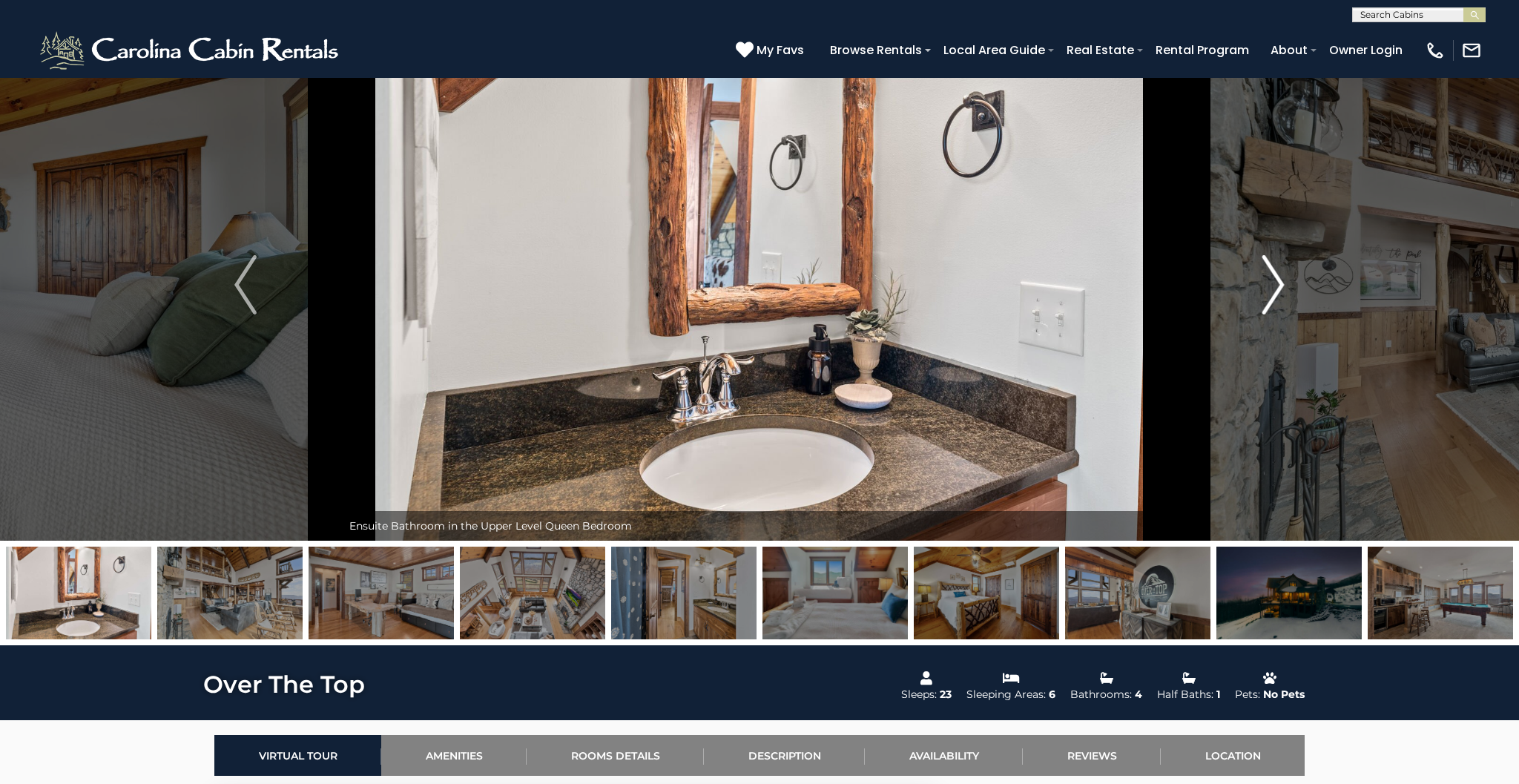
click at [1278, 279] on img "Next" at bounding box center [1273, 284] width 23 height 59
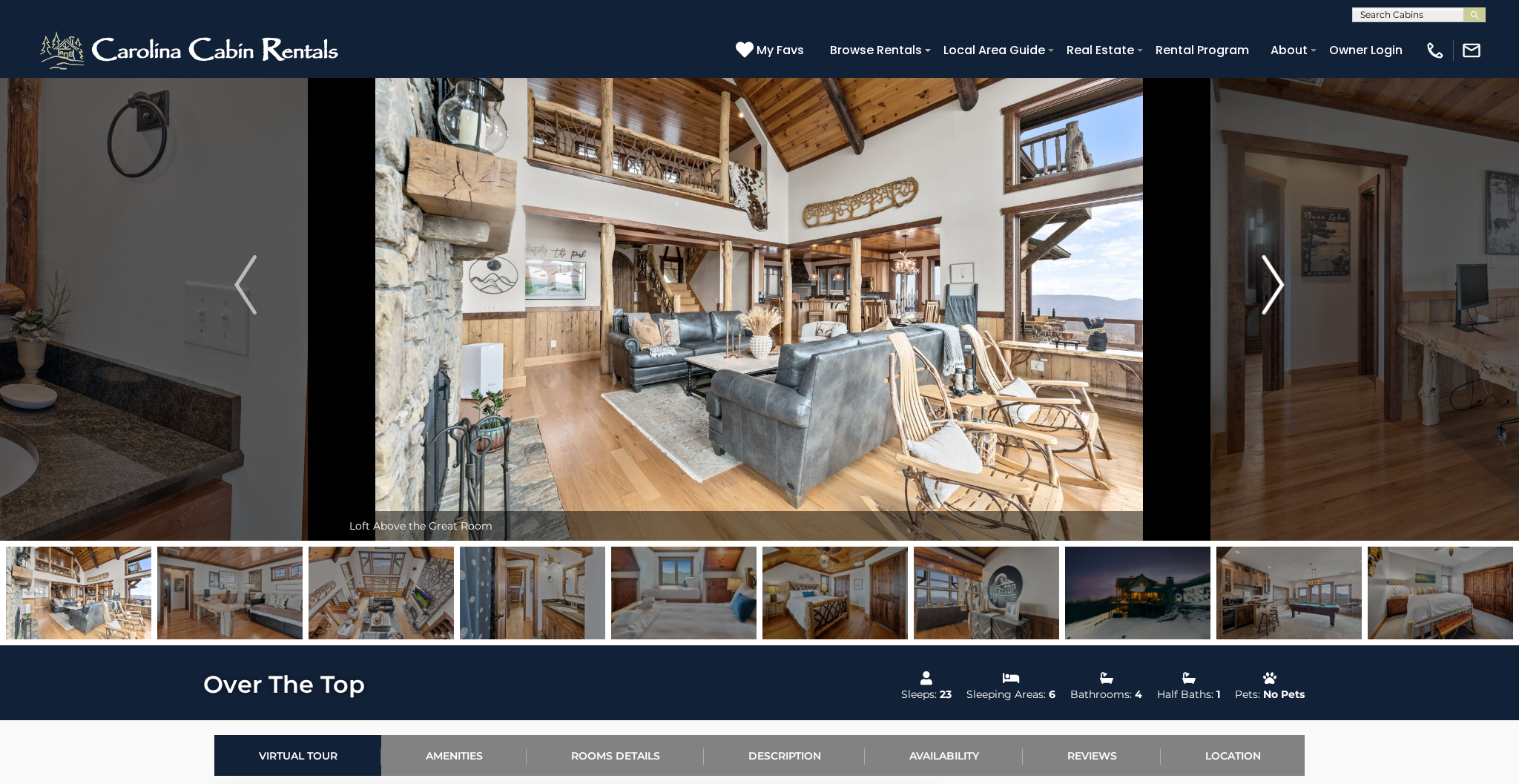
click at [1278, 279] on img "Next" at bounding box center [1273, 284] width 23 height 59
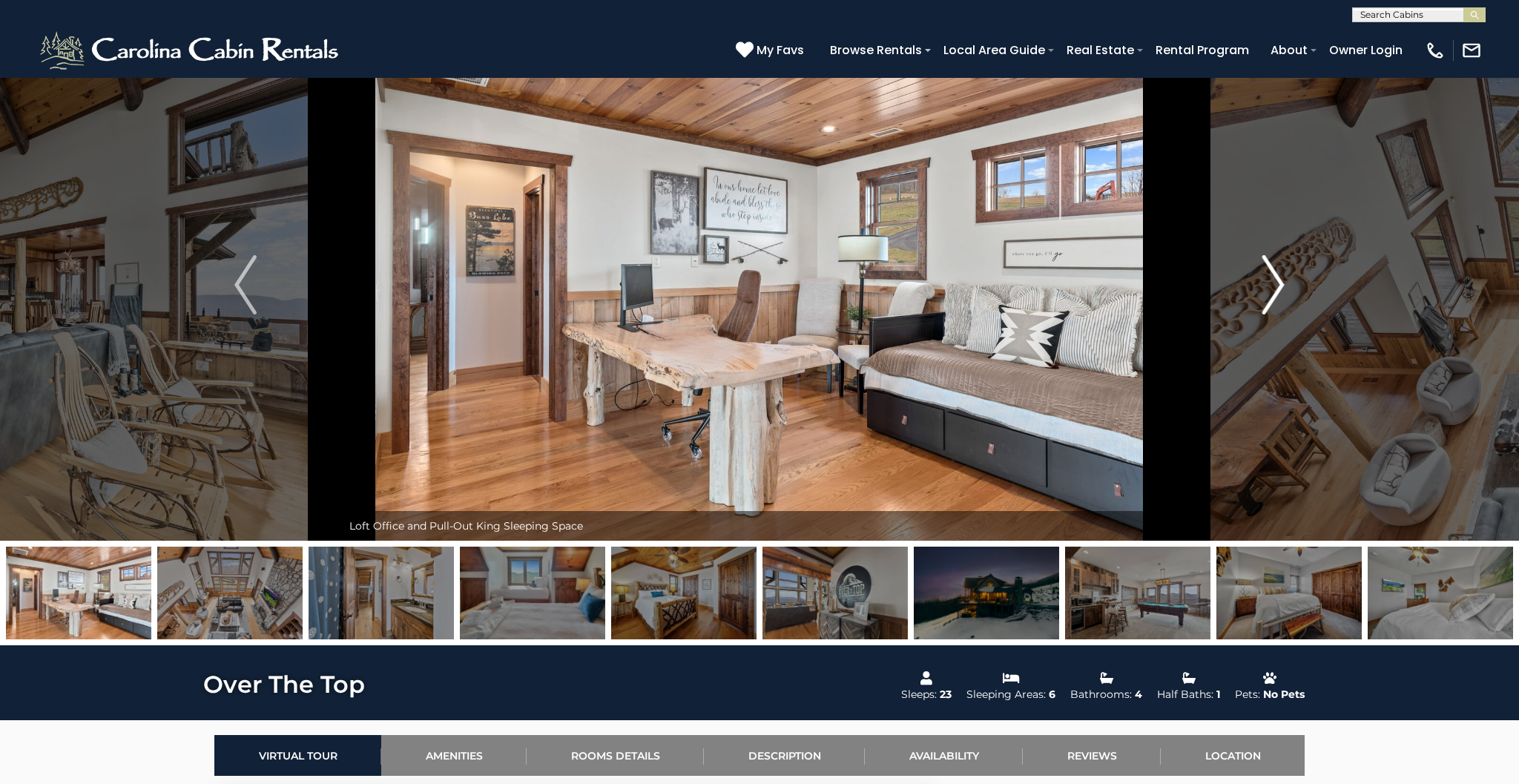
click at [1278, 279] on img "Next" at bounding box center [1273, 284] width 23 height 59
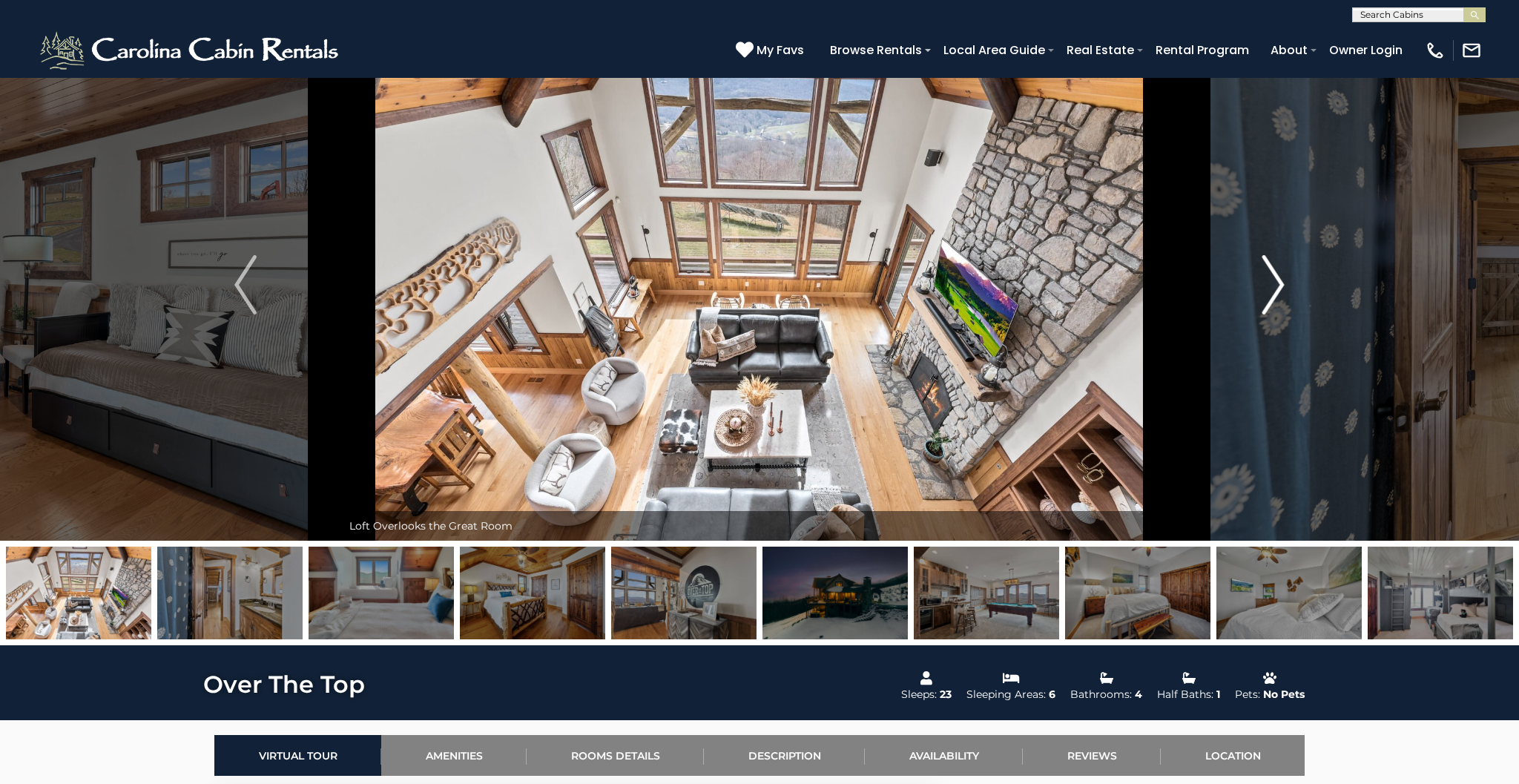
click at [1278, 279] on img "Next" at bounding box center [1273, 284] width 23 height 59
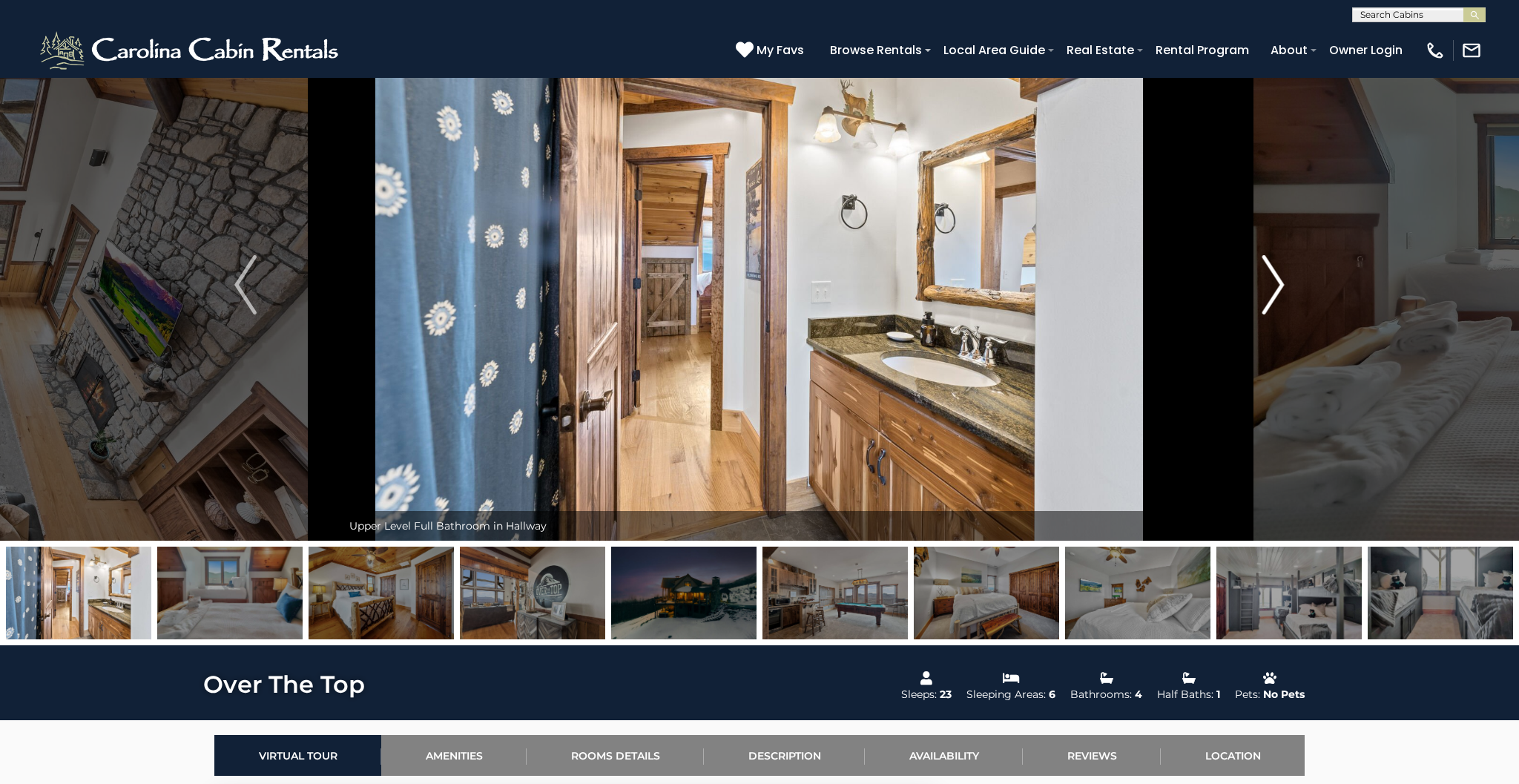
click at [1279, 279] on img "Next" at bounding box center [1273, 284] width 23 height 59
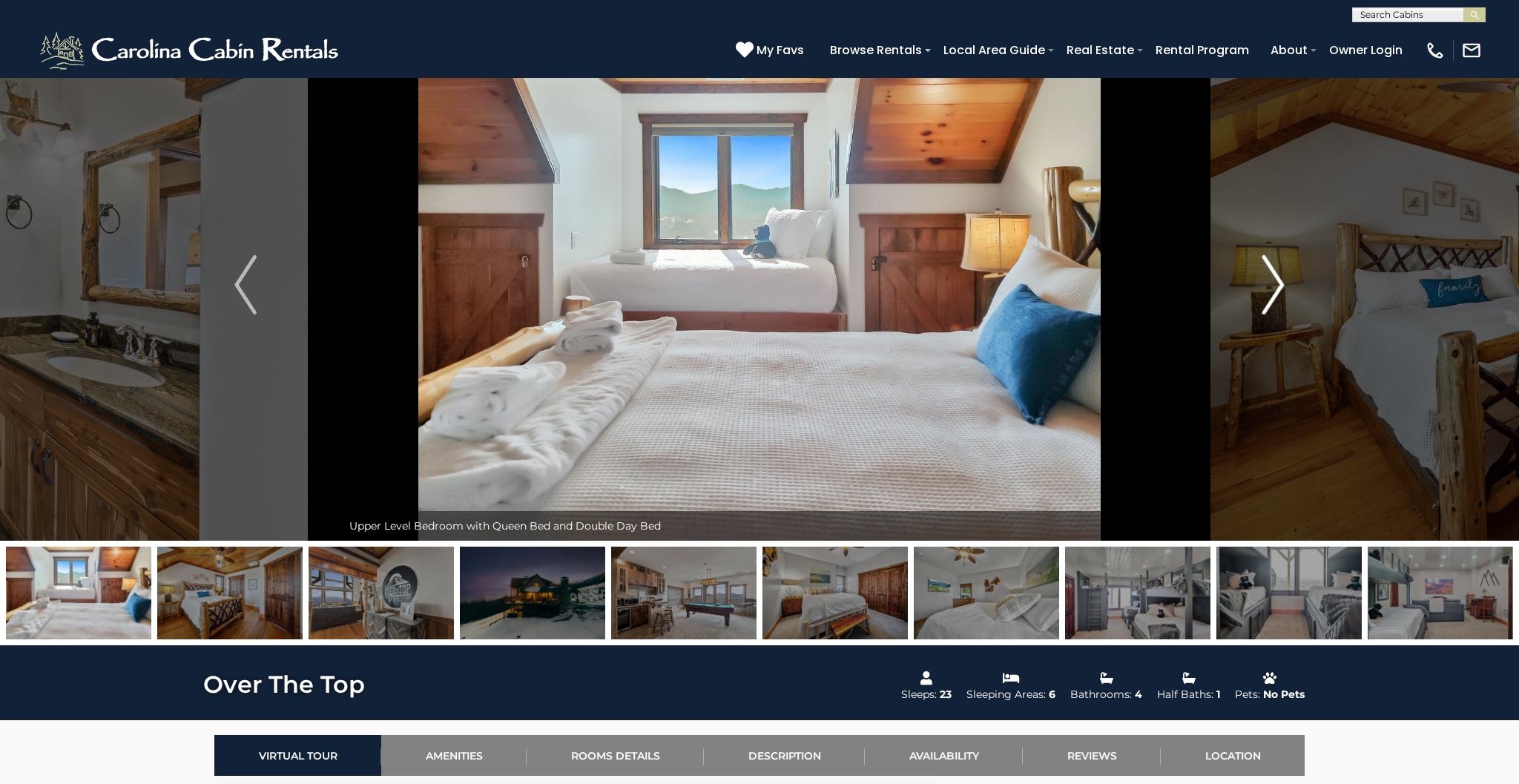
click at [1279, 279] on img "Next" at bounding box center [1273, 284] width 23 height 59
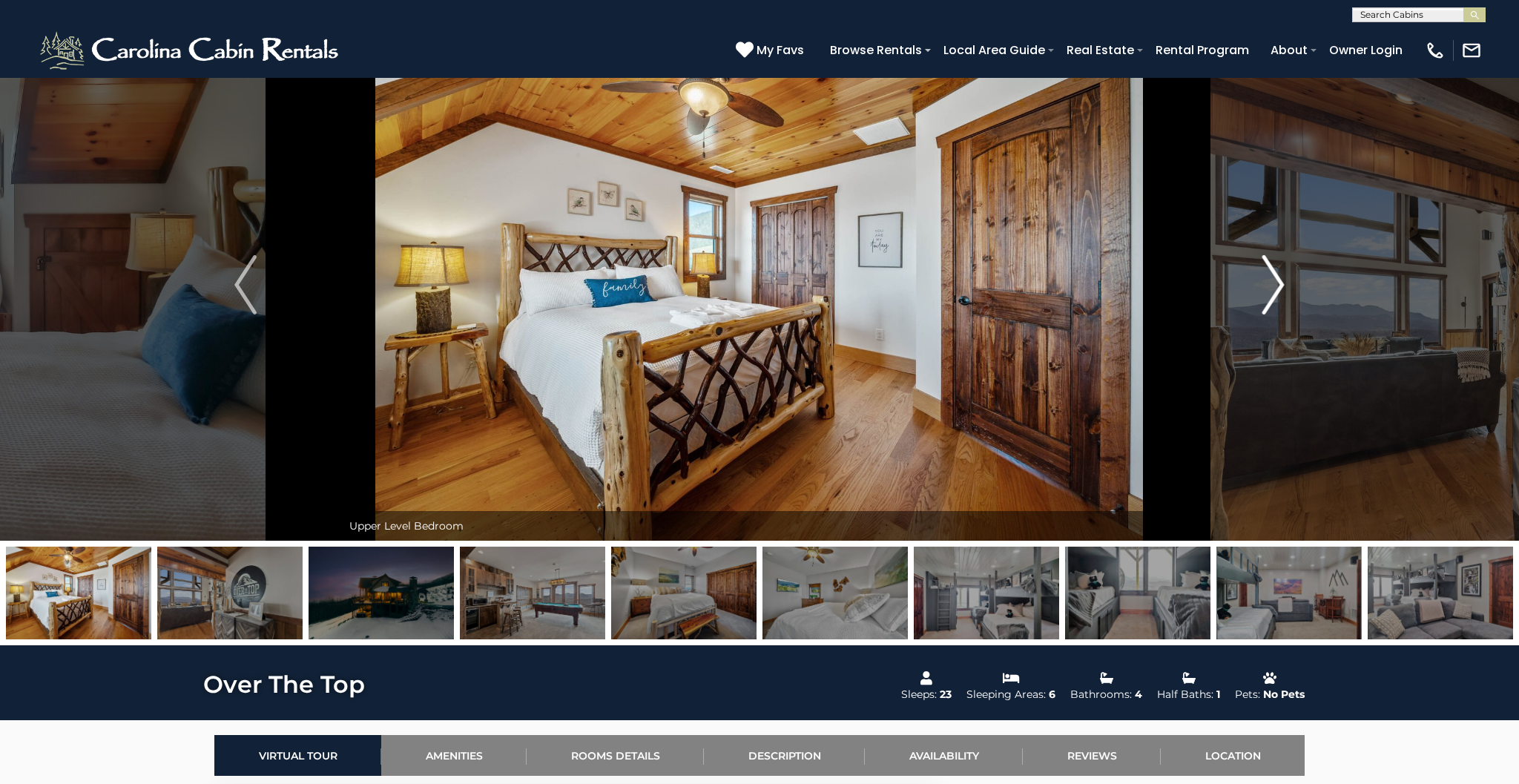
click at [1279, 279] on img "Next" at bounding box center [1273, 284] width 23 height 59
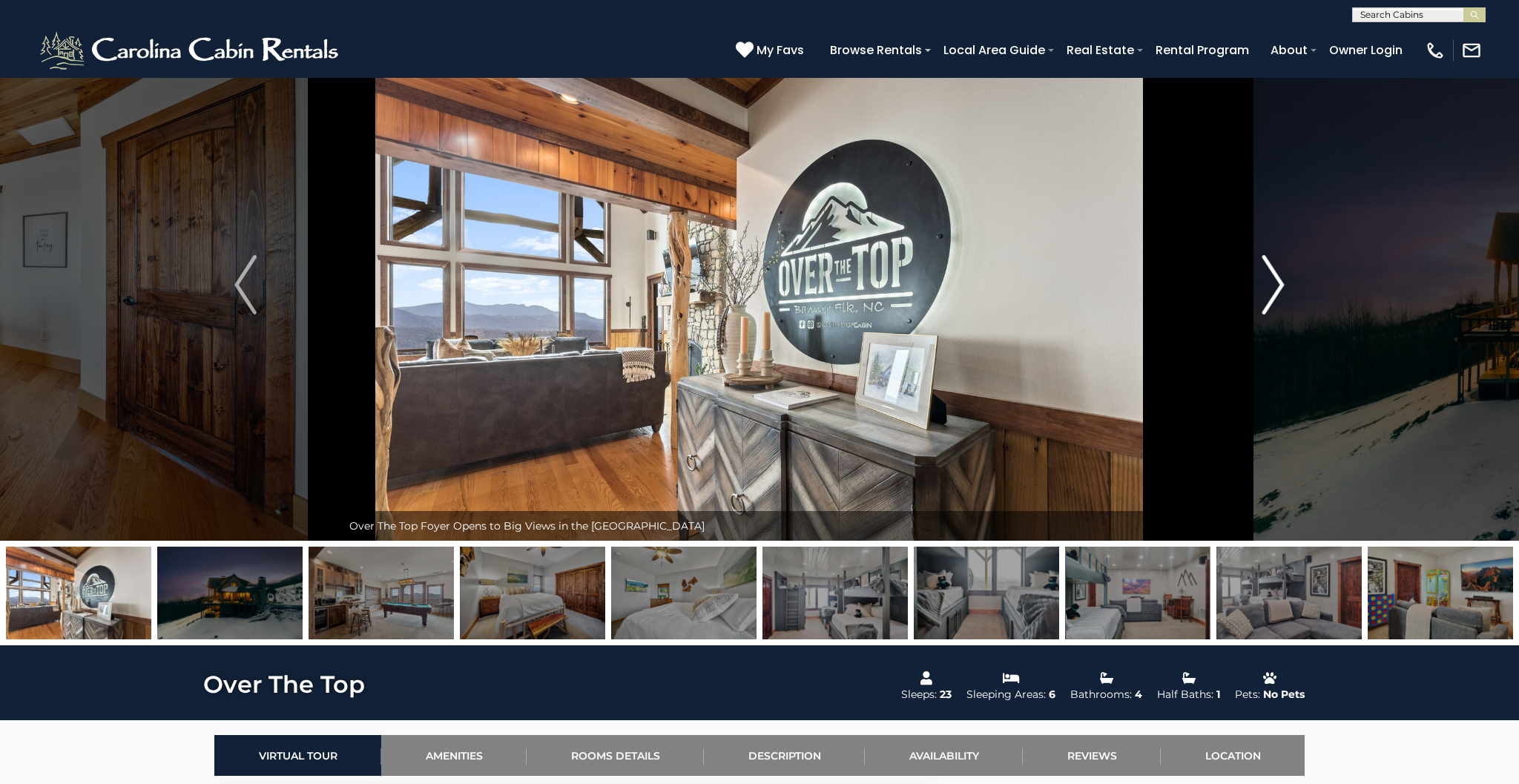
click at [1279, 279] on img "Next" at bounding box center [1273, 284] width 23 height 59
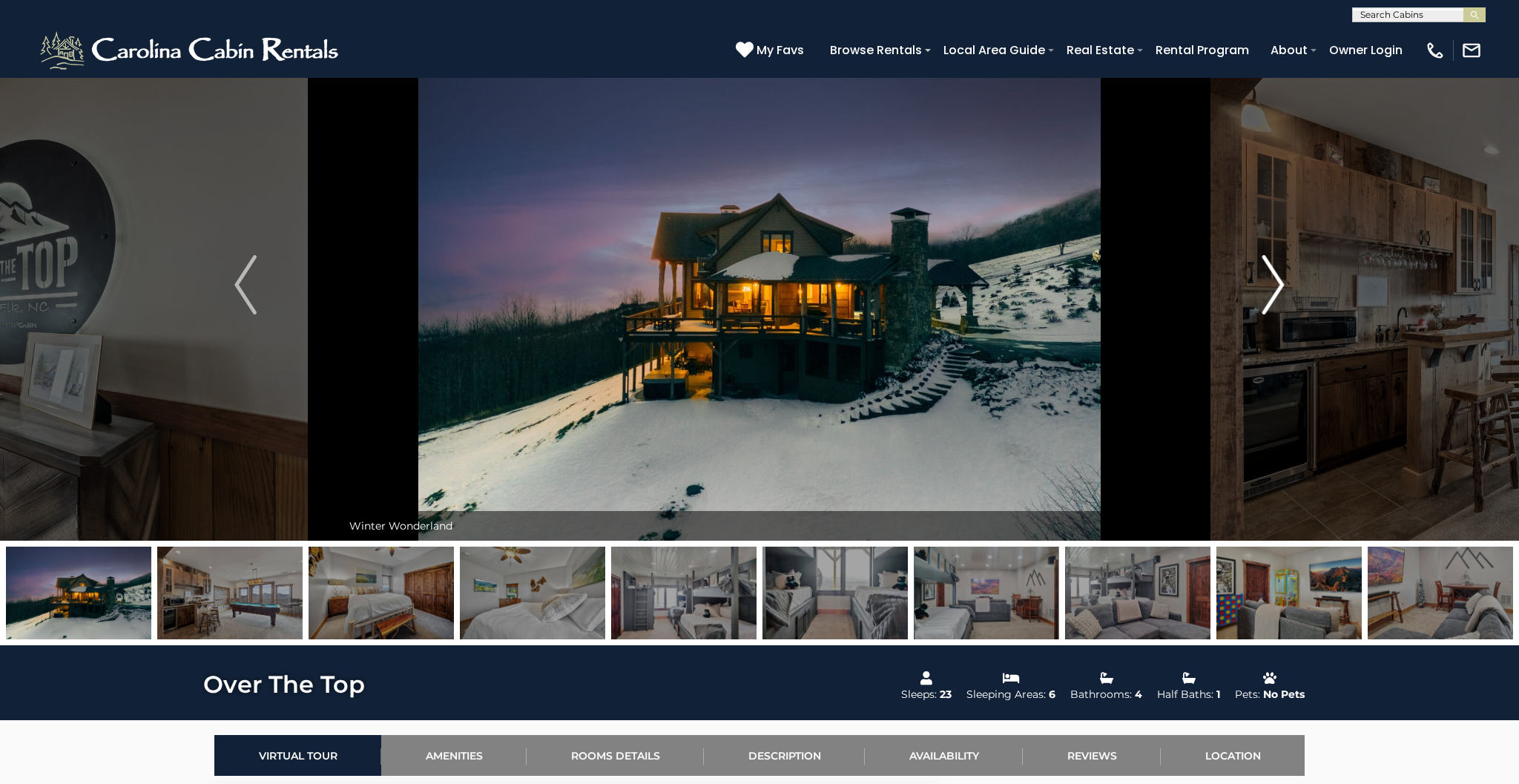
click at [1279, 279] on img "Next" at bounding box center [1273, 284] width 23 height 59
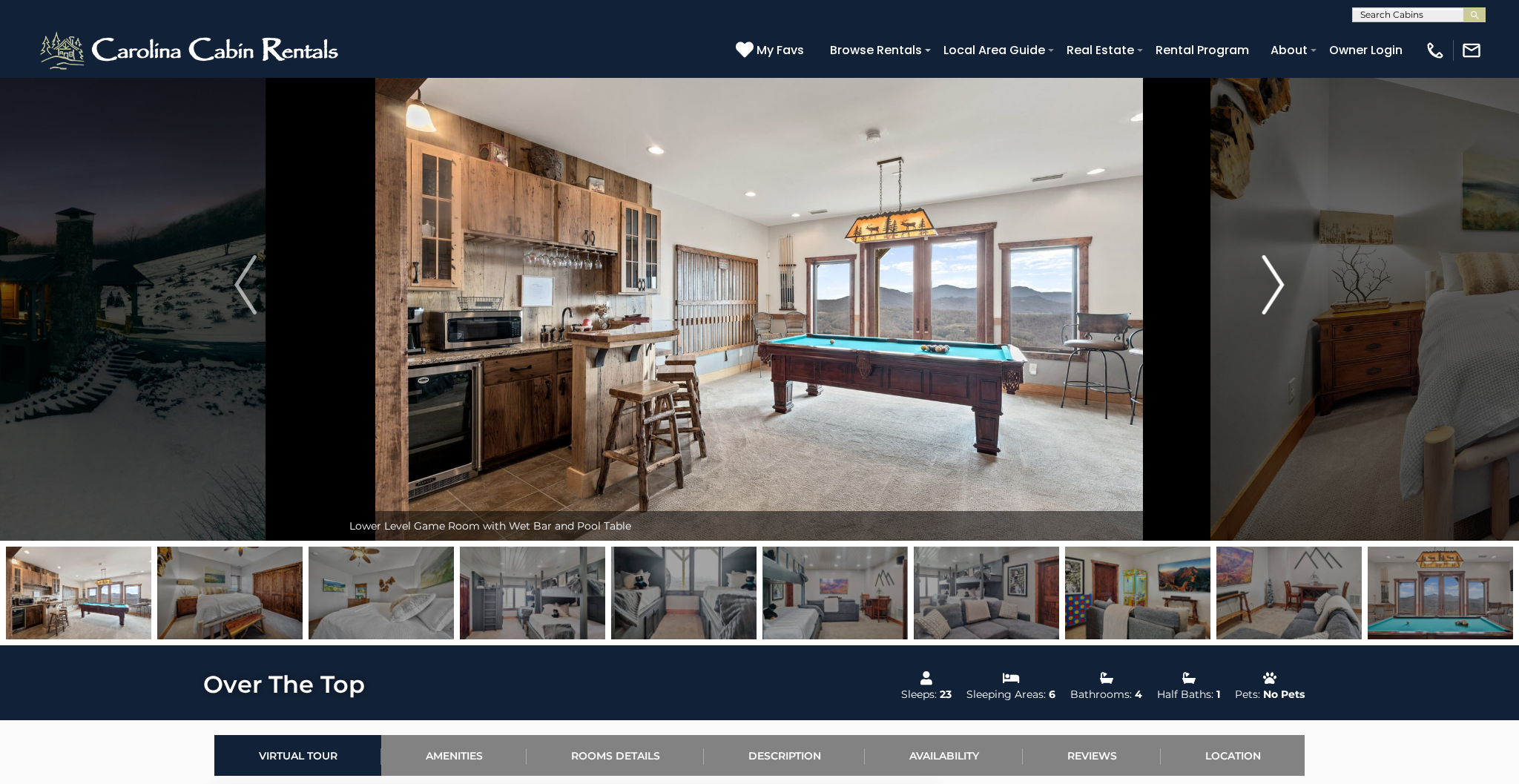
click at [1278, 280] on img "Next" at bounding box center [1273, 284] width 23 height 59
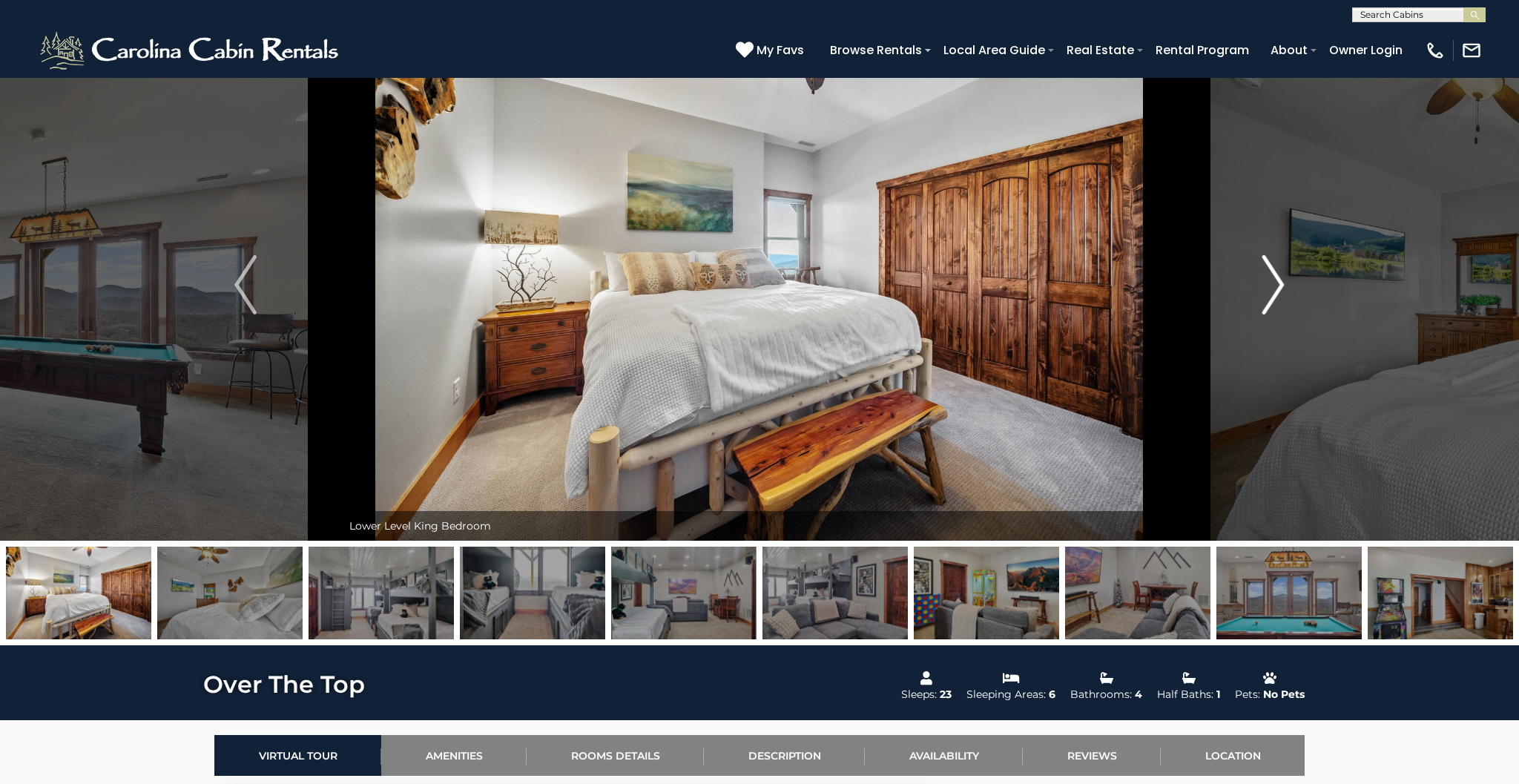
click at [1278, 280] on img "Next" at bounding box center [1273, 284] width 23 height 59
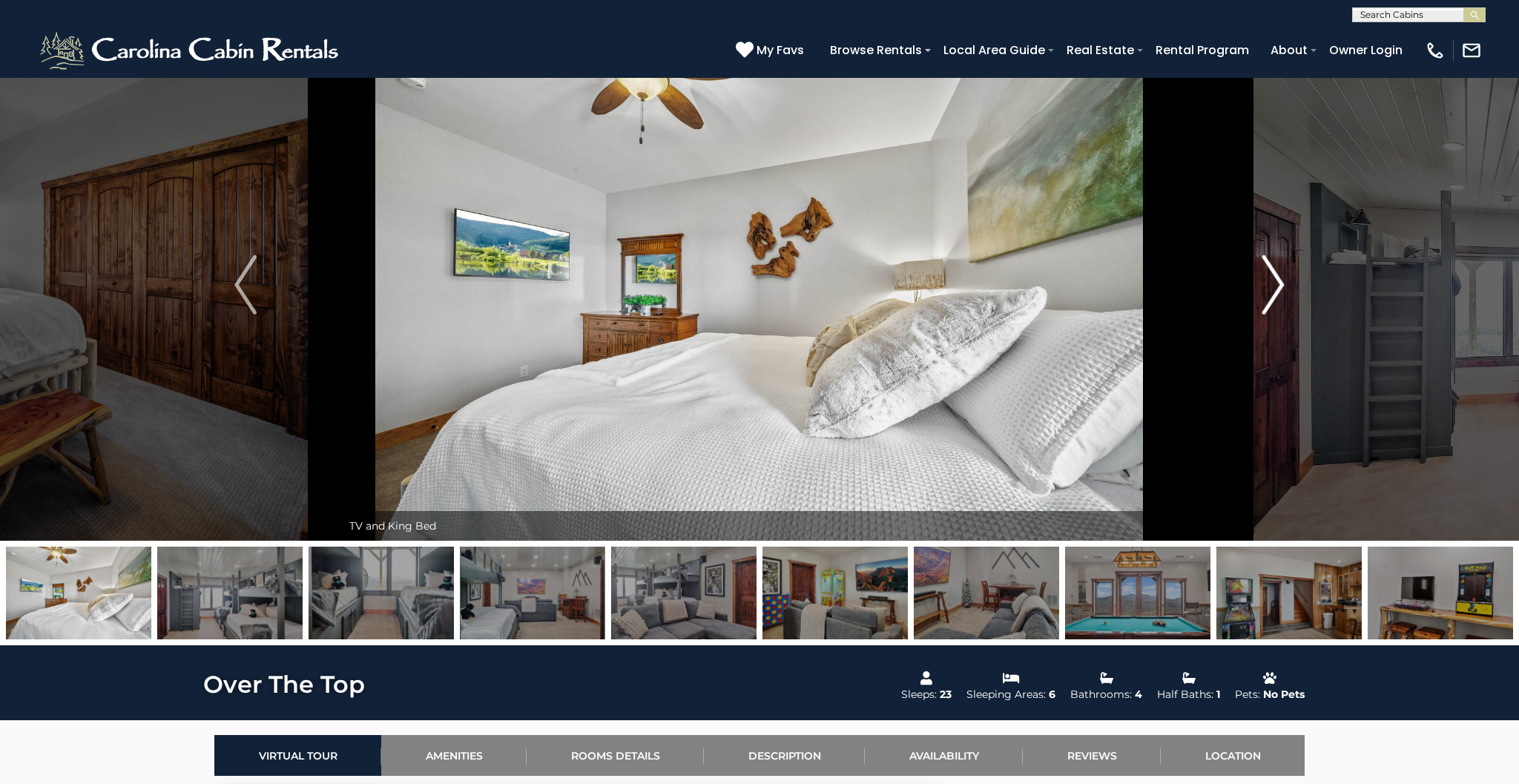
click at [1278, 280] on img "Next" at bounding box center [1273, 284] width 23 height 59
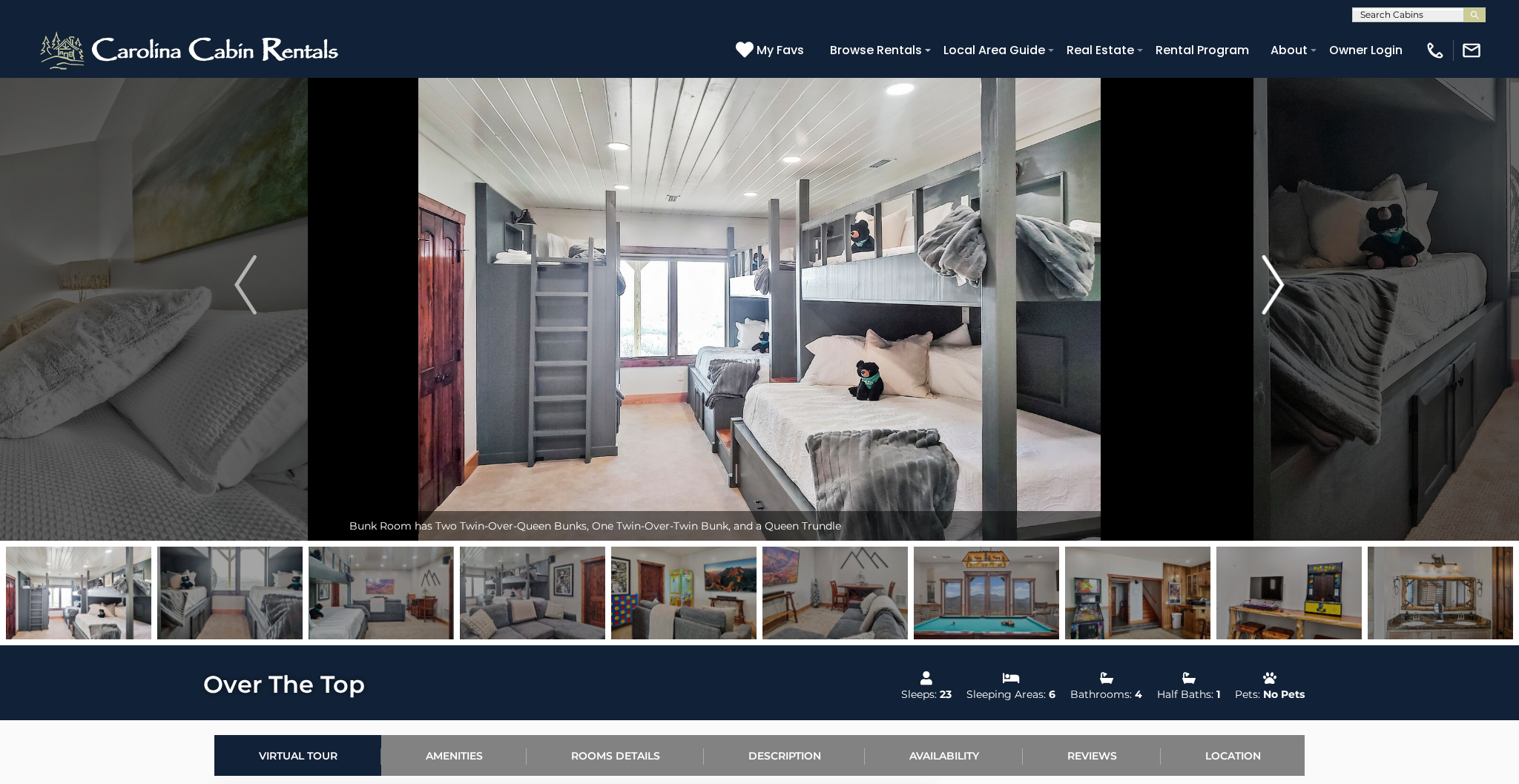
click at [1284, 287] on img "Next" at bounding box center [1273, 284] width 23 height 59
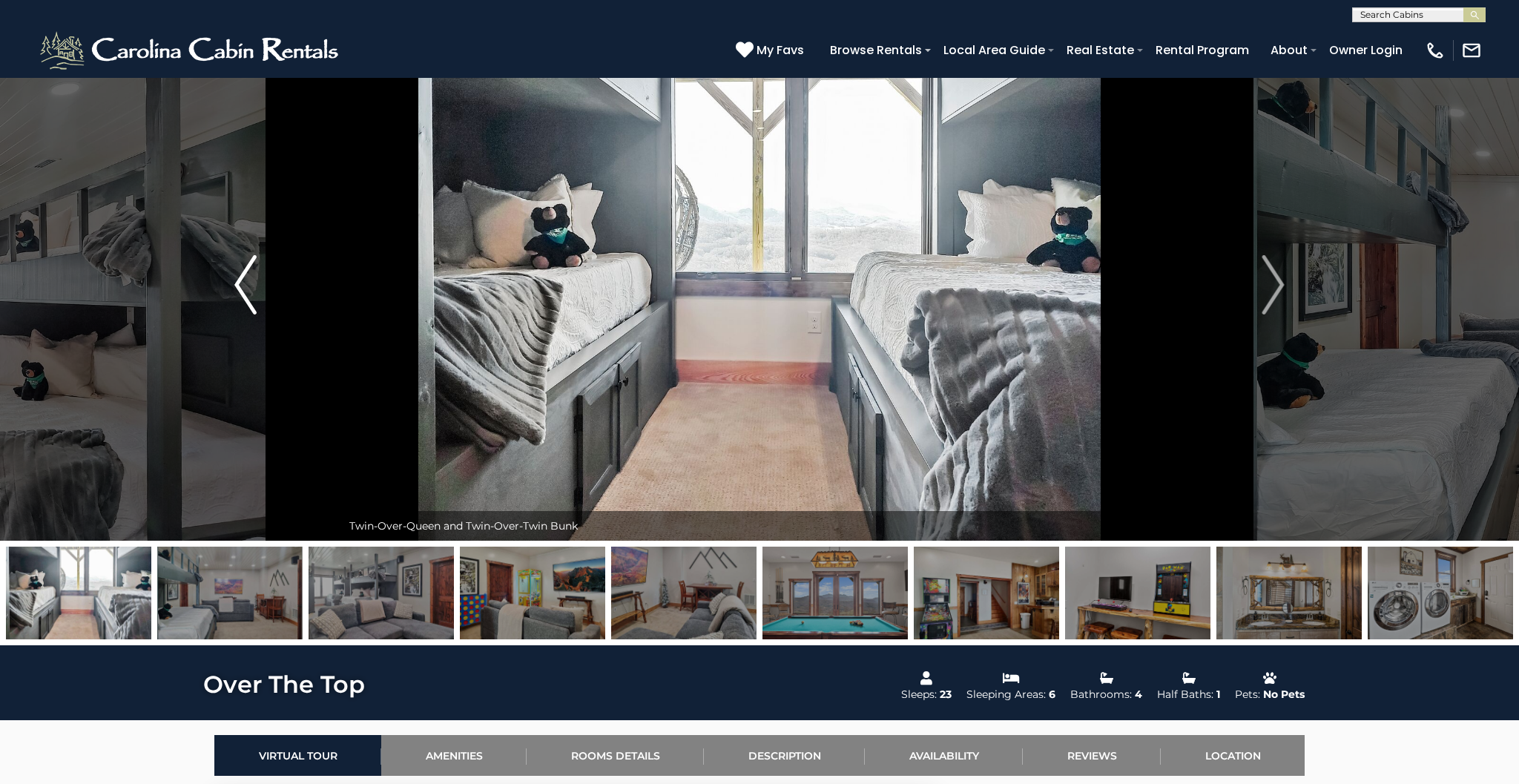
click at [257, 282] on button "Previous" at bounding box center [245, 284] width 193 height 511
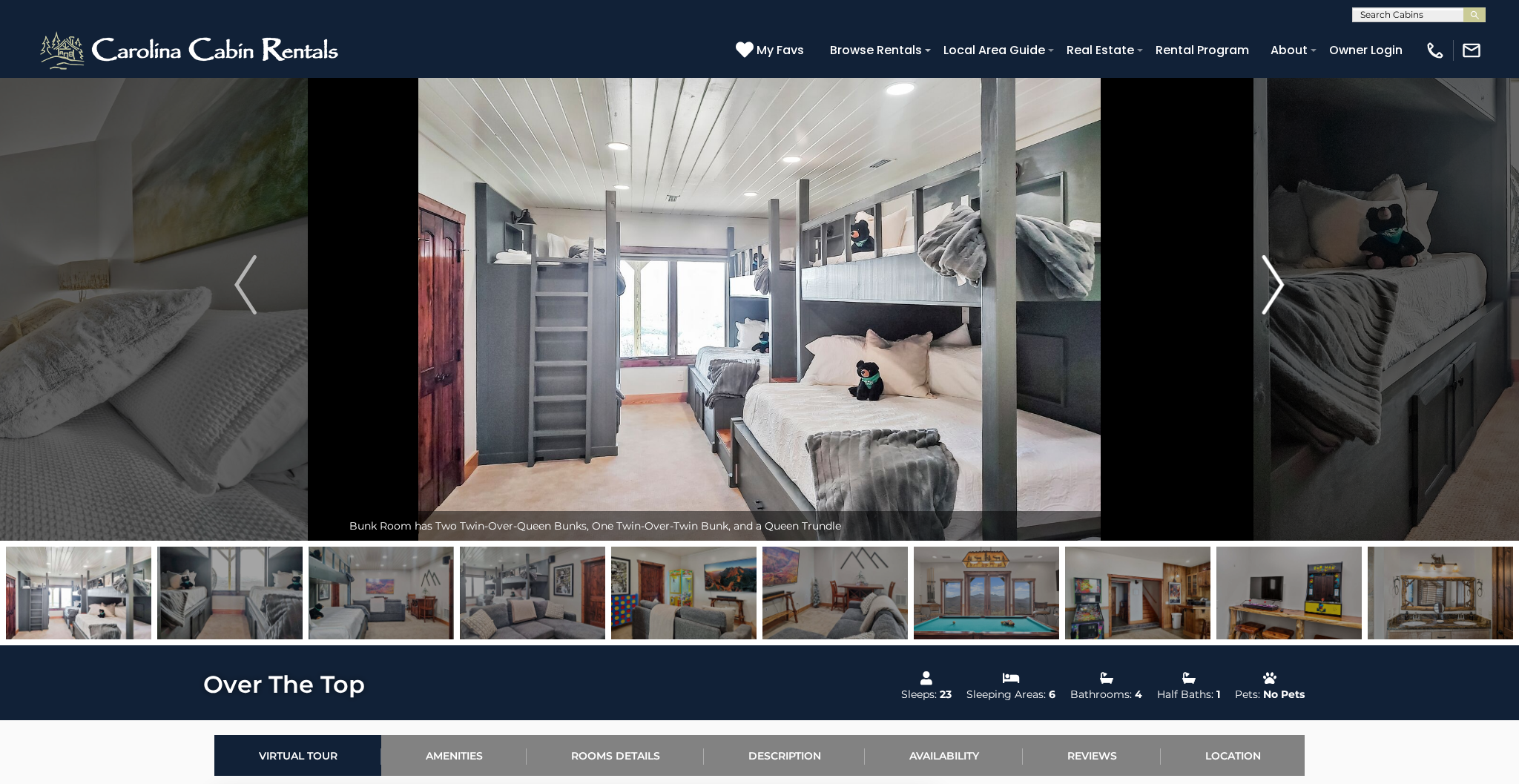
click at [1282, 293] on img "Next" at bounding box center [1273, 284] width 23 height 59
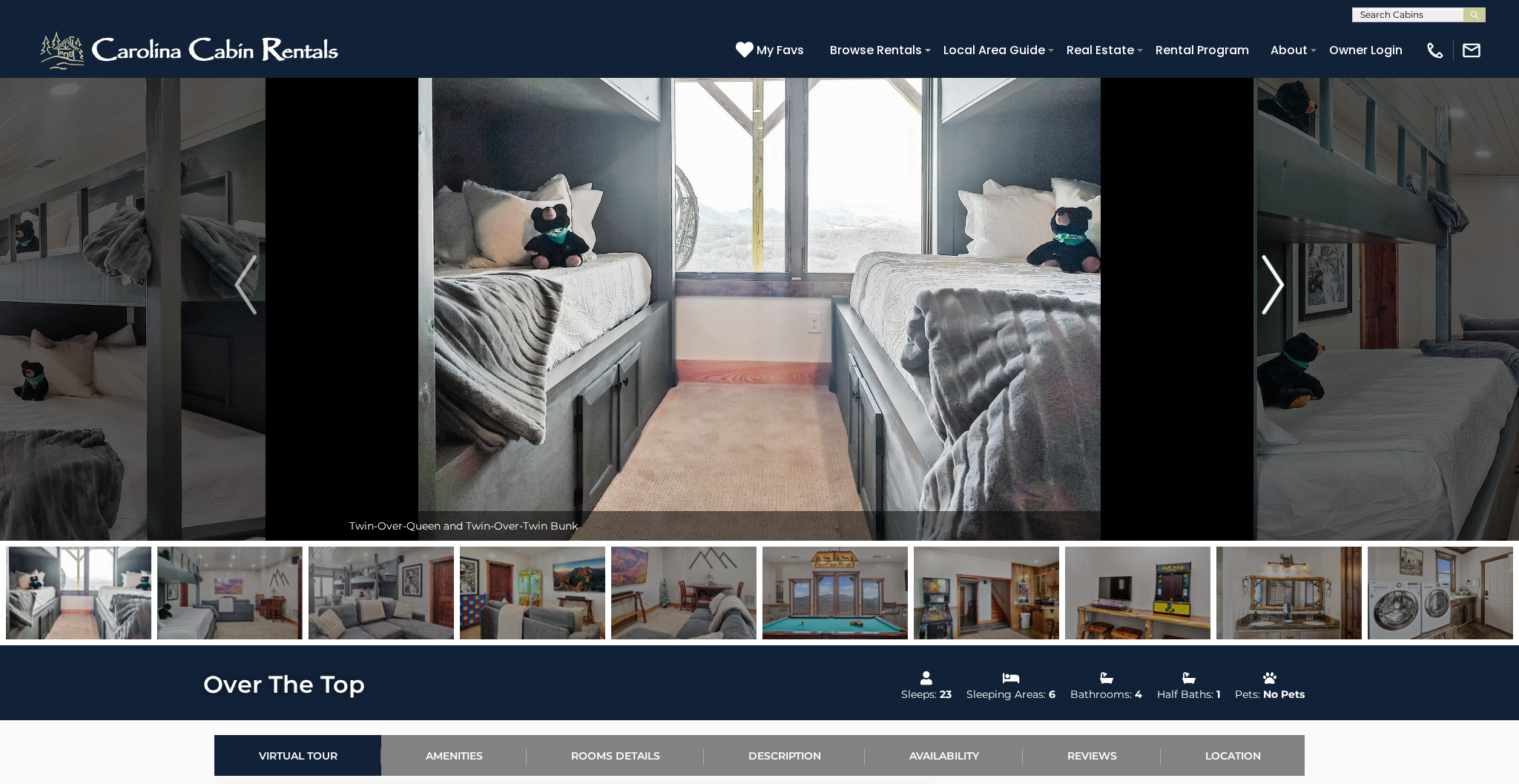
click at [1281, 290] on img "Next" at bounding box center [1273, 284] width 23 height 59
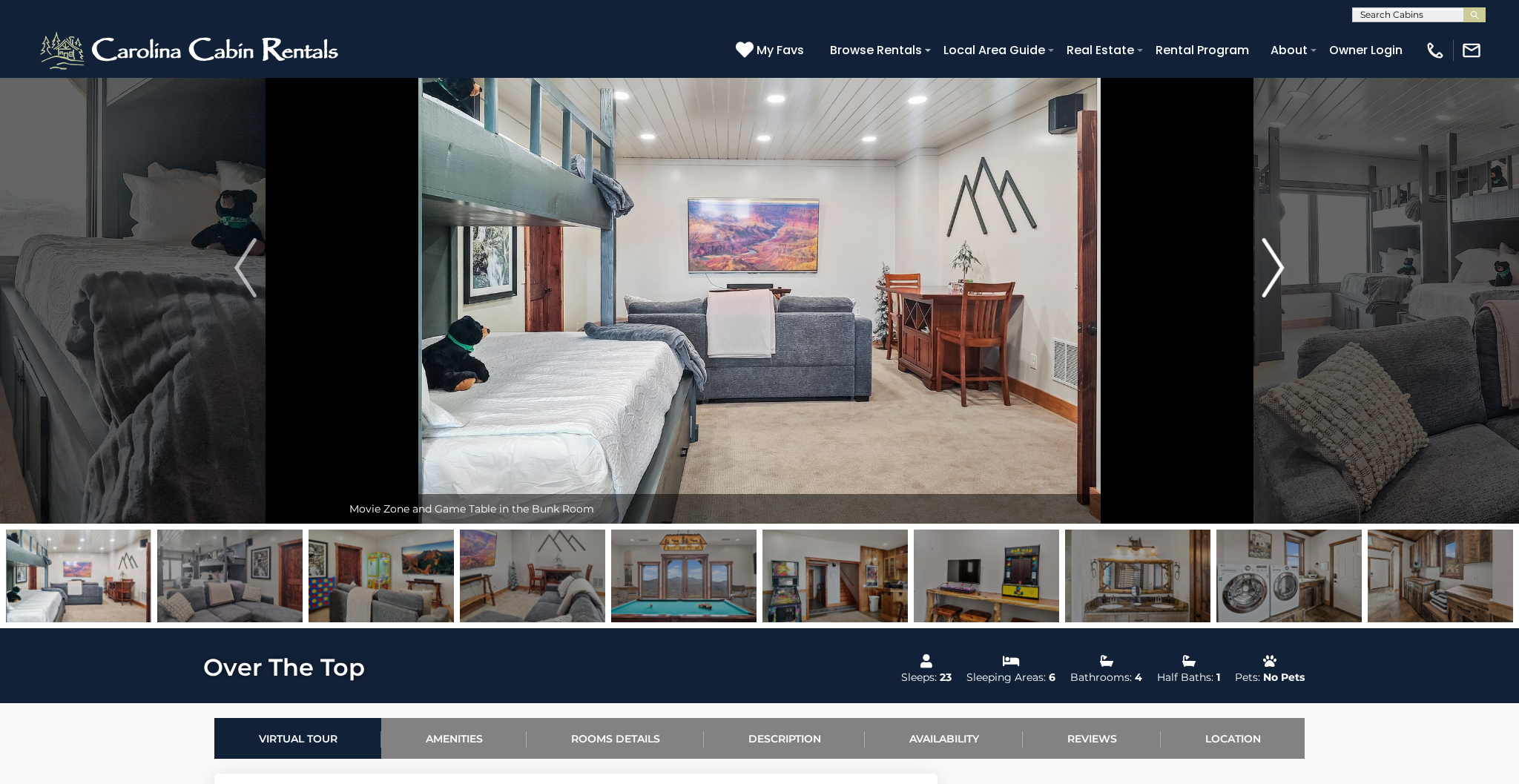
scroll to position [71, 1]
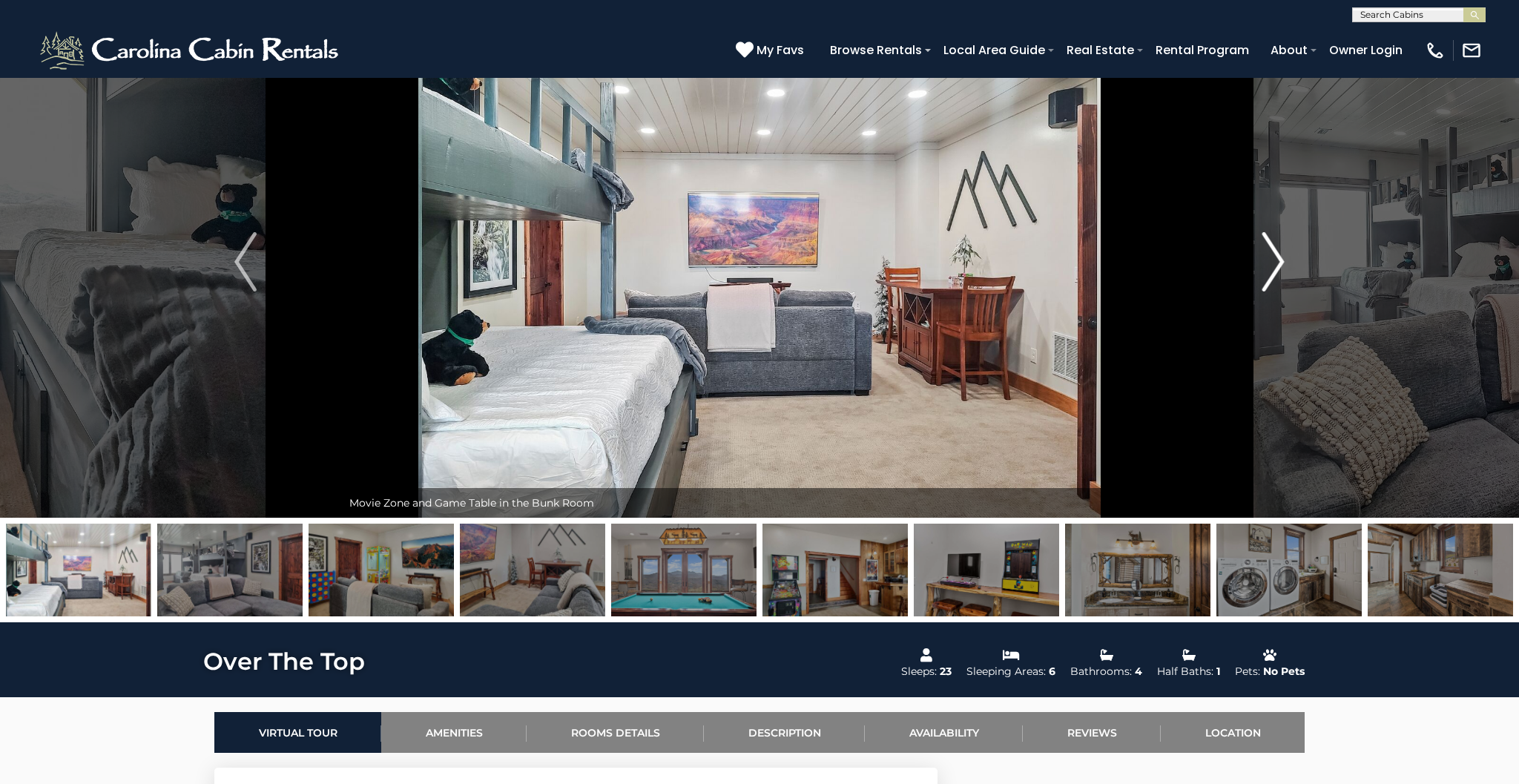
click at [1275, 281] on img "Next" at bounding box center [1273, 262] width 23 height 59
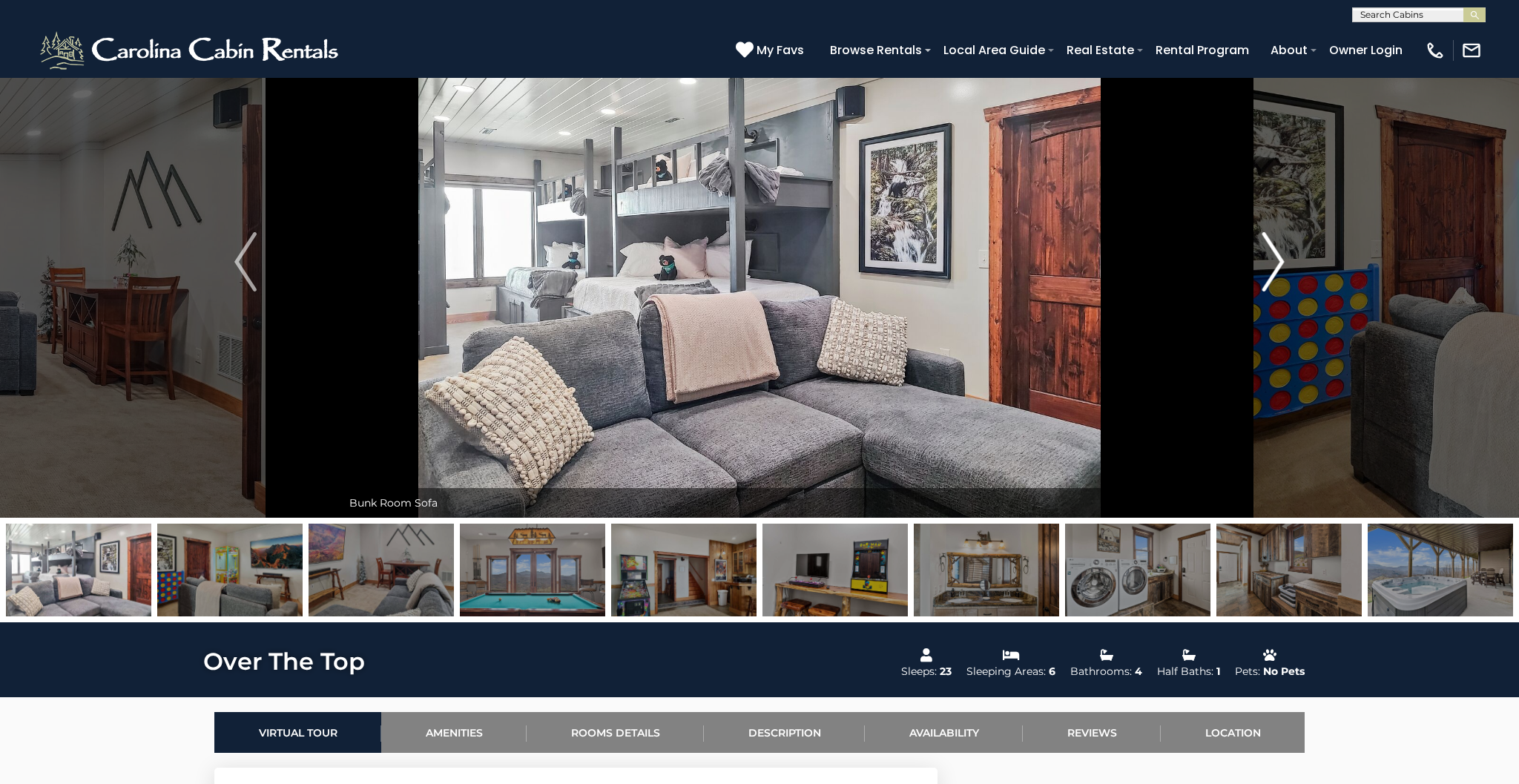
scroll to position [20, 0]
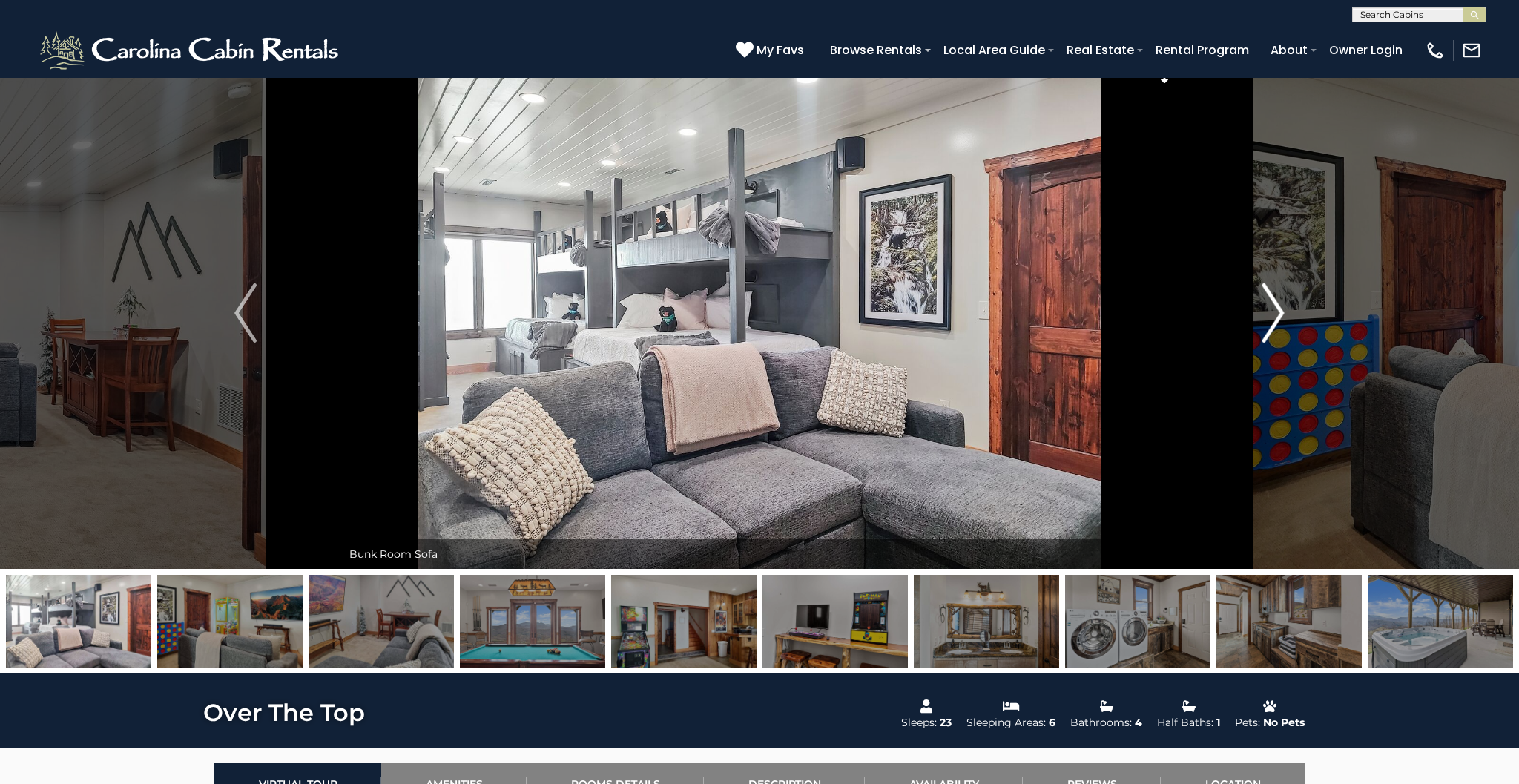
click at [1273, 292] on img "Next" at bounding box center [1273, 313] width 23 height 59
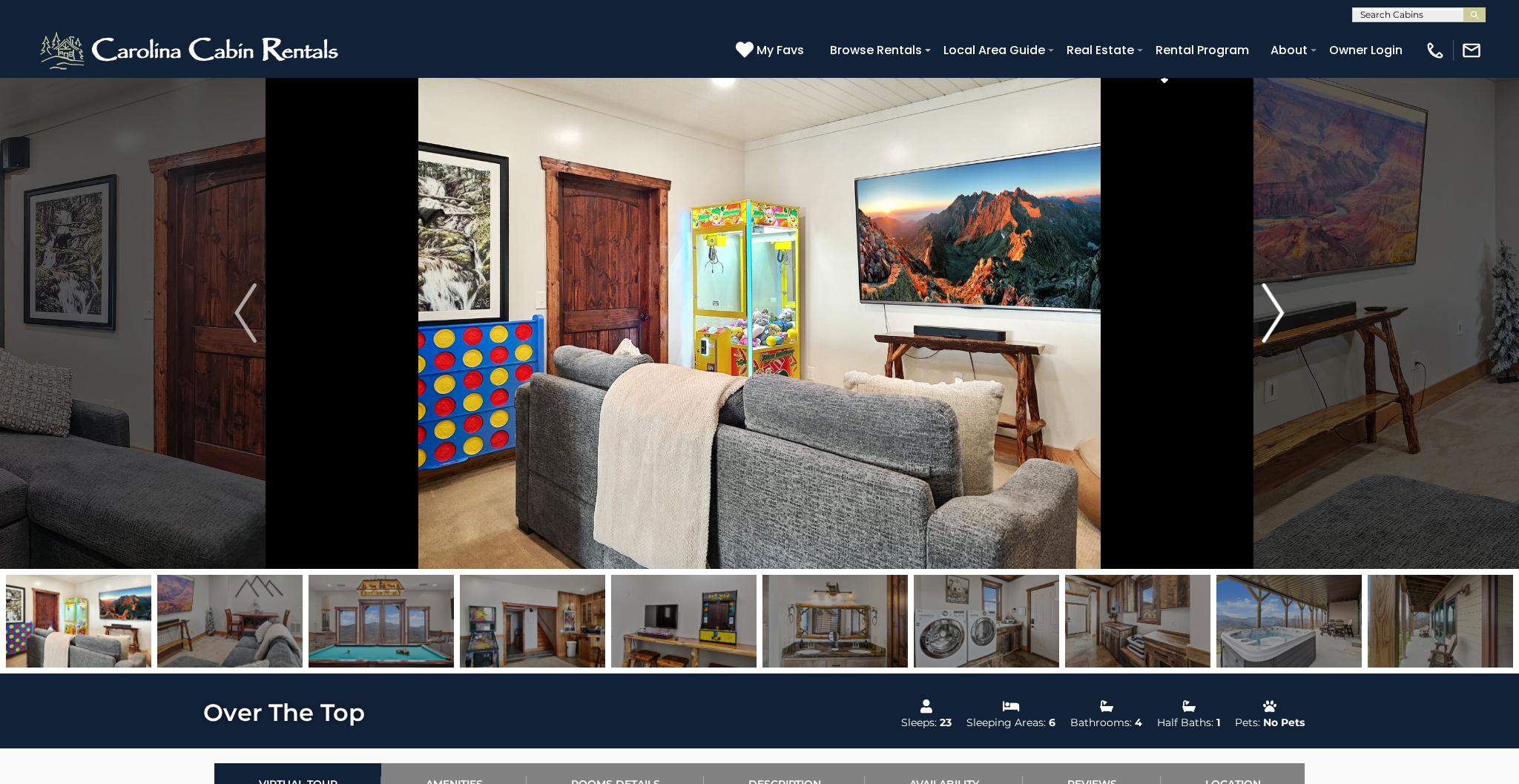
click at [1273, 292] on img "Next" at bounding box center [1273, 313] width 23 height 59
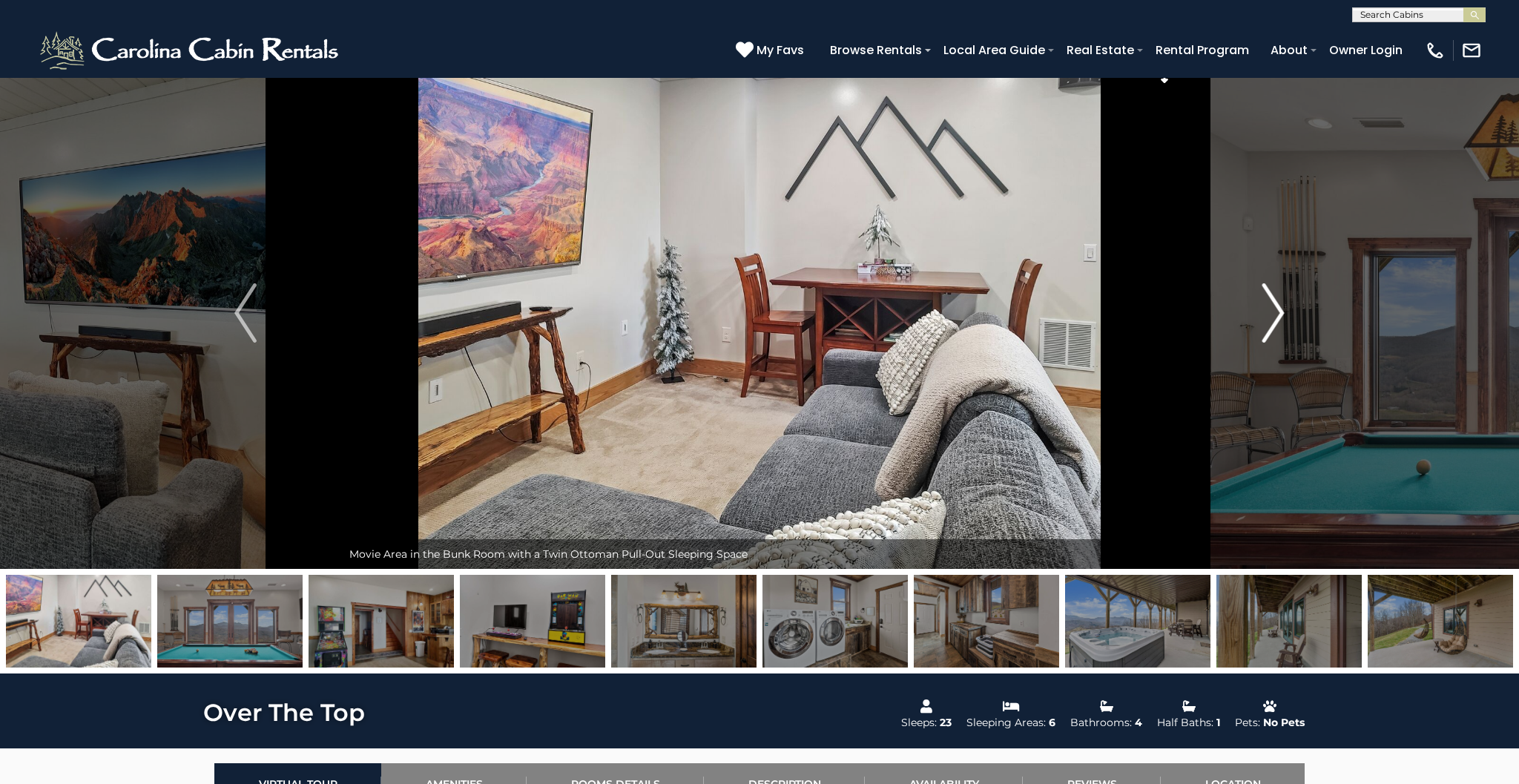
click at [1273, 292] on img "Next" at bounding box center [1273, 313] width 23 height 59
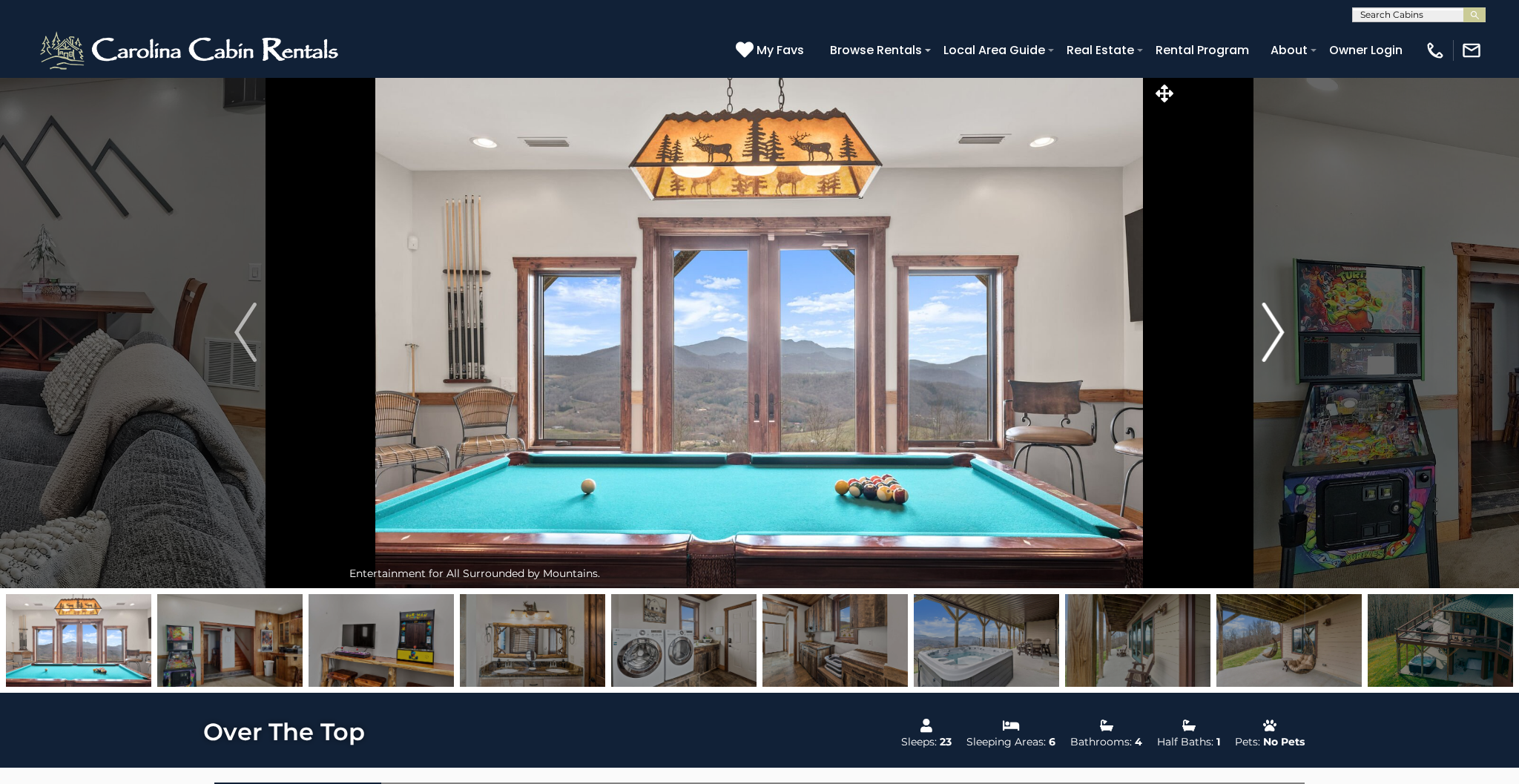
scroll to position [2, 0]
click at [1280, 331] on img "Next" at bounding box center [1273, 331] width 23 height 59
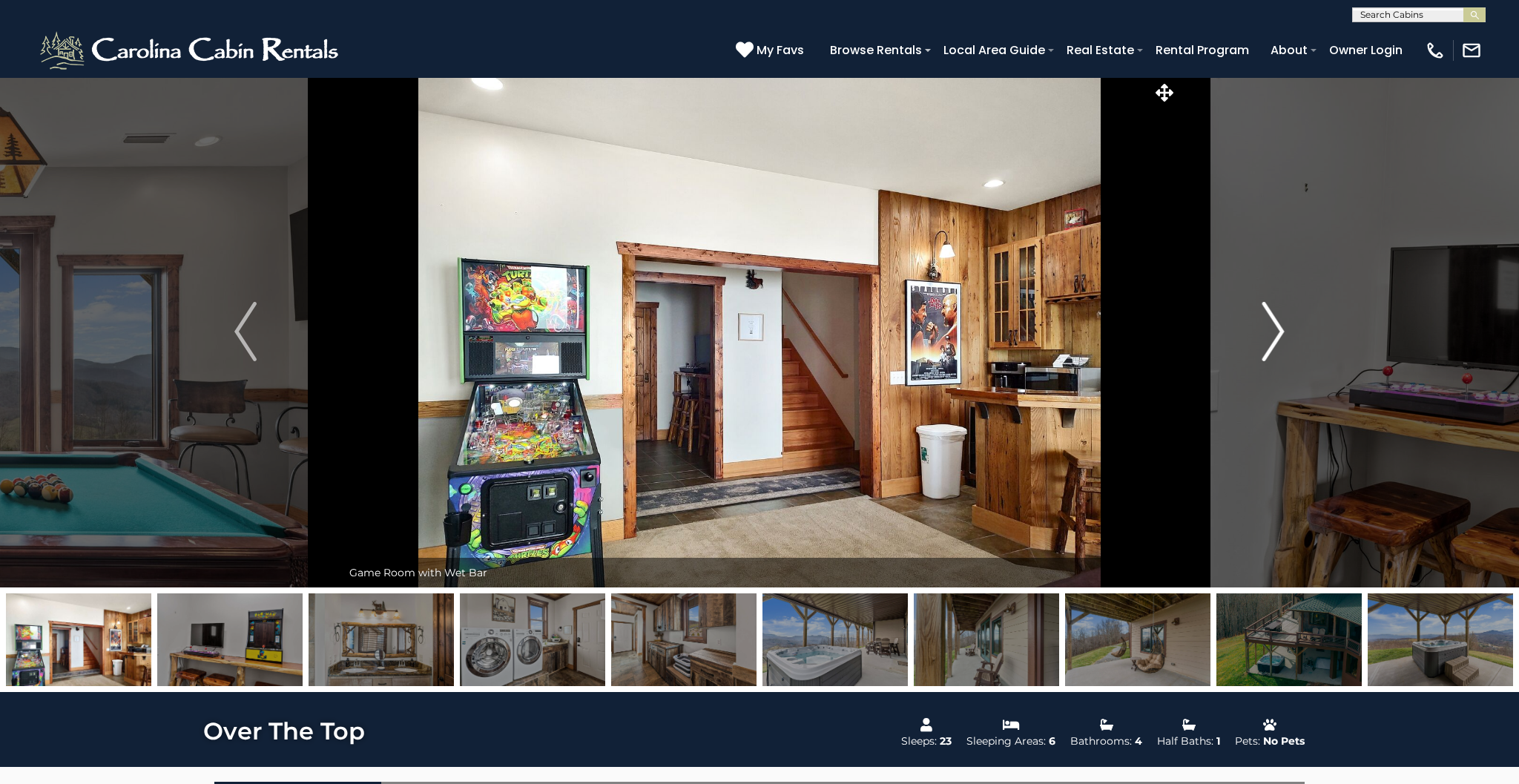
click at [1280, 331] on img "Next" at bounding box center [1273, 331] width 23 height 59
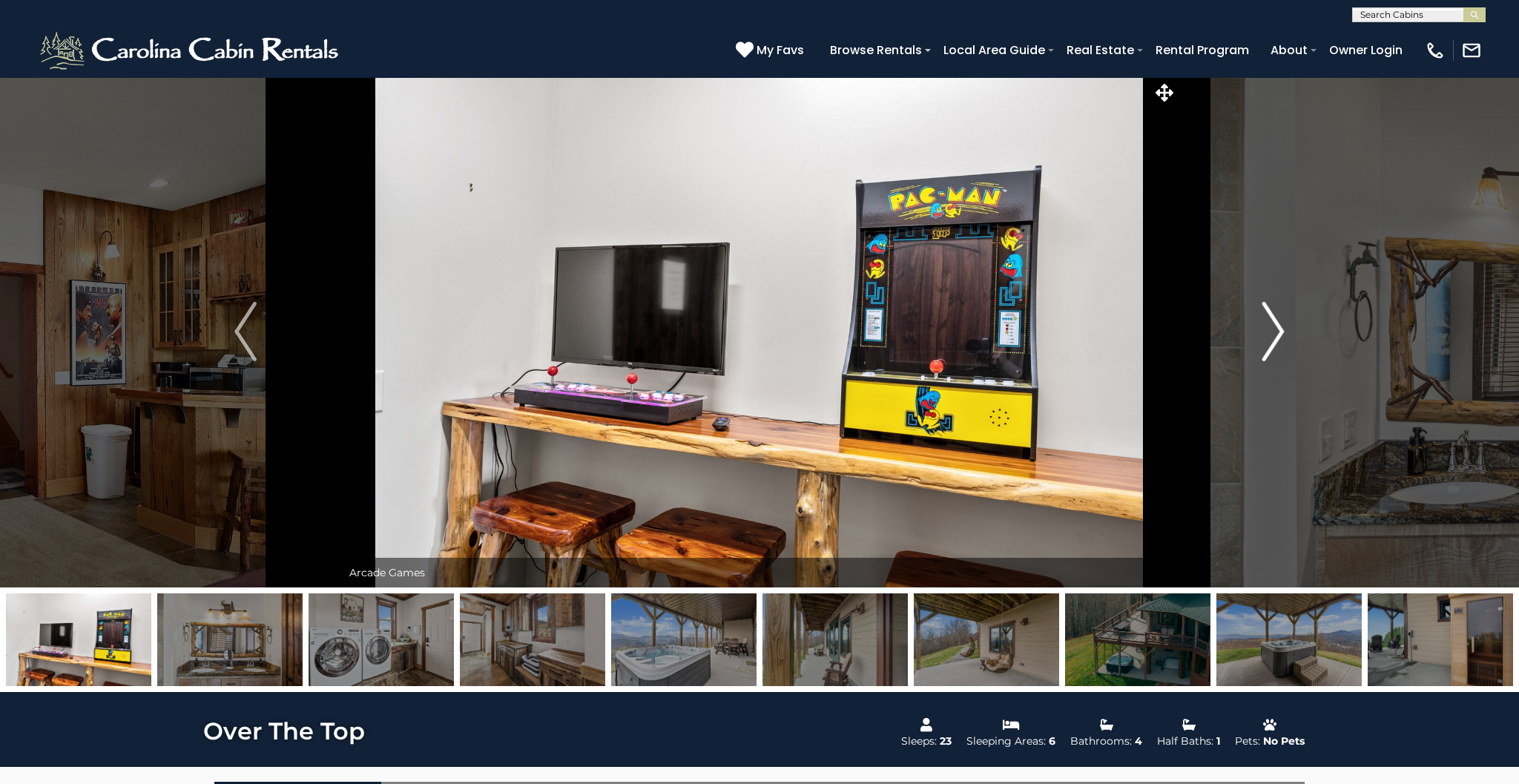
click at [1280, 331] on img "Next" at bounding box center [1273, 331] width 23 height 59
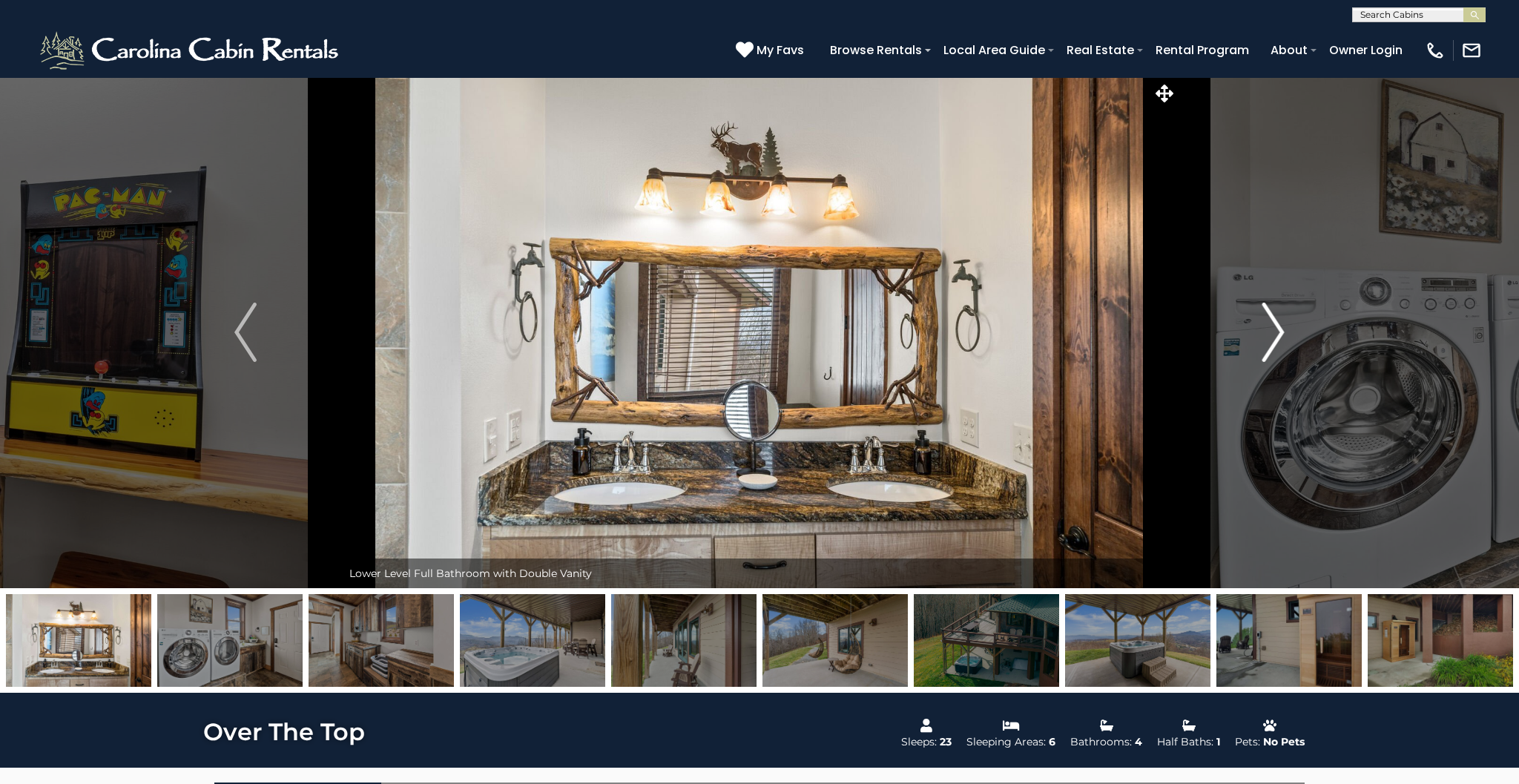
click at [1280, 331] on img "Next" at bounding box center [1273, 332] width 23 height 59
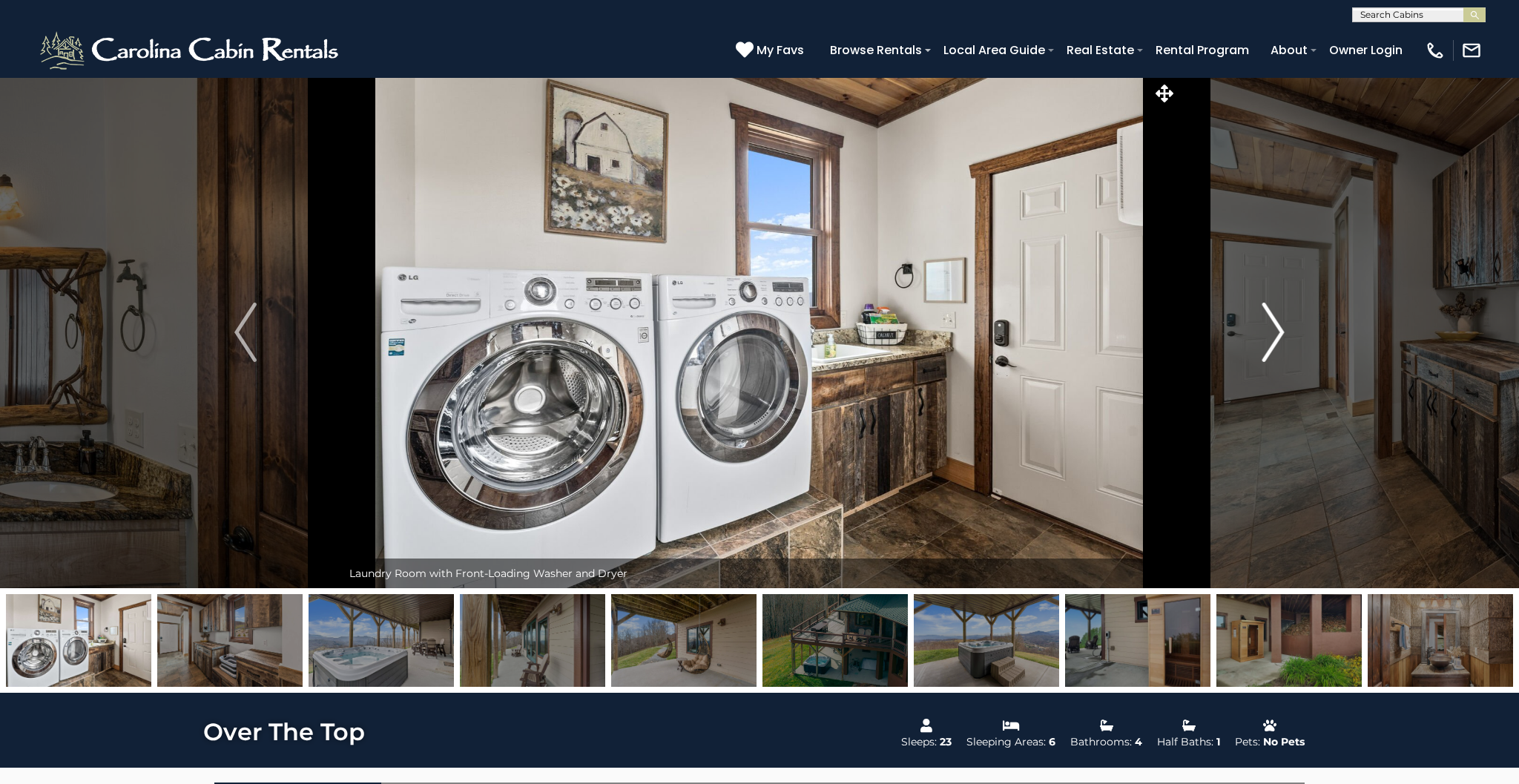
scroll to position [4, 0]
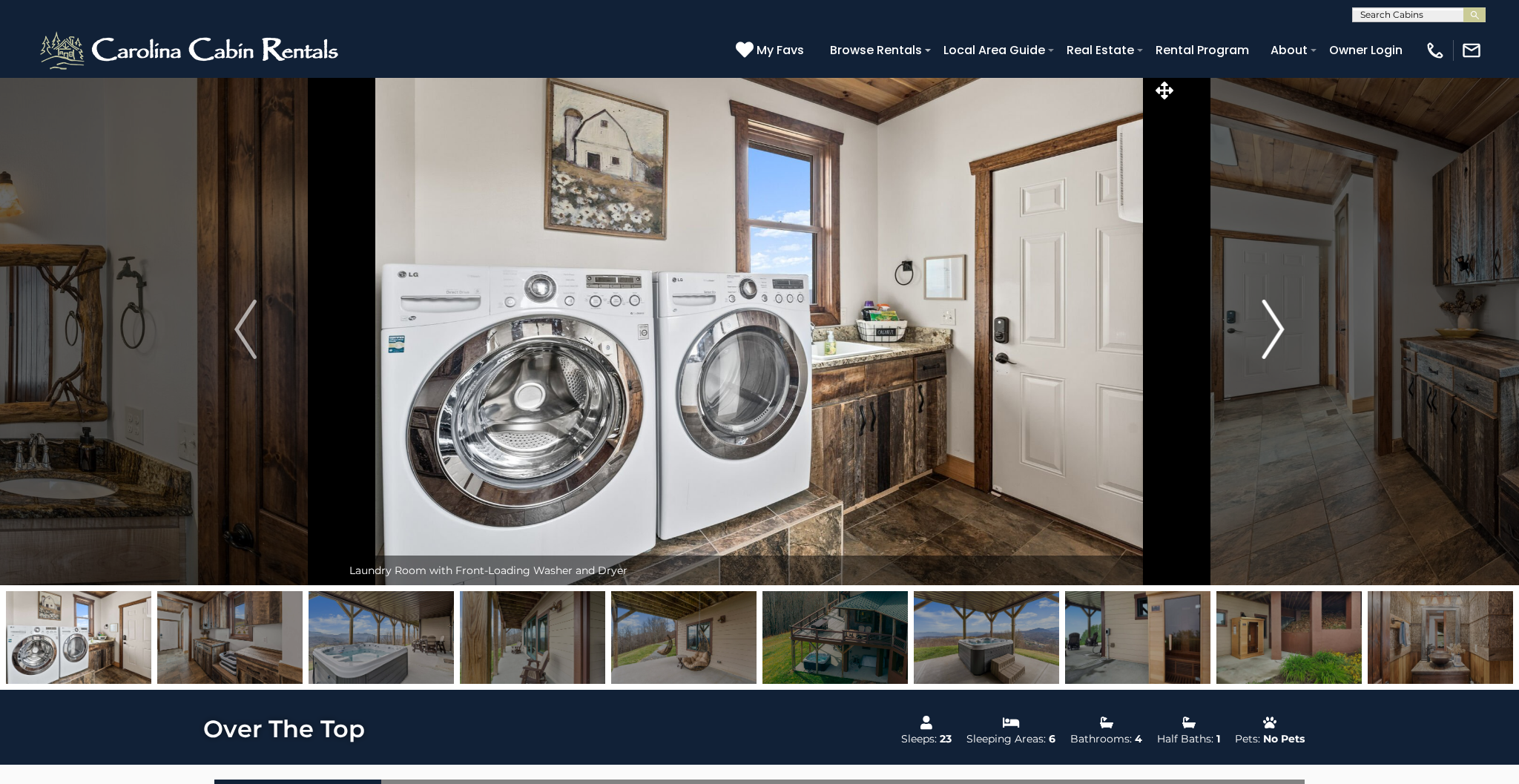
click at [1280, 331] on img "Next" at bounding box center [1273, 329] width 23 height 59
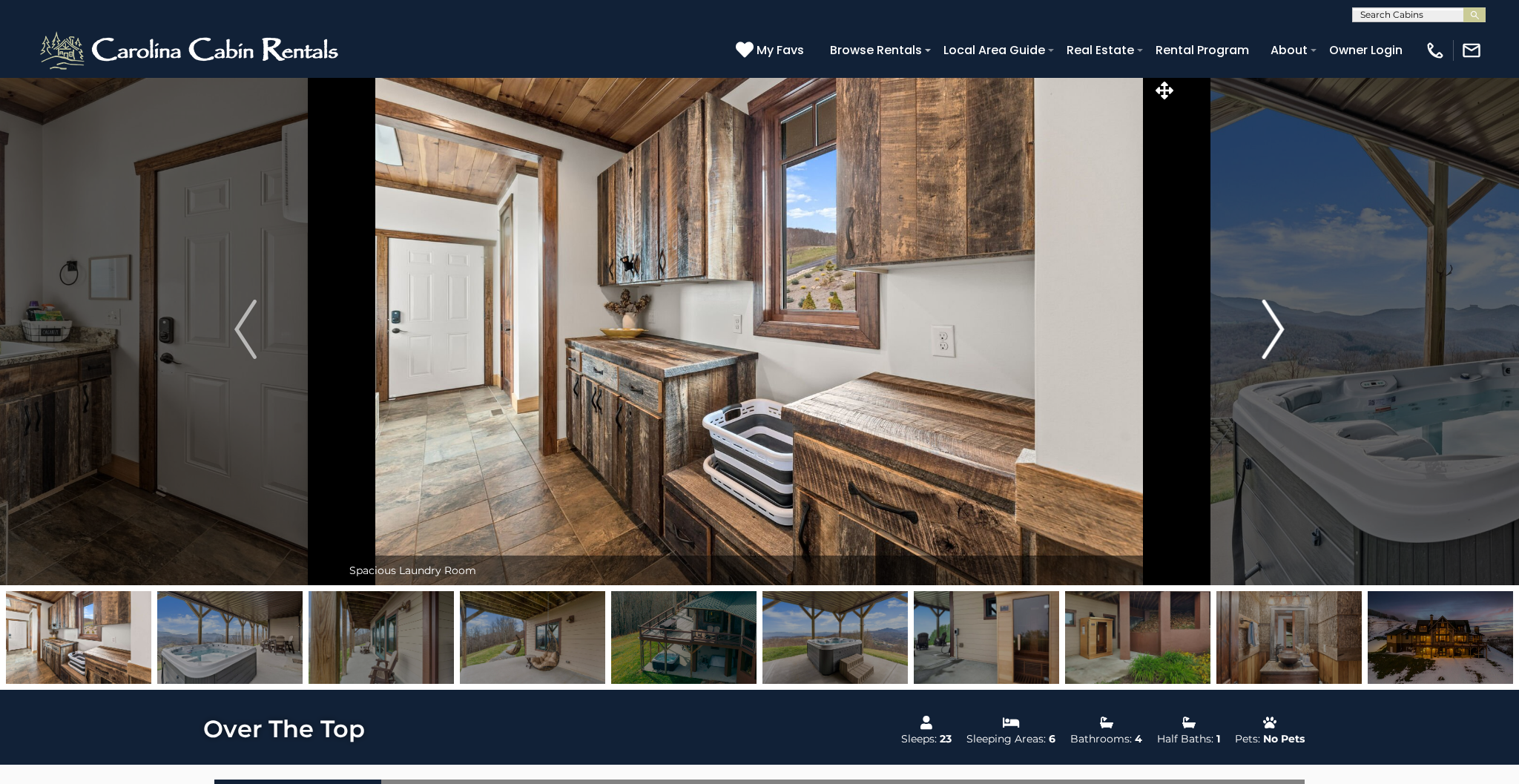
scroll to position [1, 1]
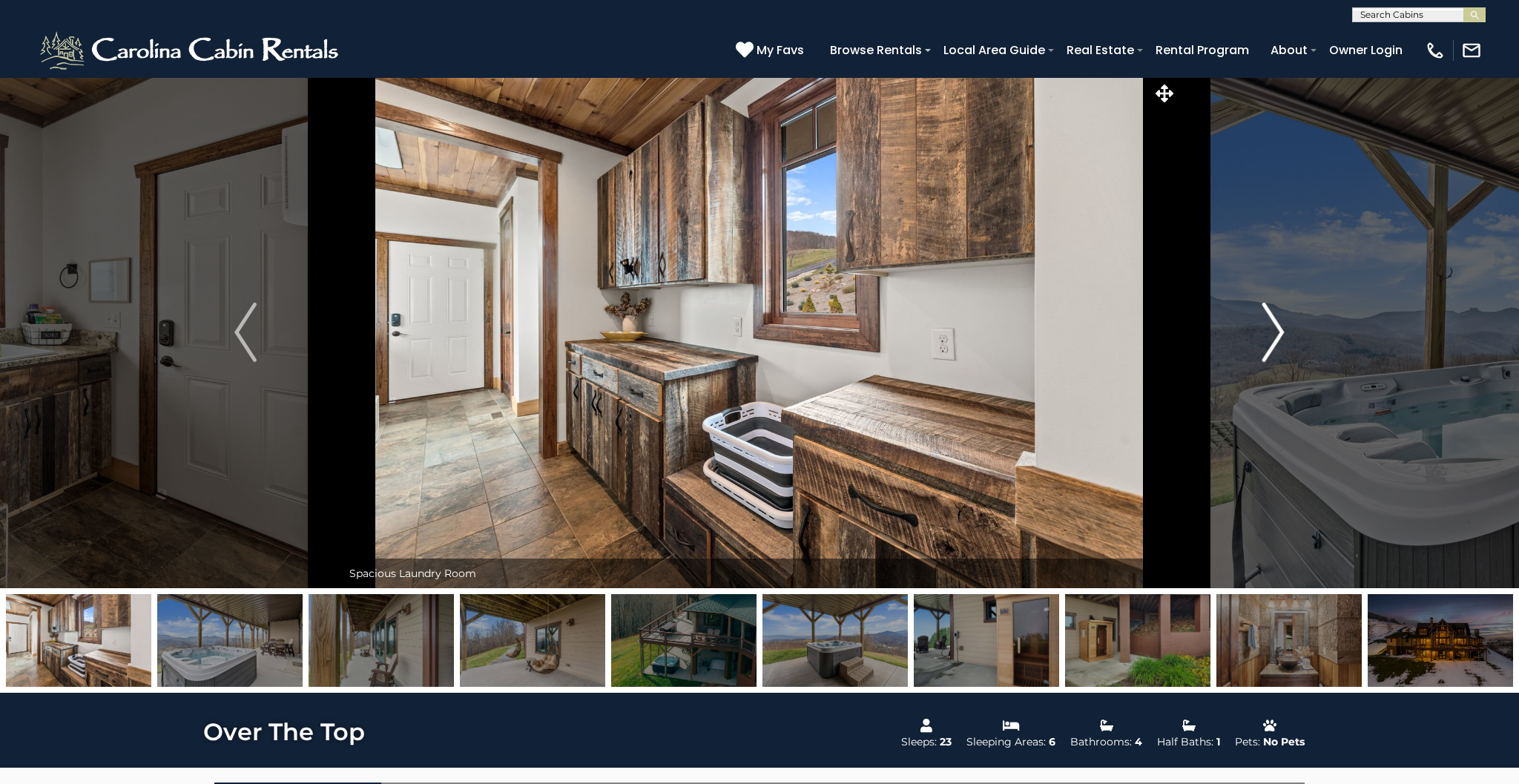
click at [1280, 331] on img "Next" at bounding box center [1273, 332] width 23 height 59
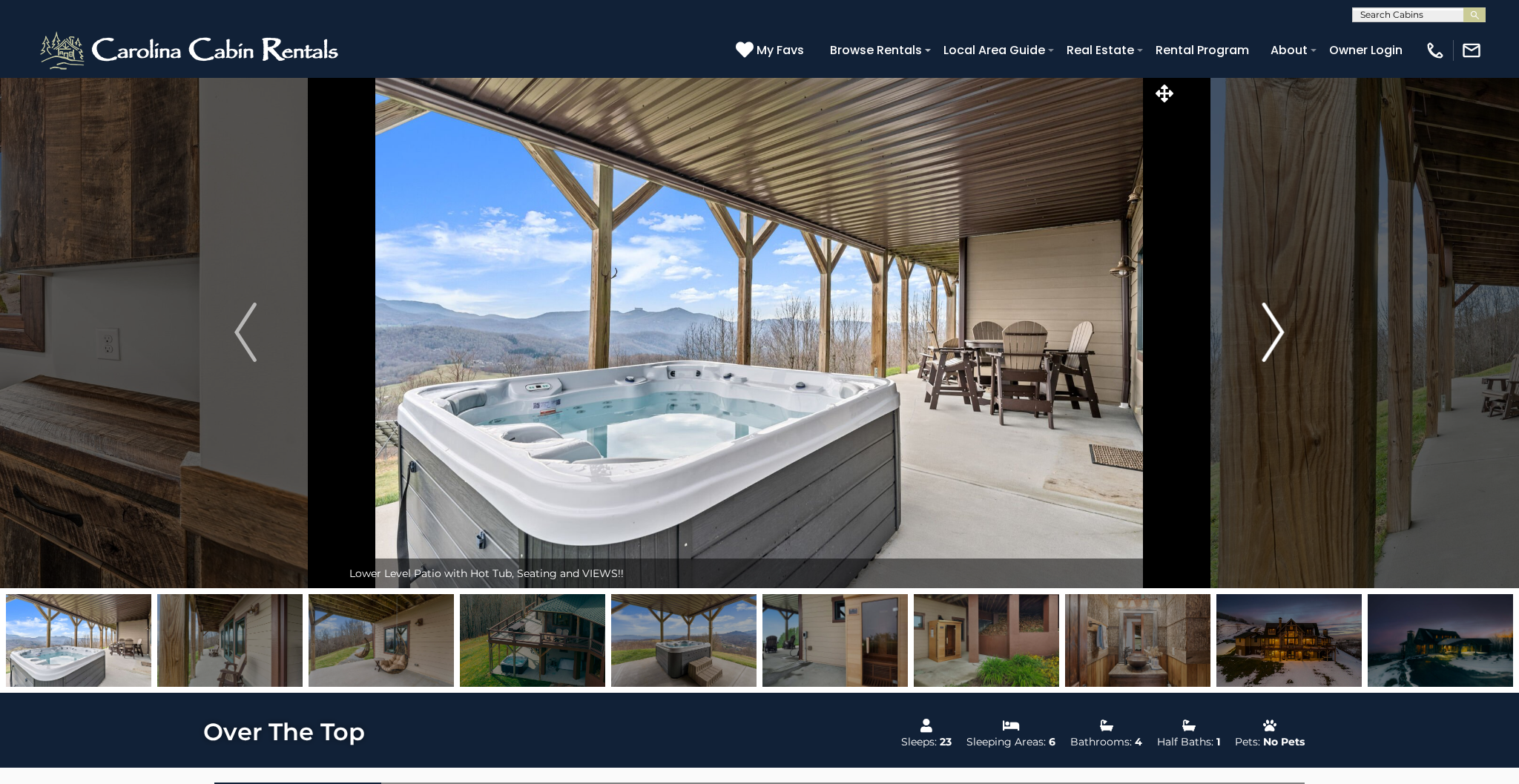
click at [1280, 331] on img "Next" at bounding box center [1273, 332] width 23 height 59
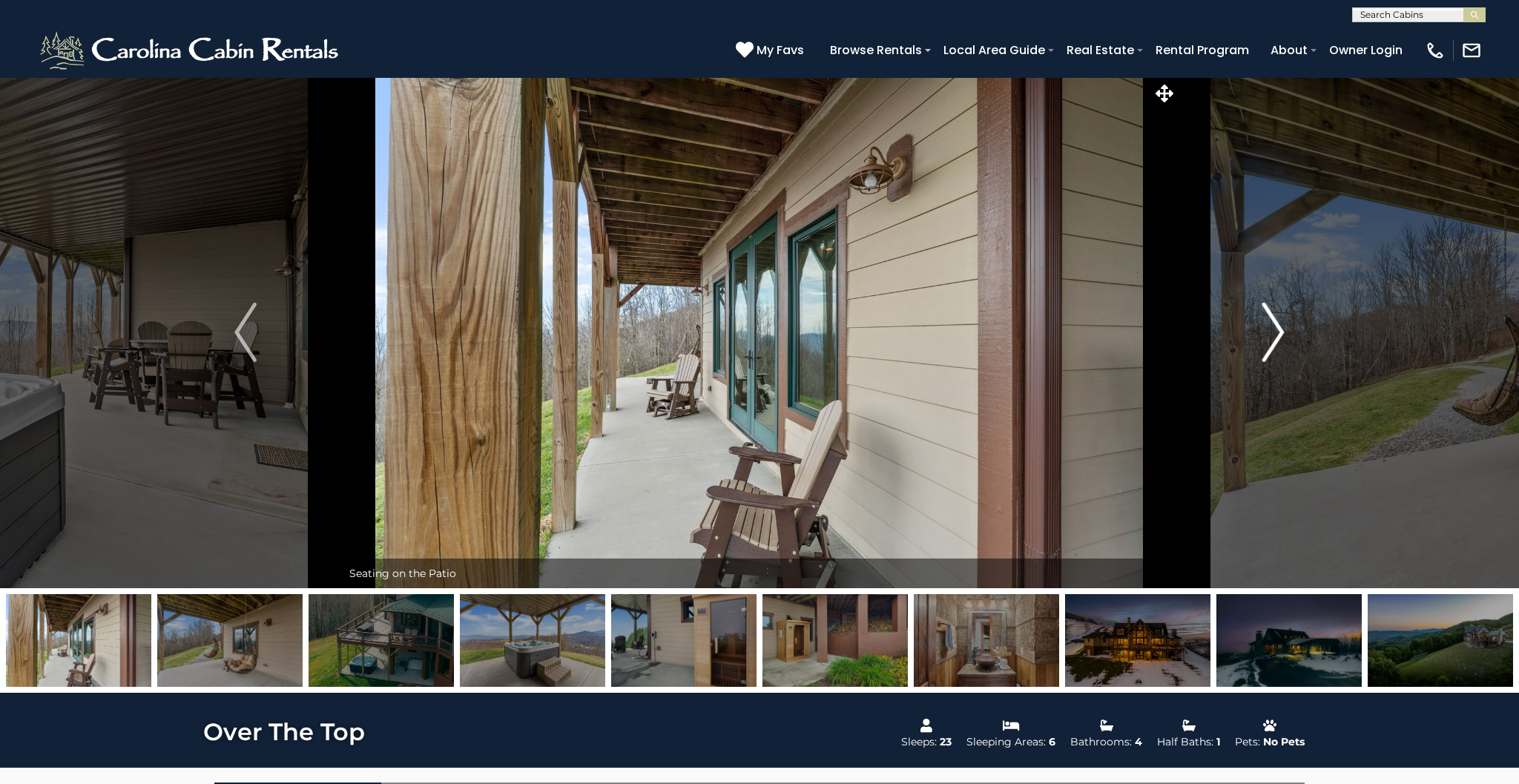
click at [1280, 331] on img "Next" at bounding box center [1273, 332] width 23 height 59
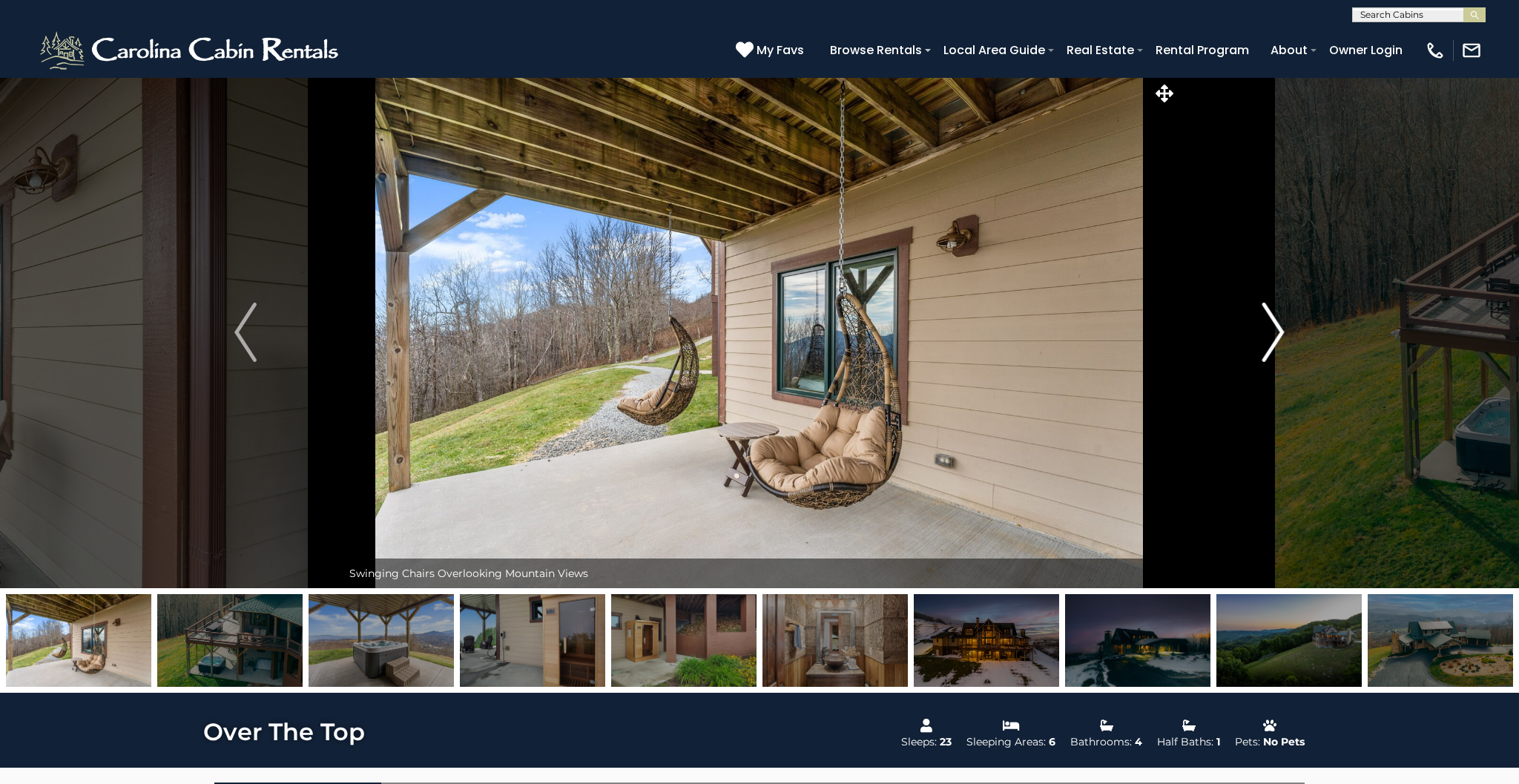
click at [1280, 331] on img "Next" at bounding box center [1273, 332] width 23 height 59
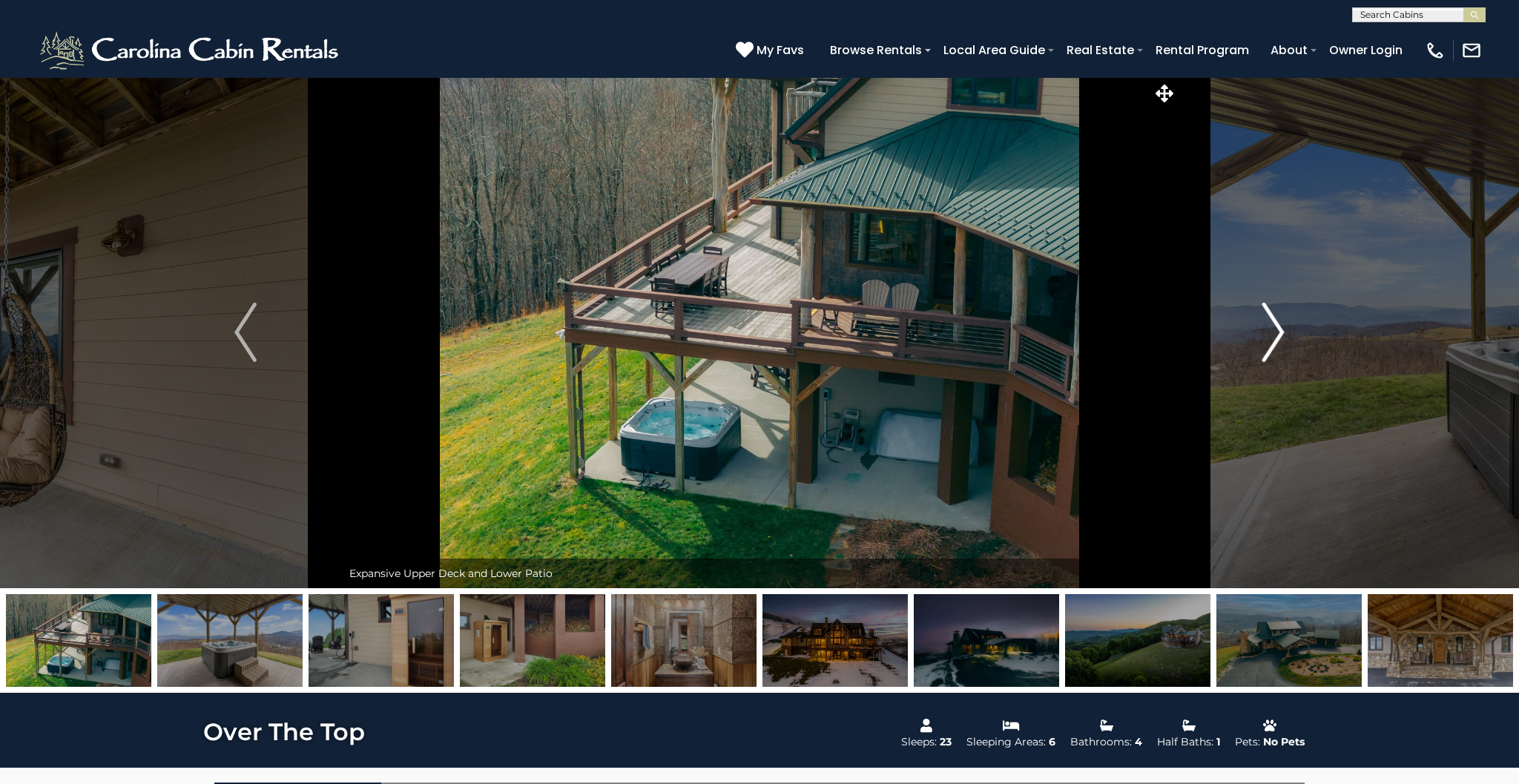
scroll to position [0, 1]
click at [1280, 331] on img "Next" at bounding box center [1273, 333] width 23 height 59
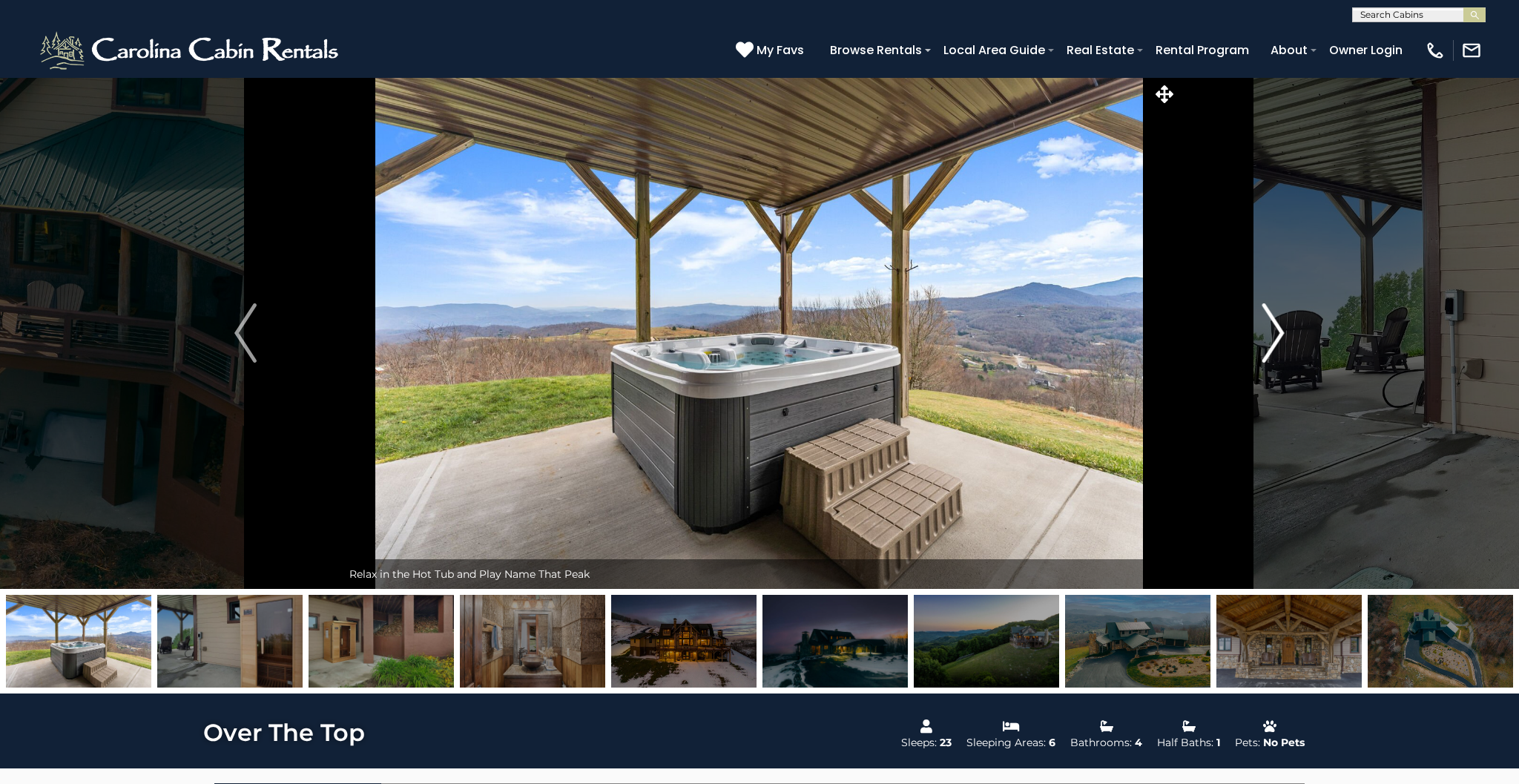
click at [1280, 331] on img "Next" at bounding box center [1273, 333] width 23 height 59
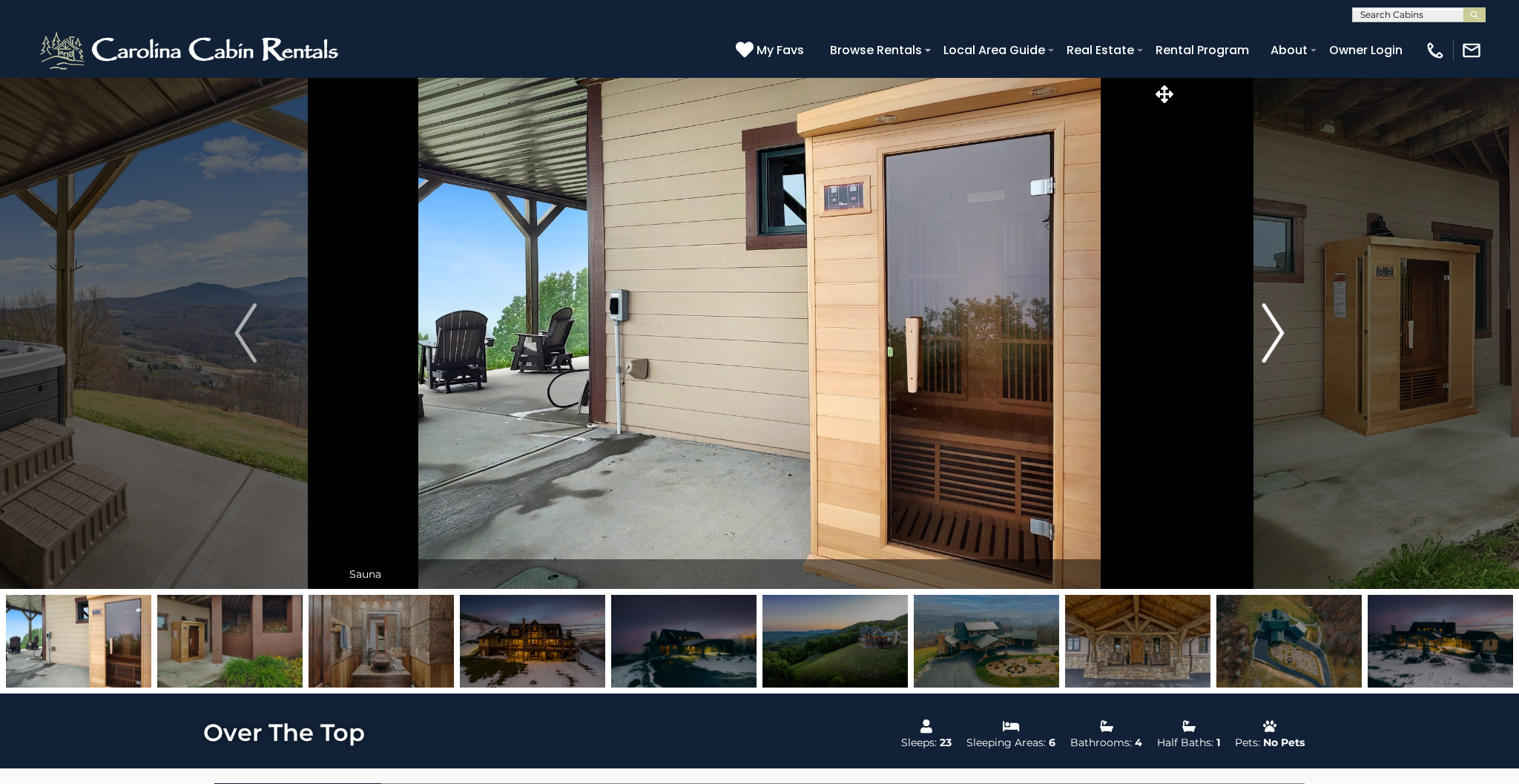
click at [1280, 331] on img "Next" at bounding box center [1273, 333] width 23 height 59
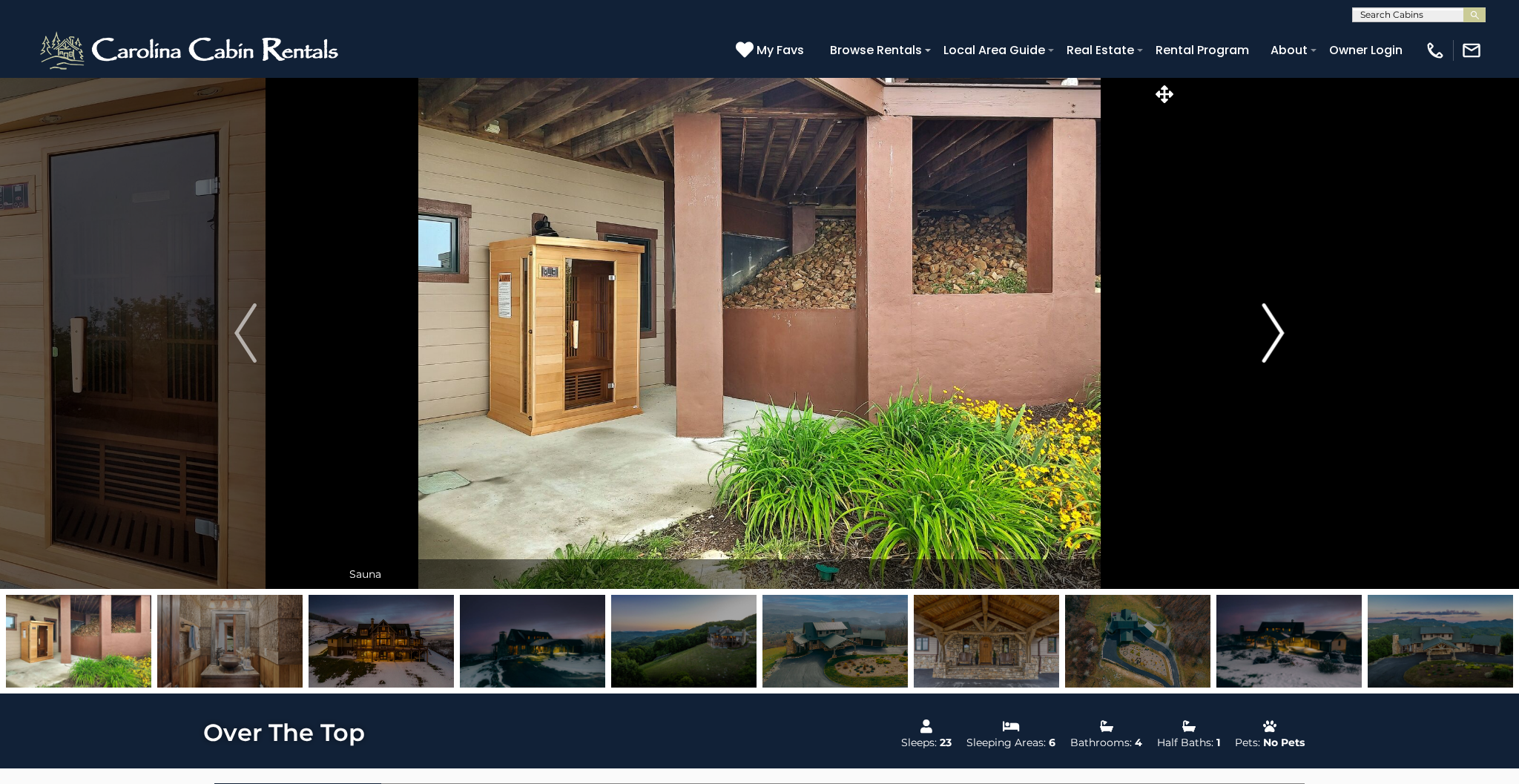
click at [1280, 332] on img "Next" at bounding box center [1273, 333] width 23 height 59
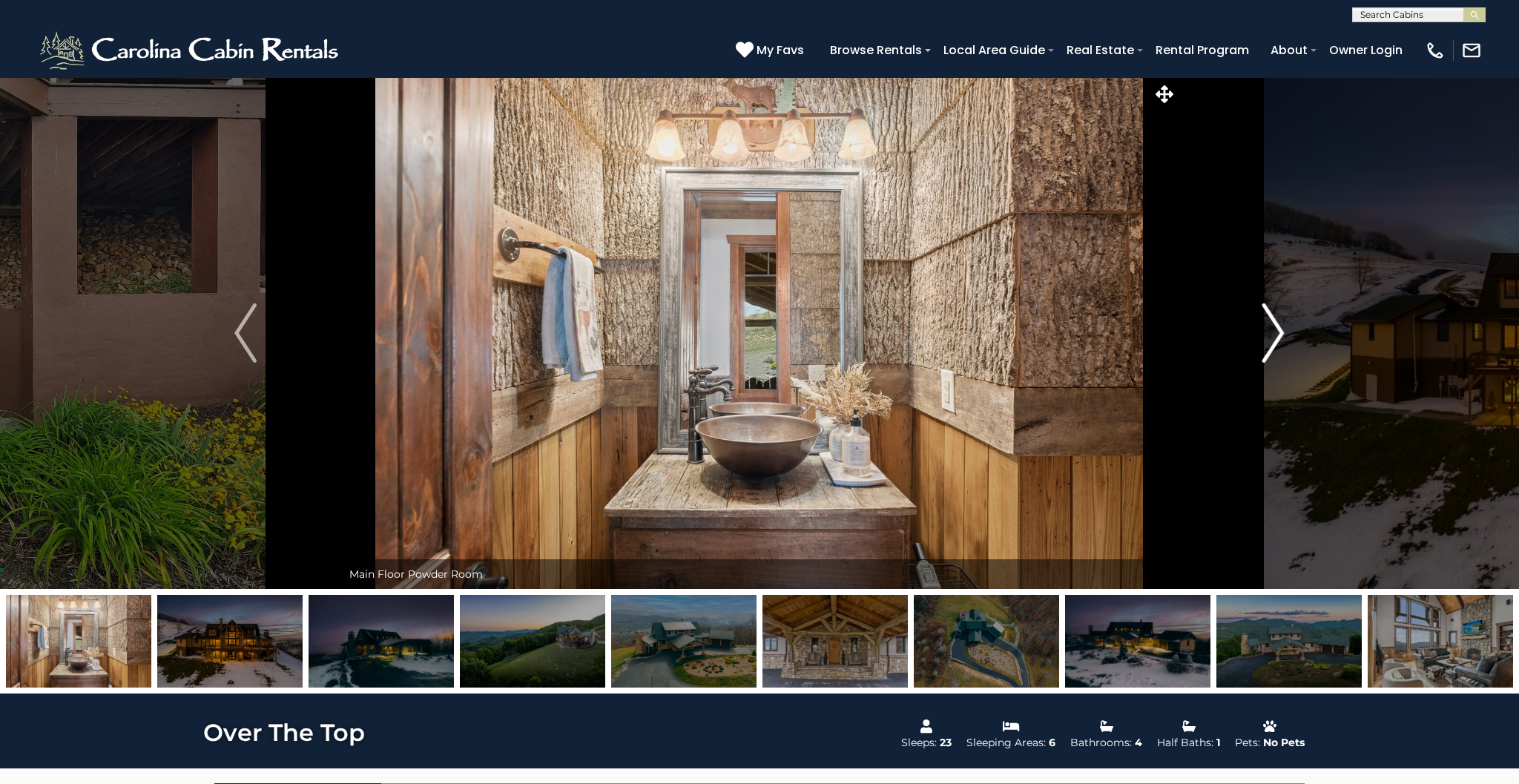
click at [1280, 332] on img "Next" at bounding box center [1273, 333] width 23 height 59
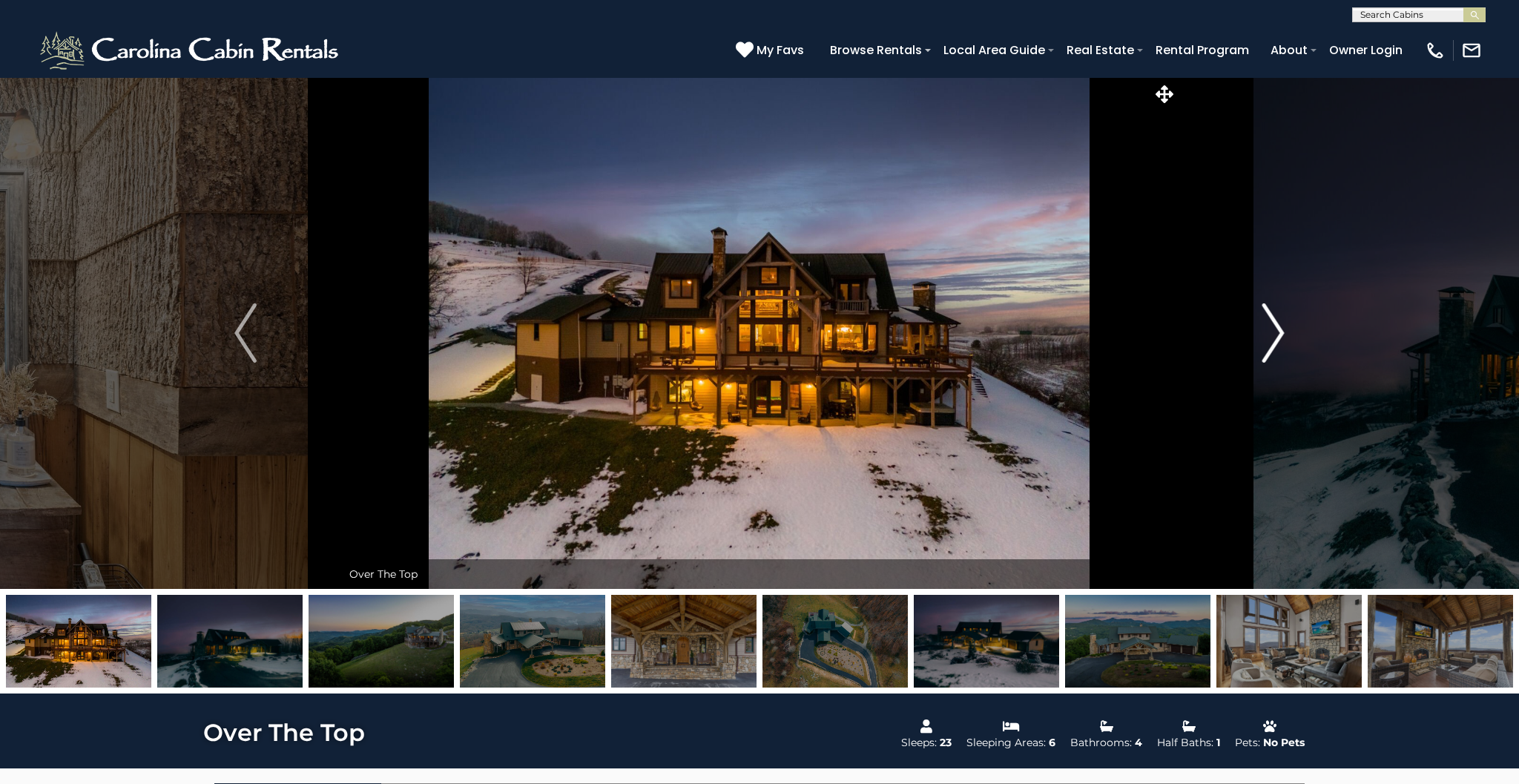
click at [1280, 332] on img "Next" at bounding box center [1273, 333] width 23 height 59
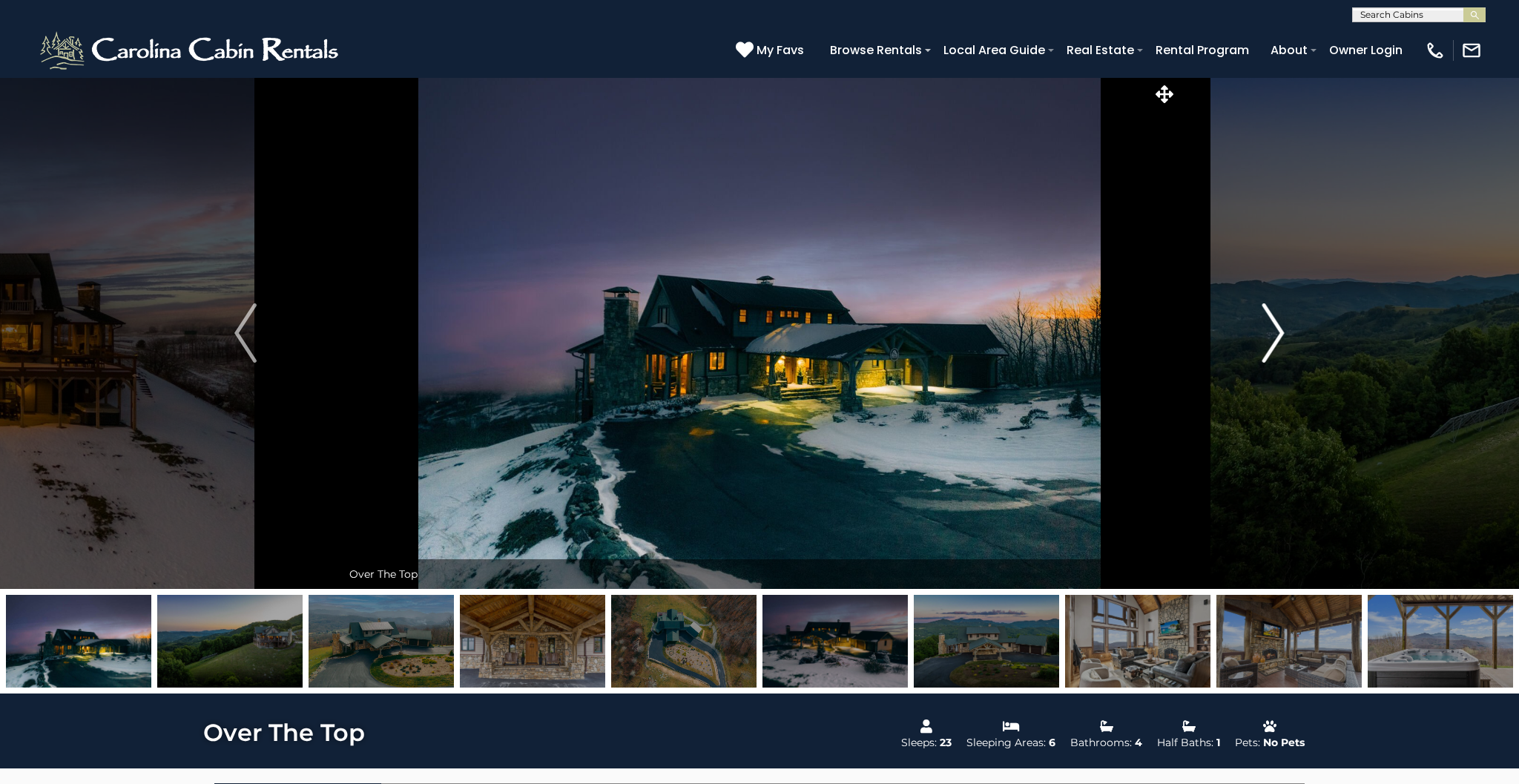
click at [1280, 333] on img "Next" at bounding box center [1273, 333] width 23 height 59
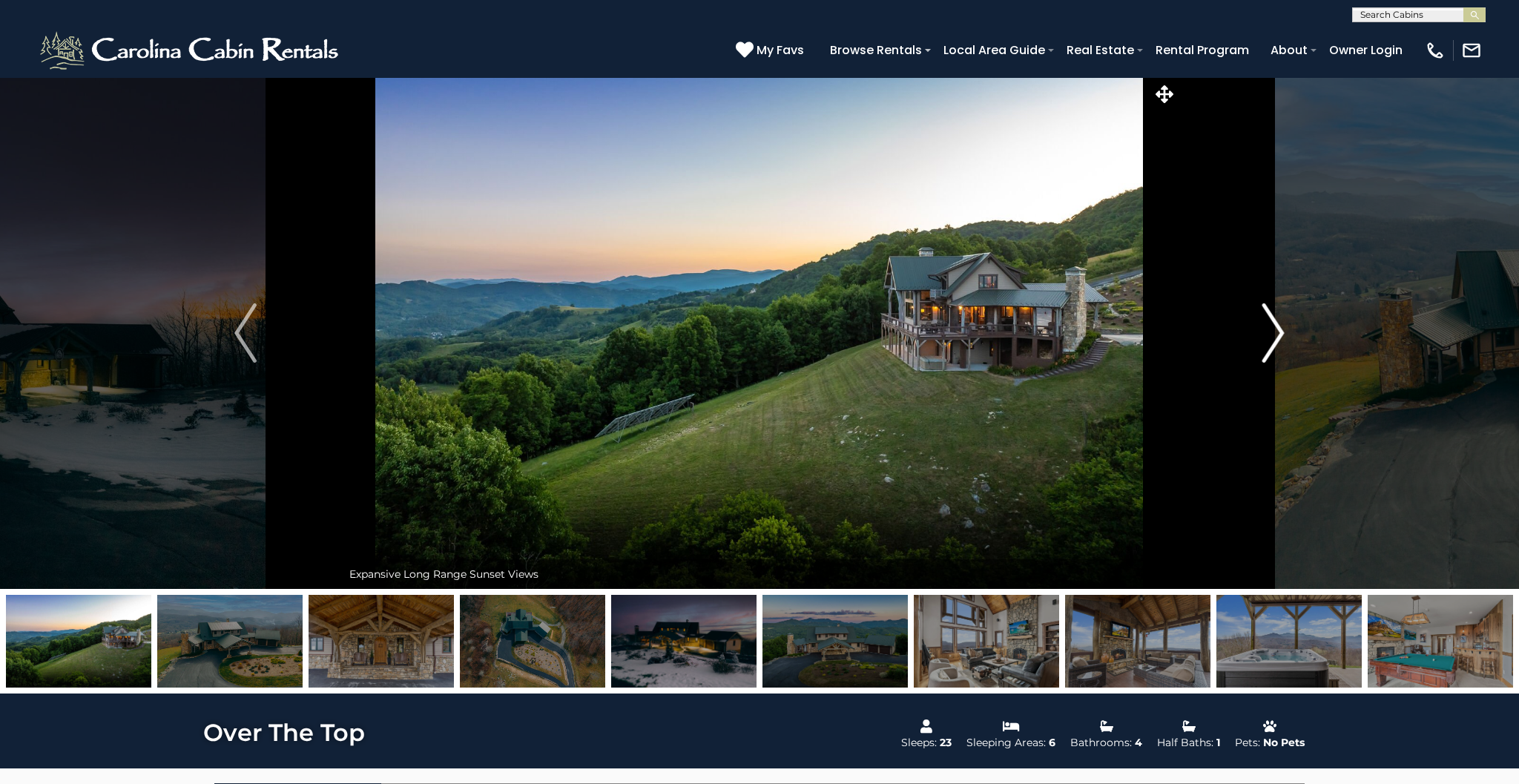
click at [1280, 333] on img "Next" at bounding box center [1273, 333] width 23 height 59
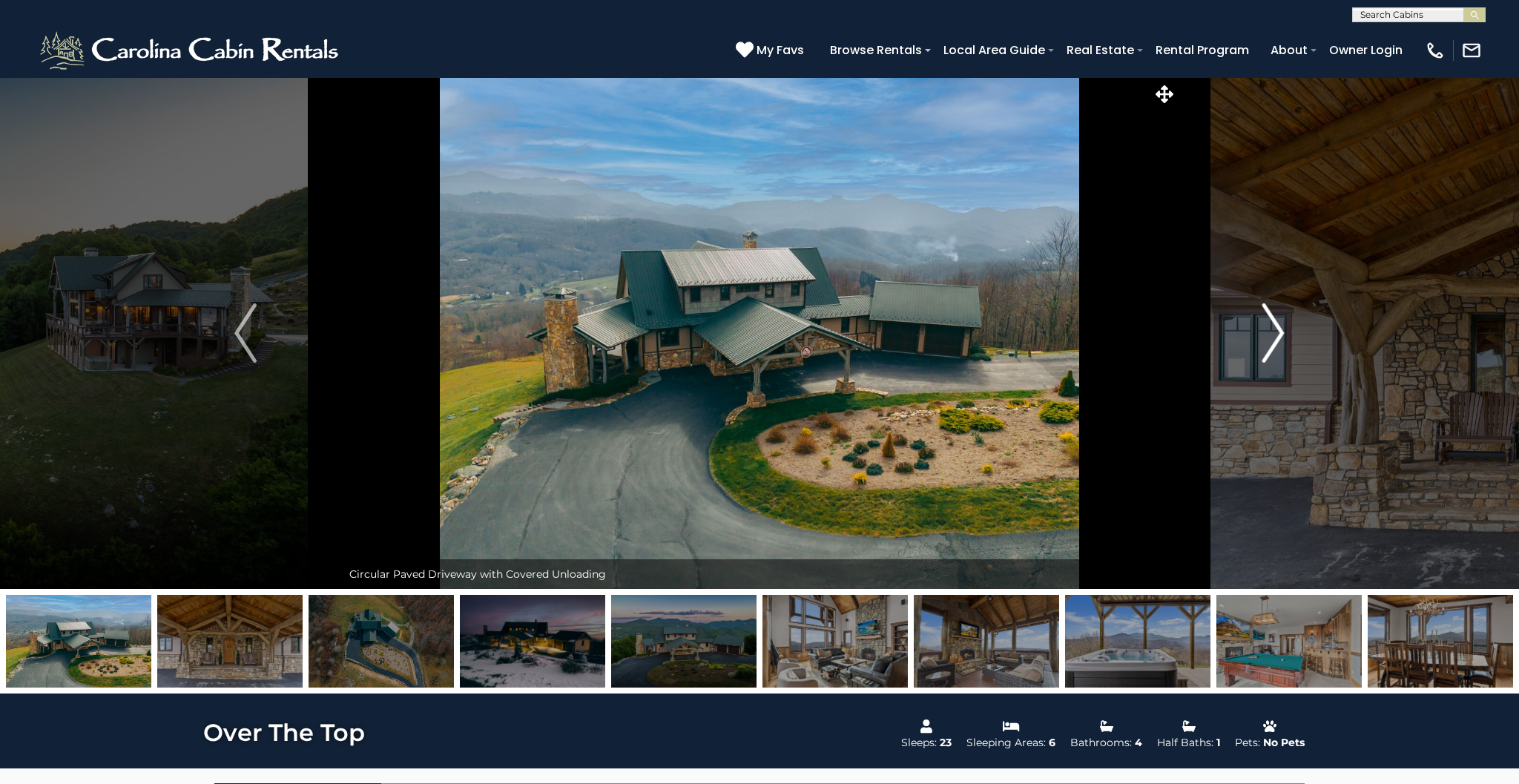
click at [1280, 333] on img "Next" at bounding box center [1273, 333] width 23 height 59
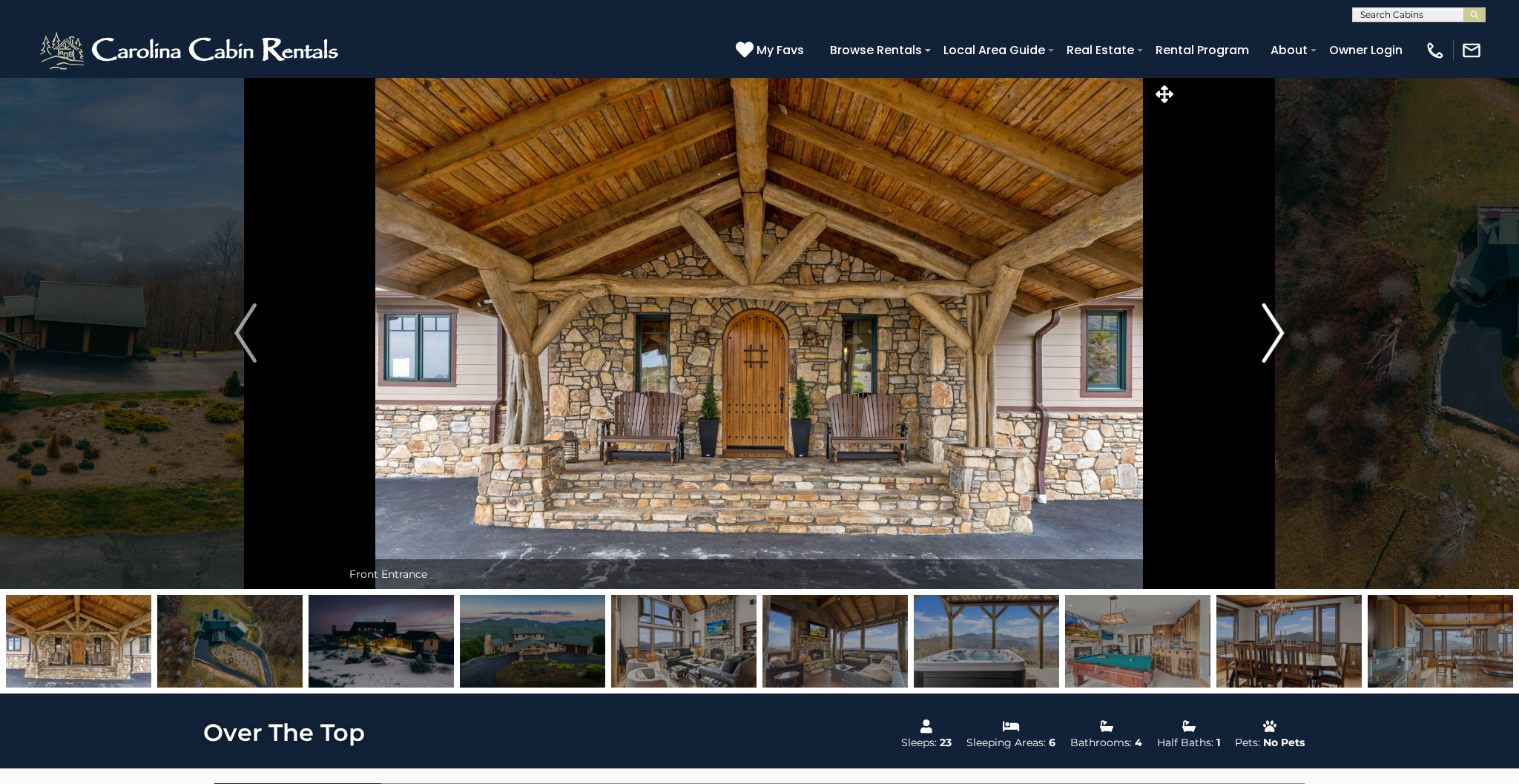
scroll to position [0, 0]
click at [1280, 333] on img "Next" at bounding box center [1273, 333] width 23 height 59
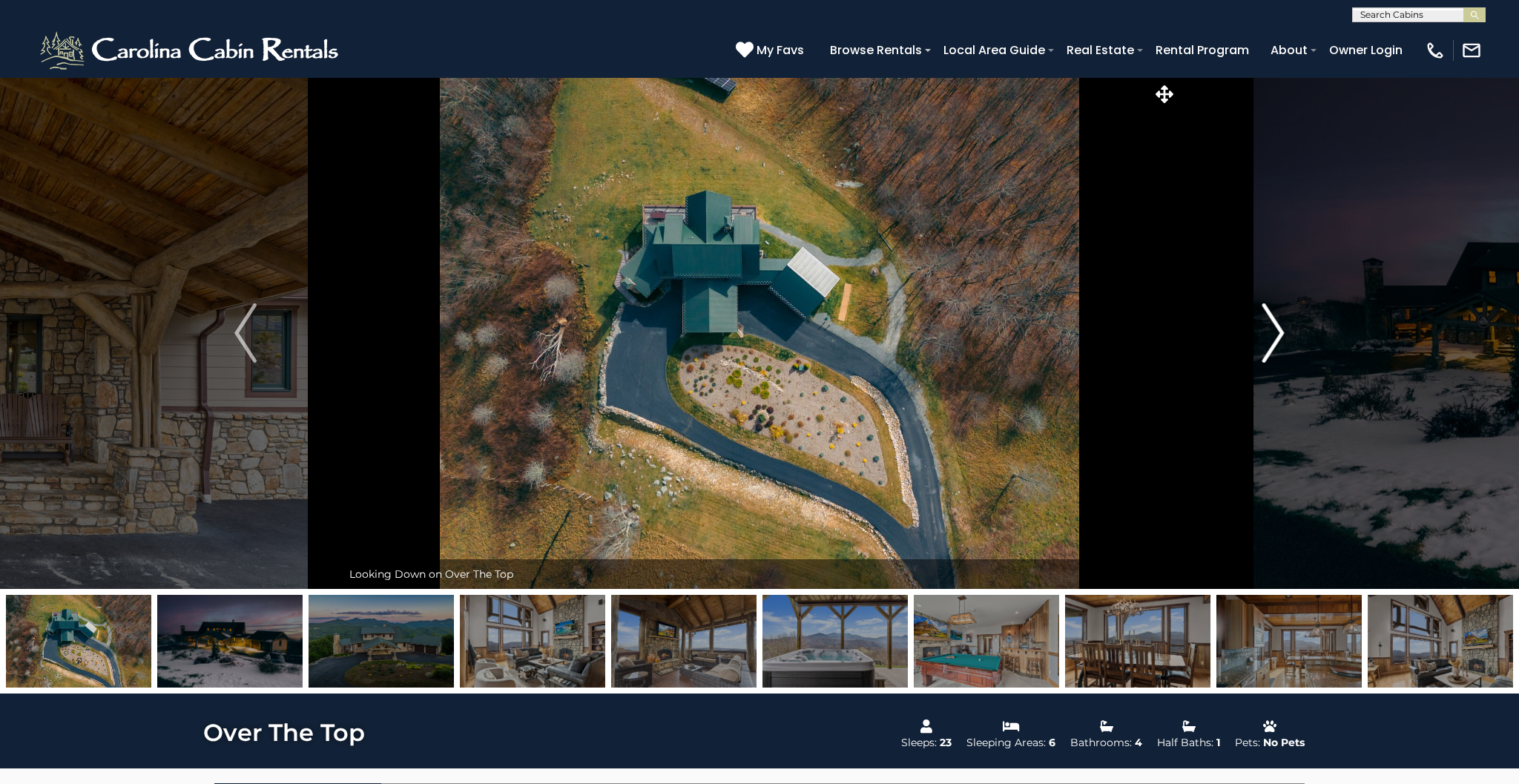
click at [1280, 333] on img "Next" at bounding box center [1273, 333] width 23 height 59
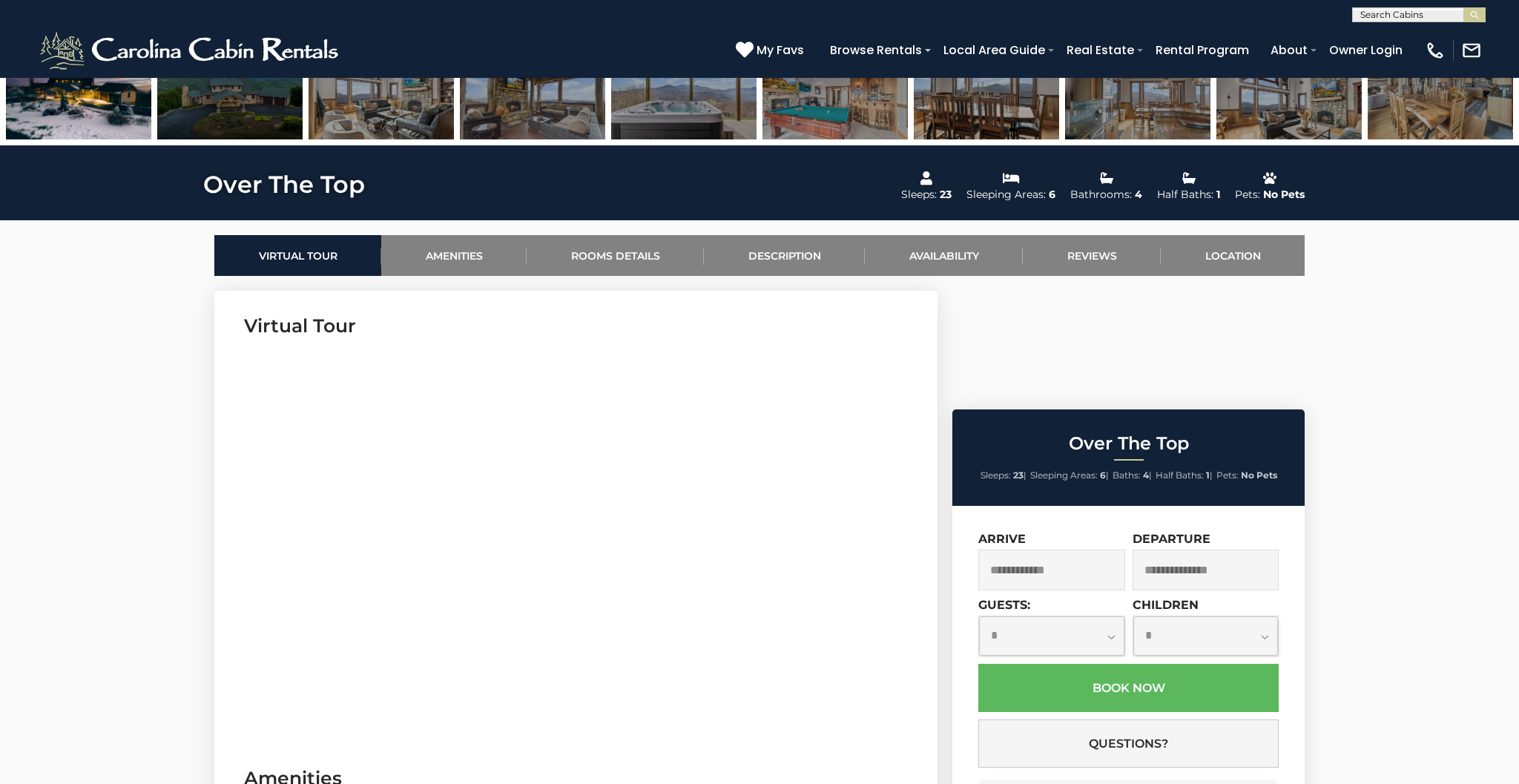
scroll to position [551, 0]
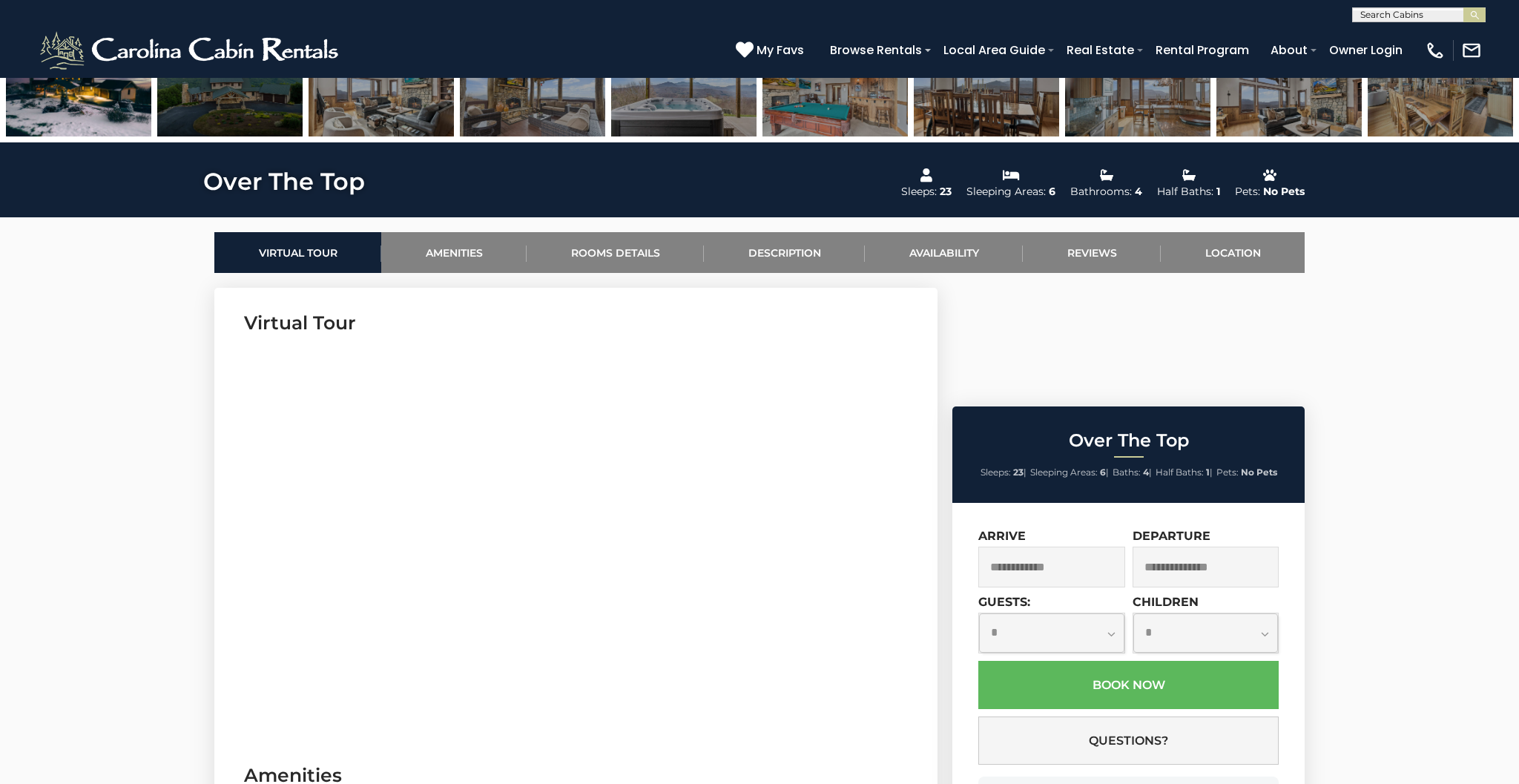
click at [1075, 546] on input "text" at bounding box center [1052, 567] width 147 height 41
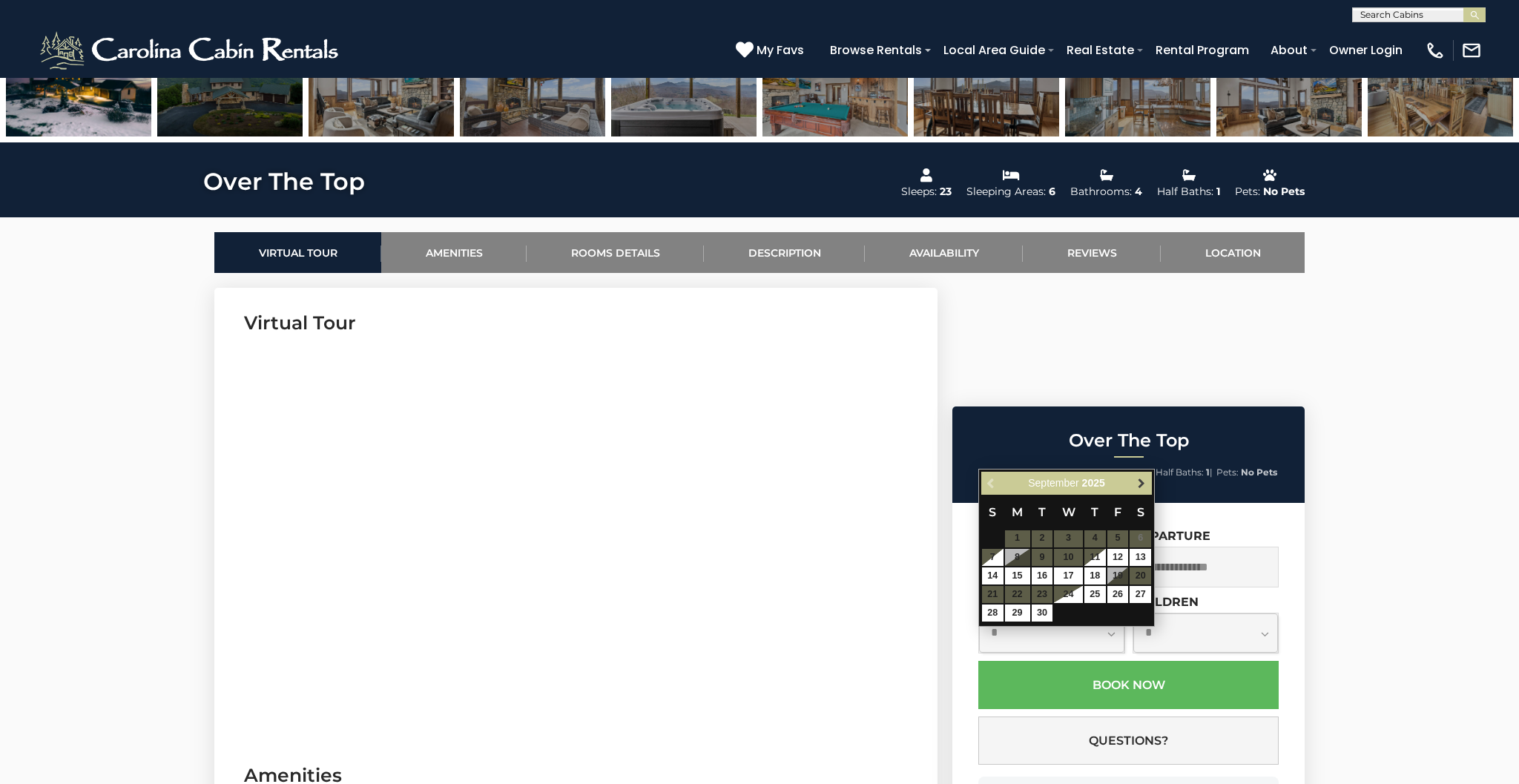
click at [1145, 480] on span "Next" at bounding box center [1141, 482] width 12 height 12
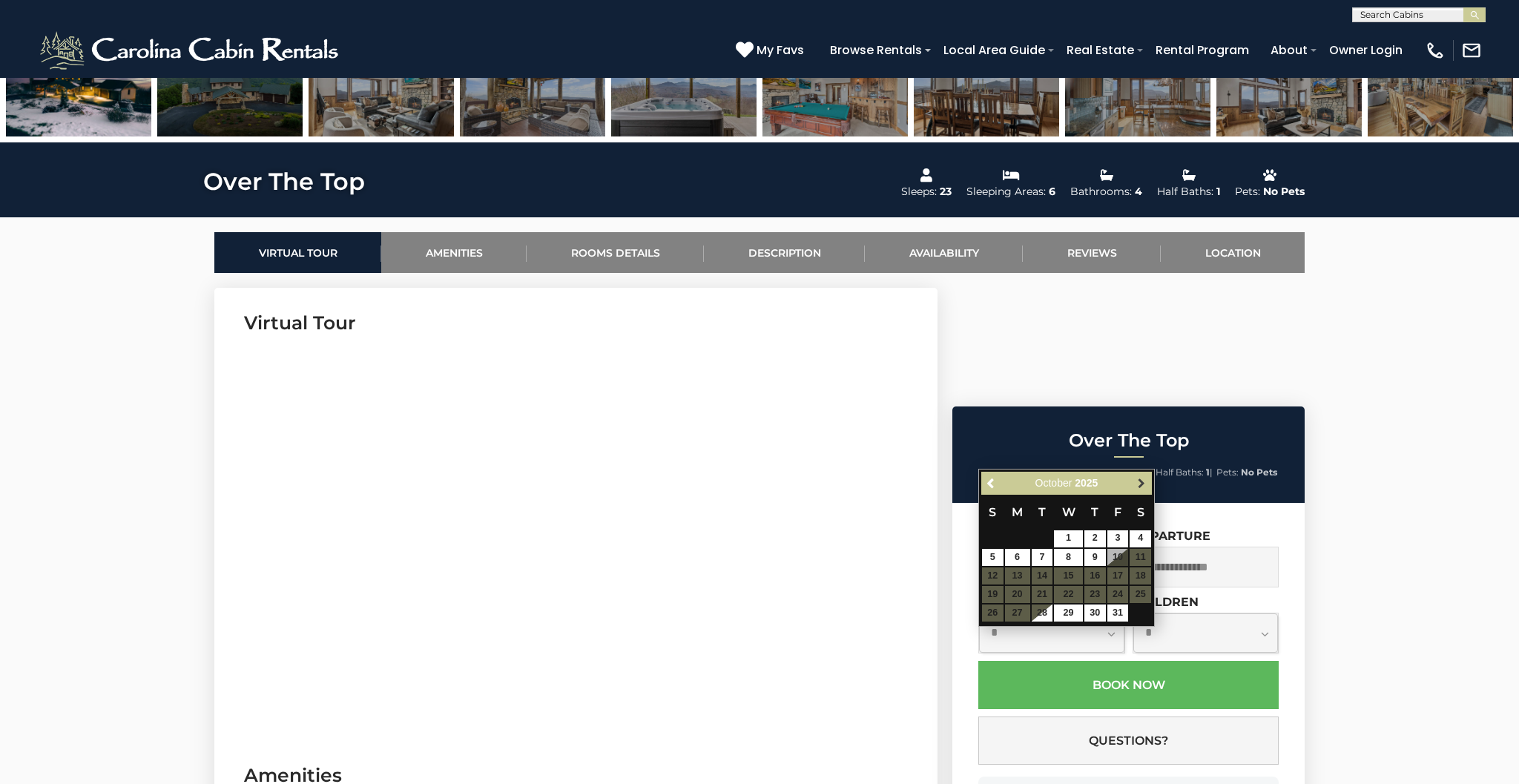
click at [1145, 480] on span "Next" at bounding box center [1141, 482] width 12 height 12
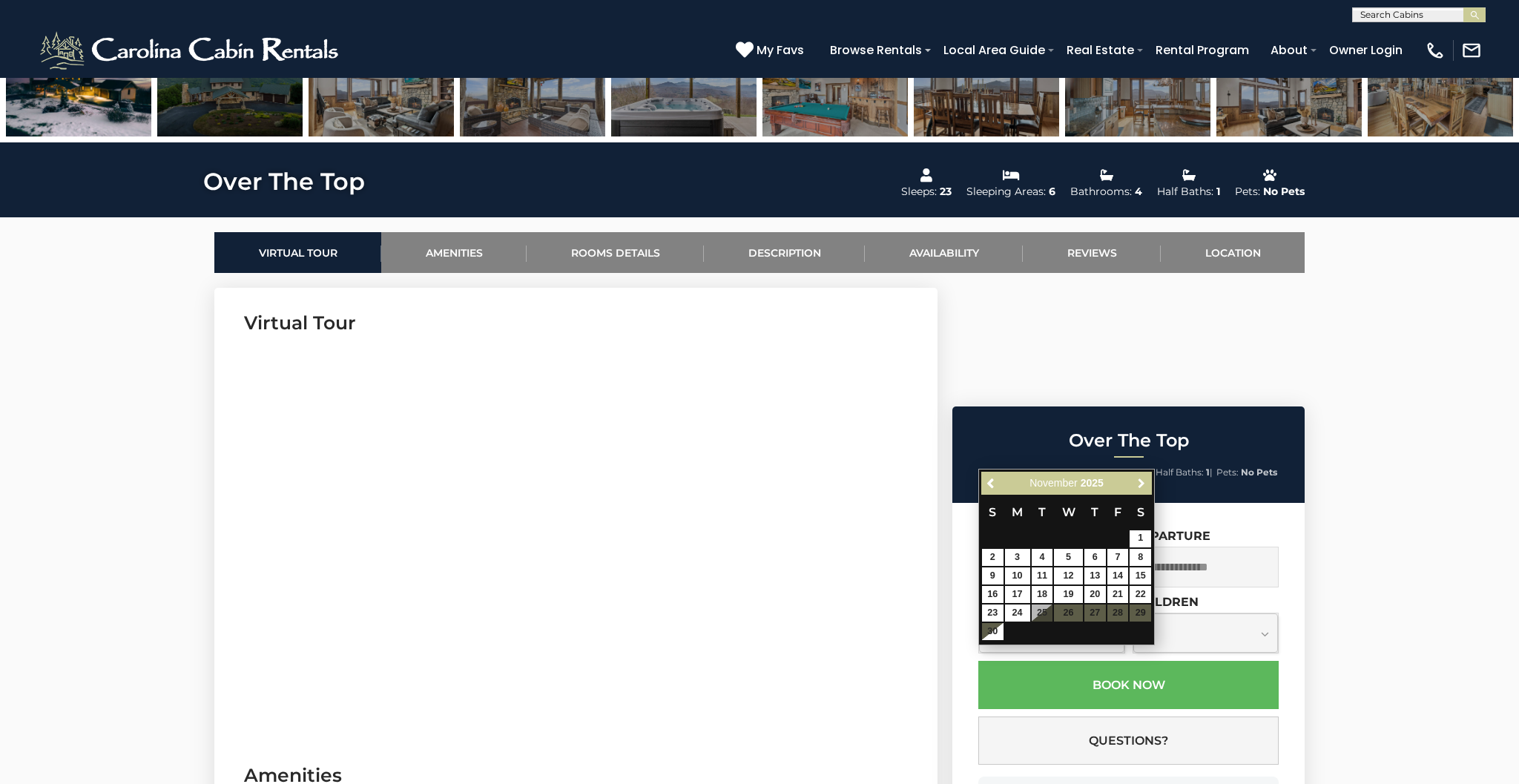
click at [1145, 480] on span "Next" at bounding box center [1141, 482] width 12 height 12
click at [1060, 595] on link "21" at bounding box center [1068, 595] width 28 height 17
type input "**********"
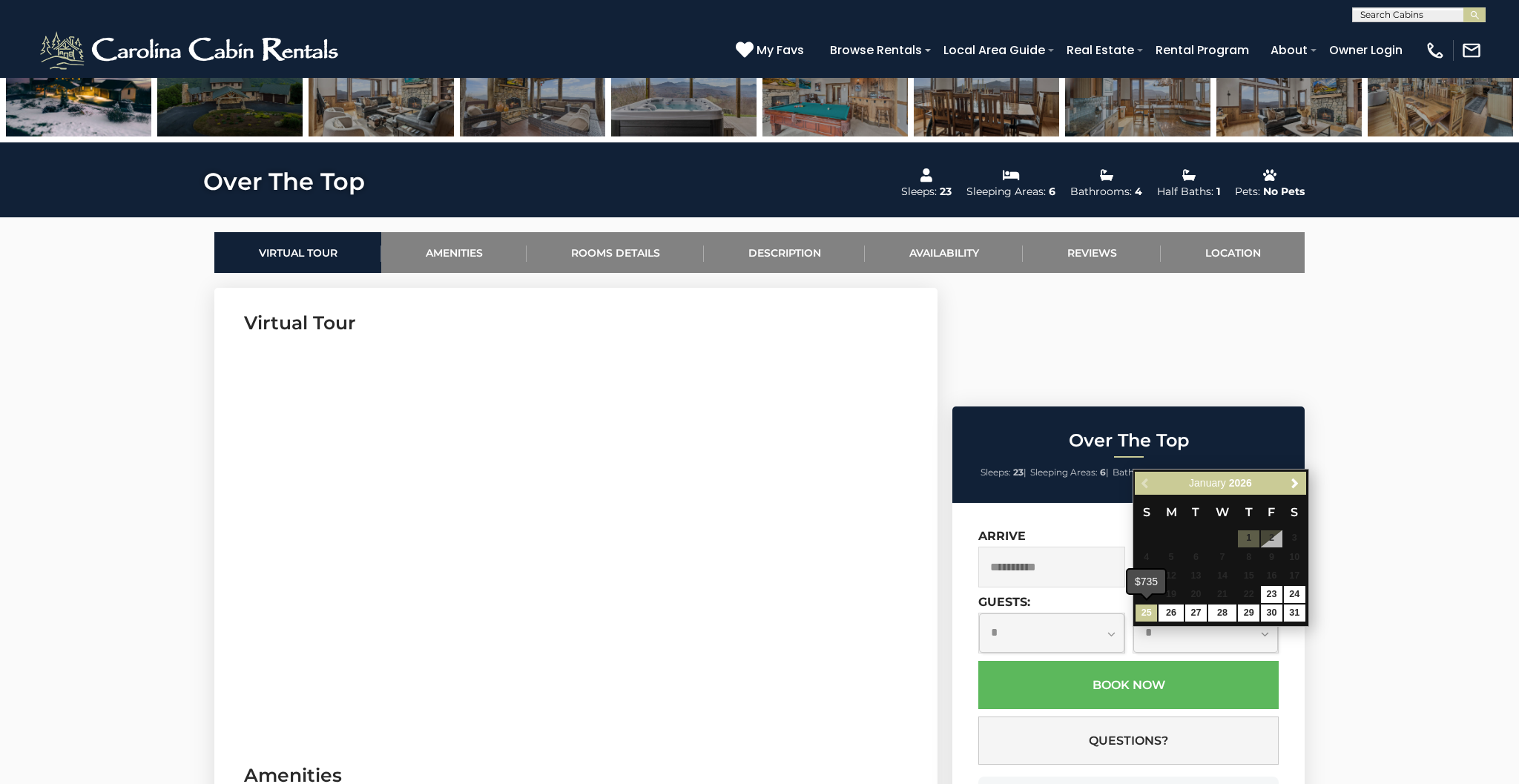
click at [1153, 616] on link "25" at bounding box center [1146, 613] width 22 height 17
type input "**********"
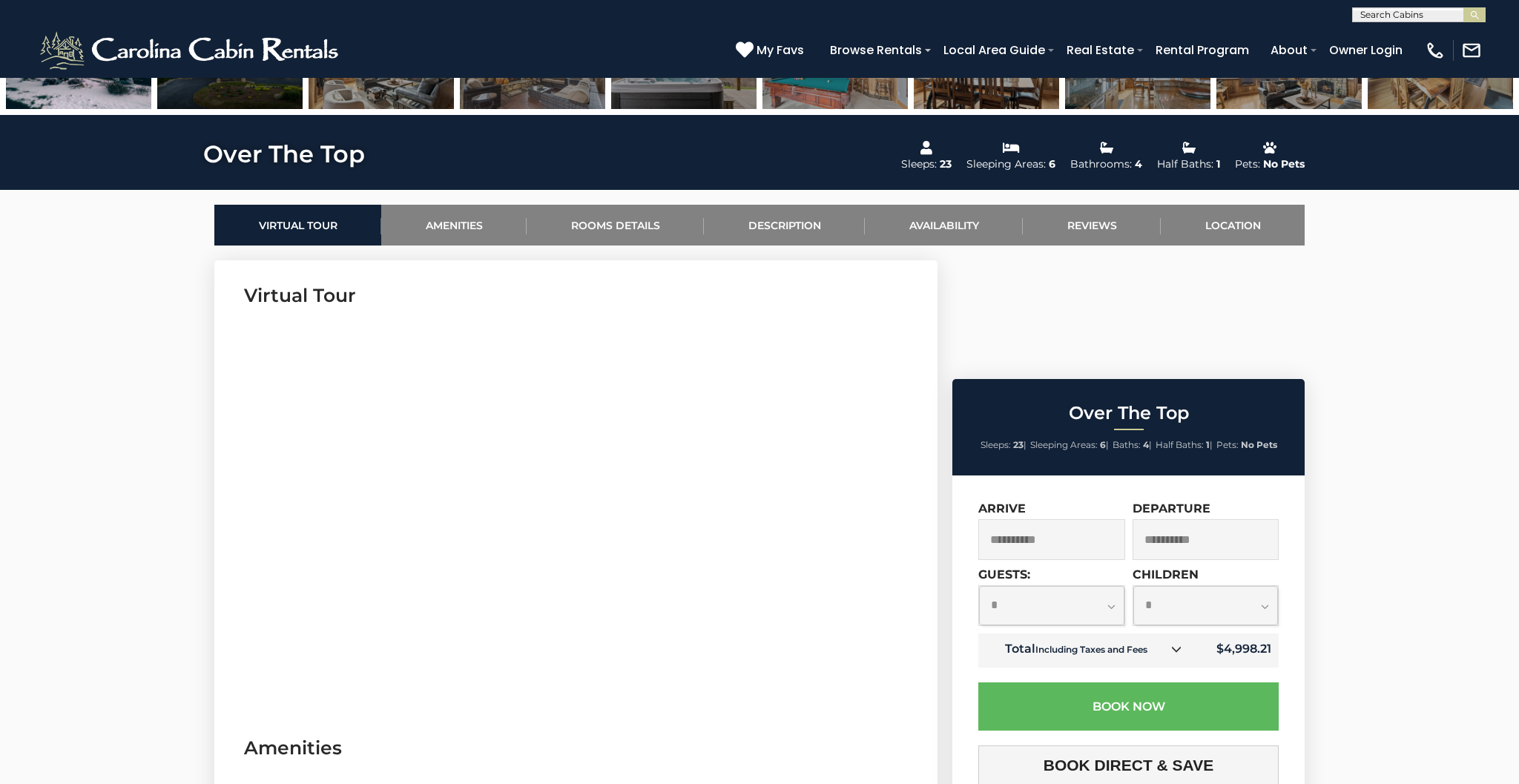
scroll to position [580, 0]
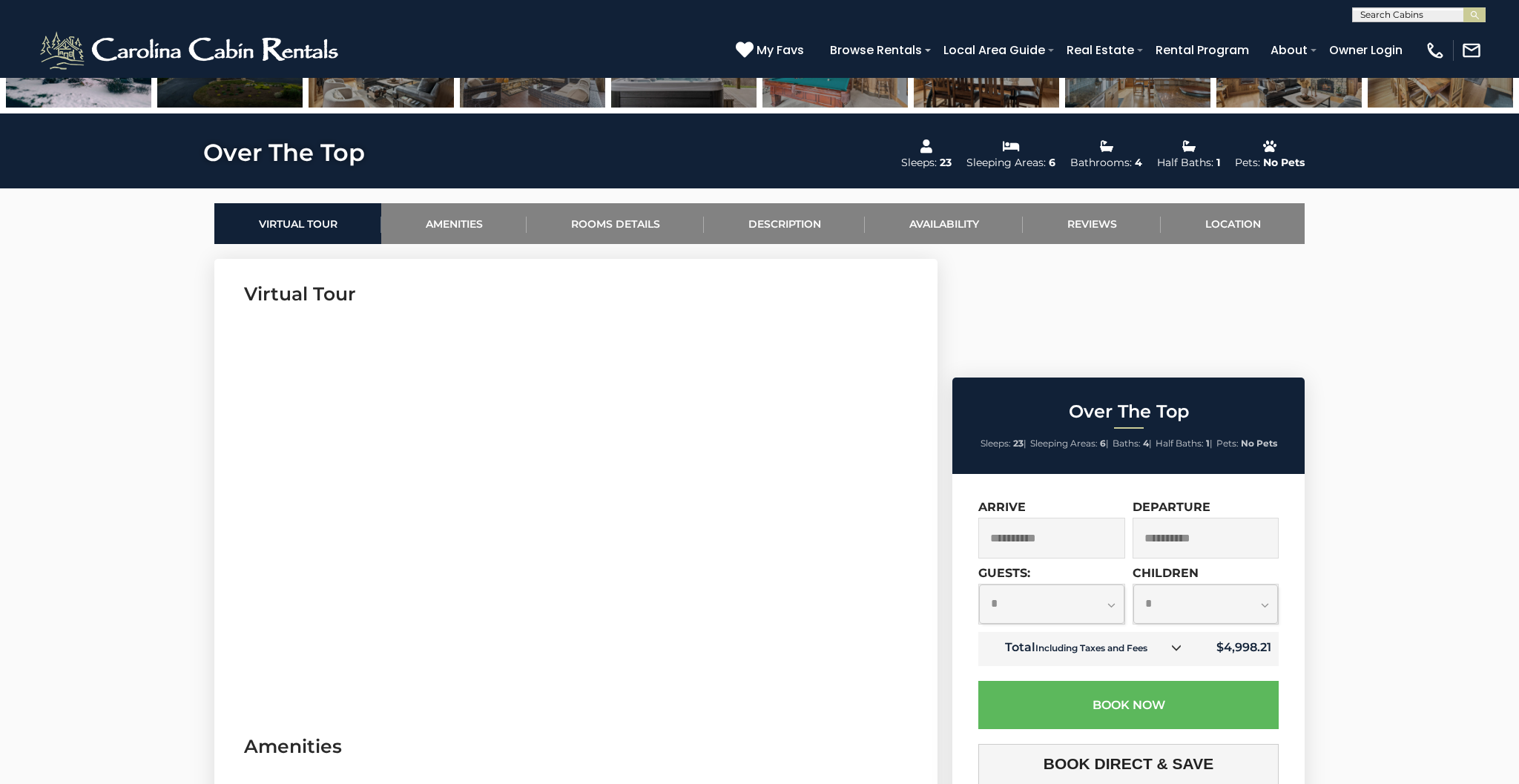
select select "*"
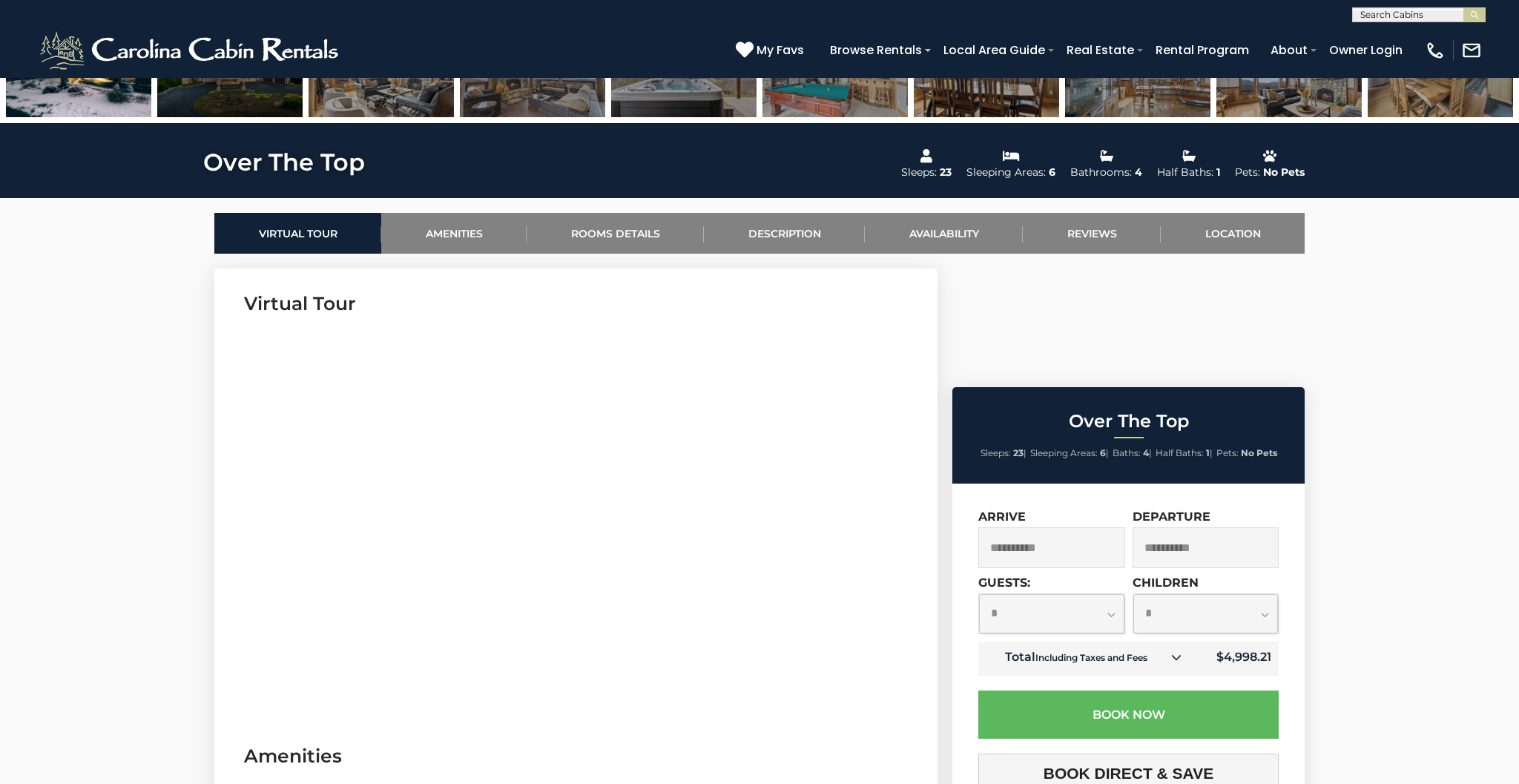
scroll to position [571, 0]
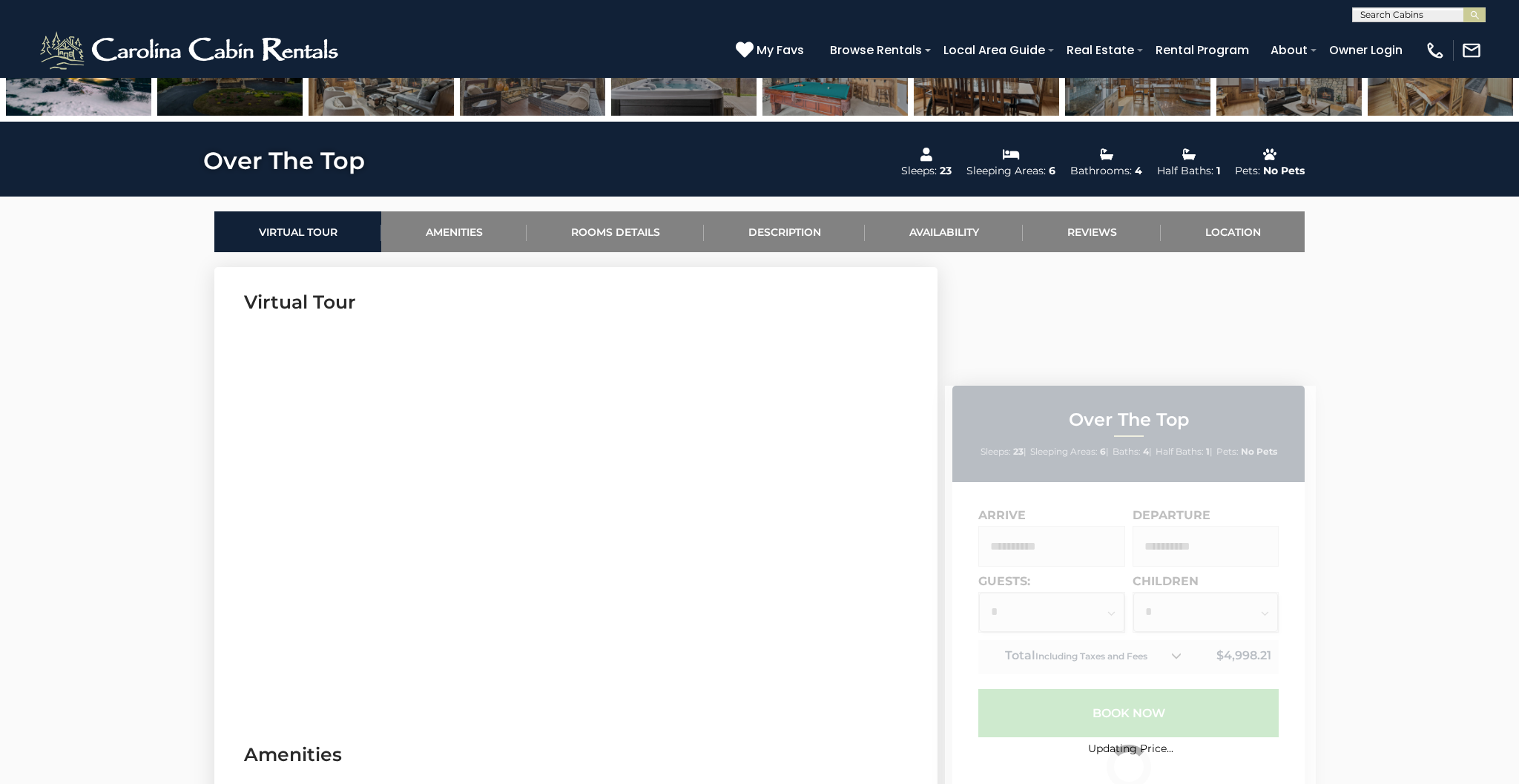
click at [1259, 490] on div "Updating Price..." at bounding box center [1131, 726] width 371 height 680
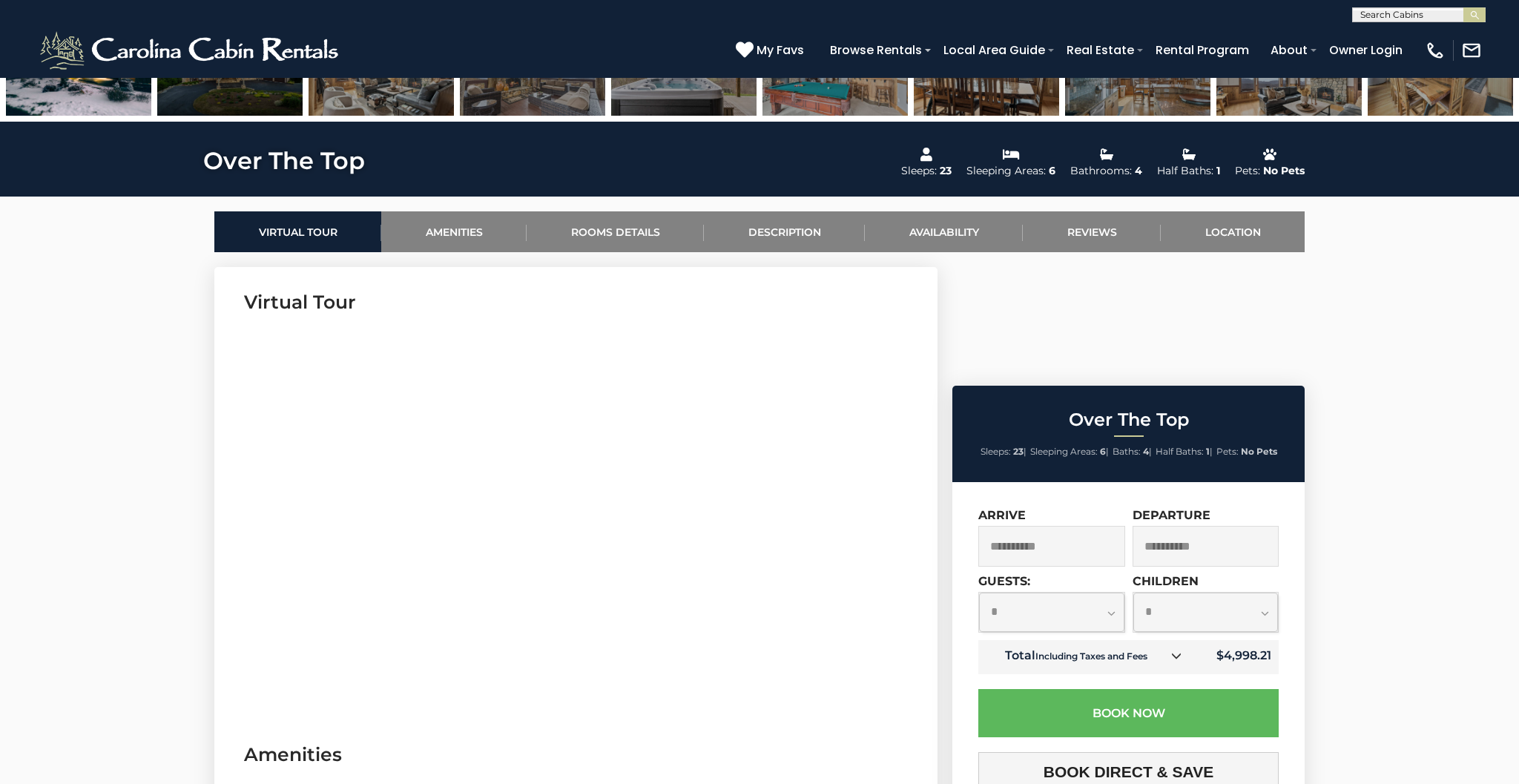
select select "*"
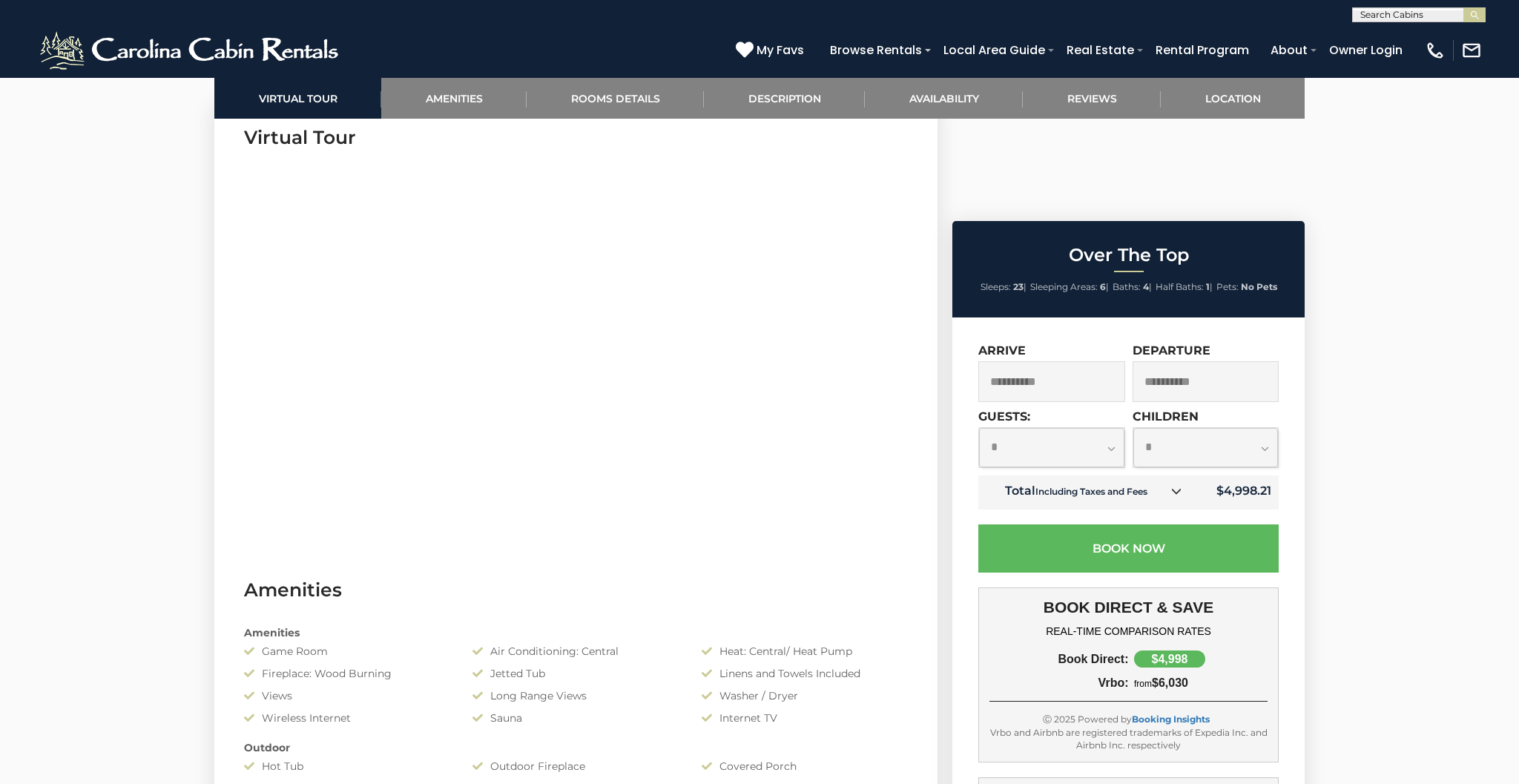
scroll to position [736, 0]
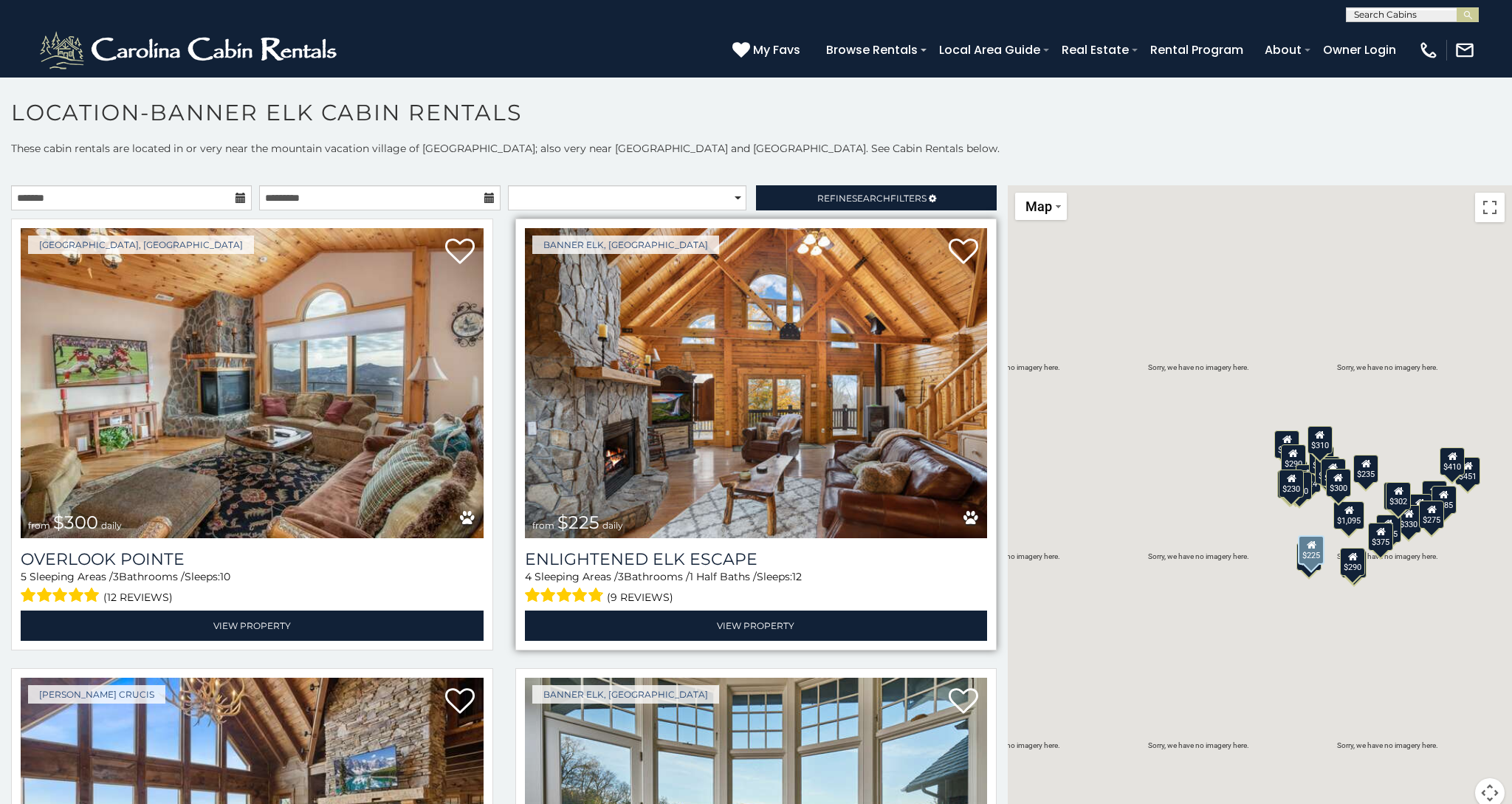
click at [574, 344] on img at bounding box center [756, 383] width 463 height 310
